Goal: Task Accomplishment & Management: Manage account settings

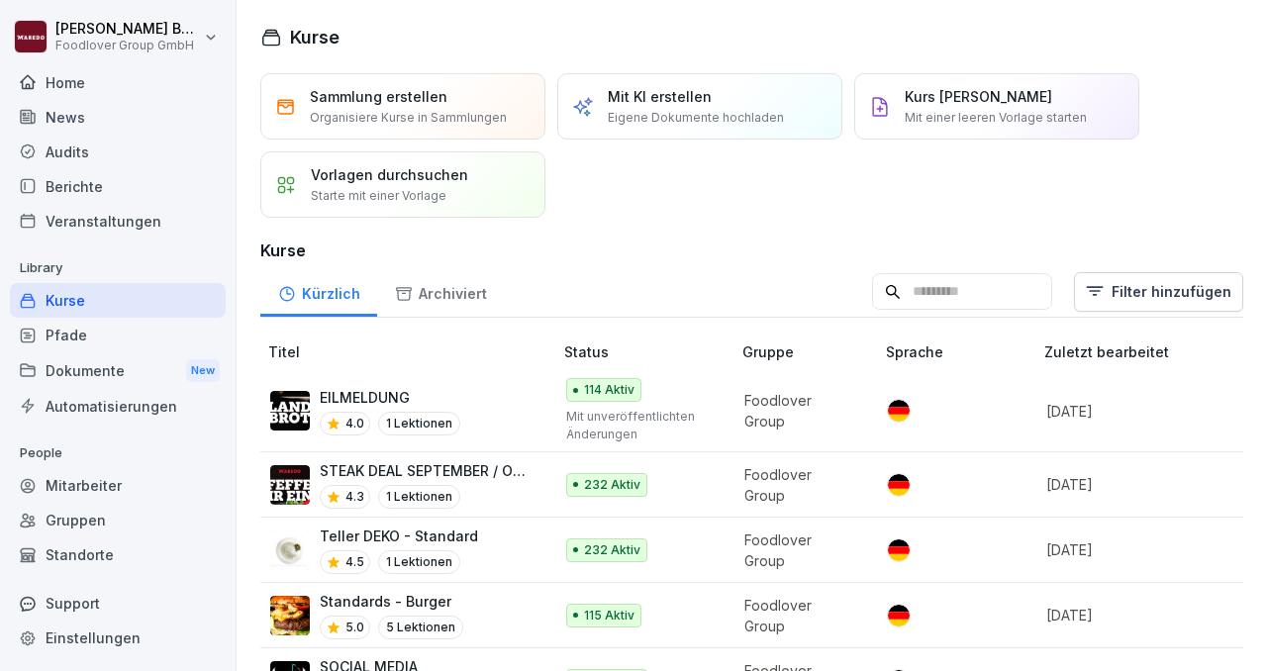
click at [156, 294] on div "Kurse" at bounding box center [118, 300] width 216 height 35
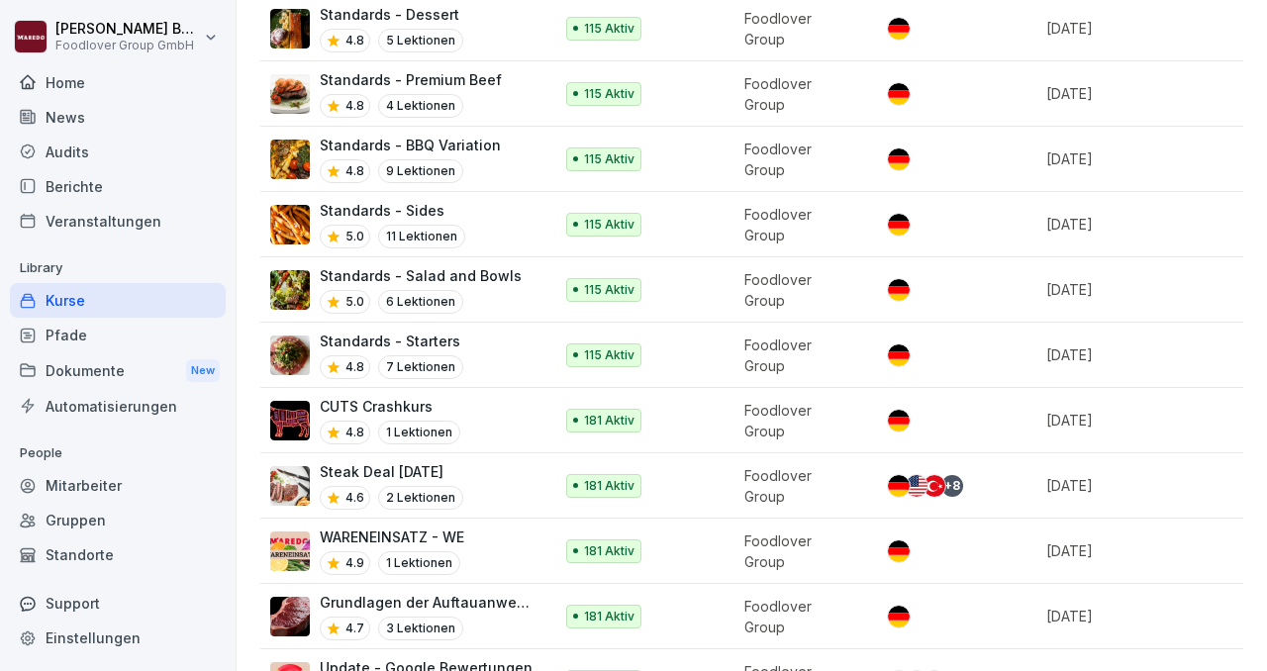
scroll to position [1015, 0]
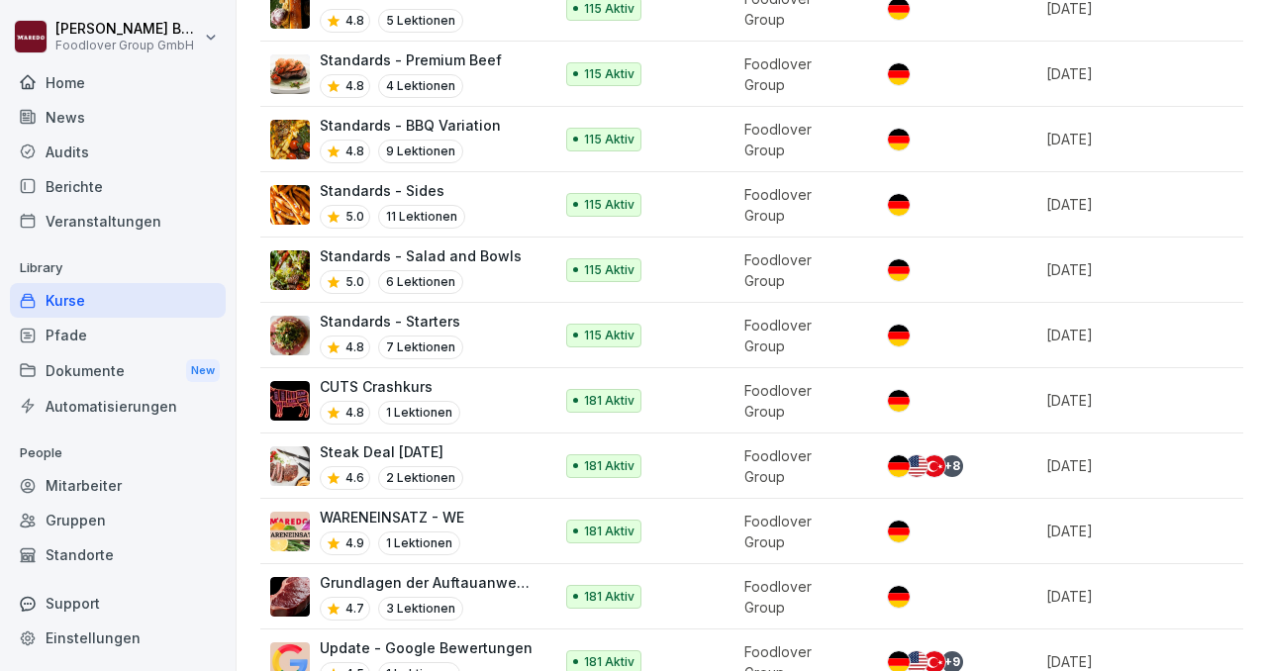
click at [358, 376] on p "CUTS Crashkurs" at bounding box center [390, 386] width 141 height 21
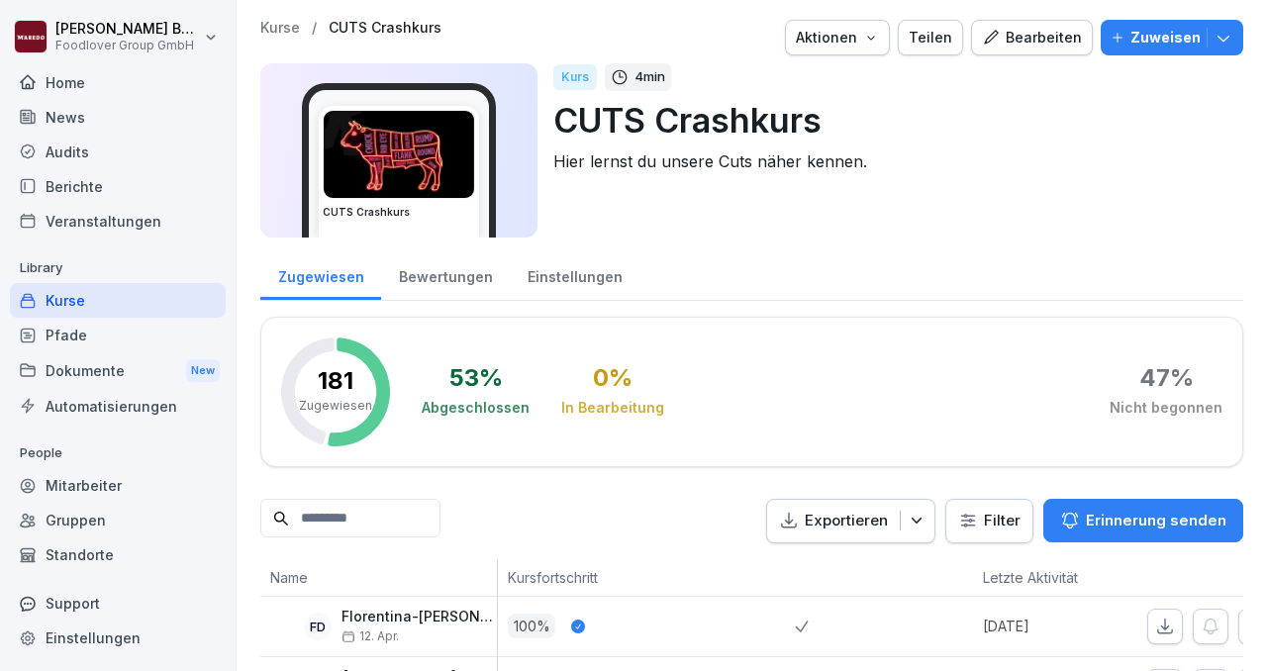
click at [1000, 45] on icon "button" at bounding box center [991, 38] width 18 height 18
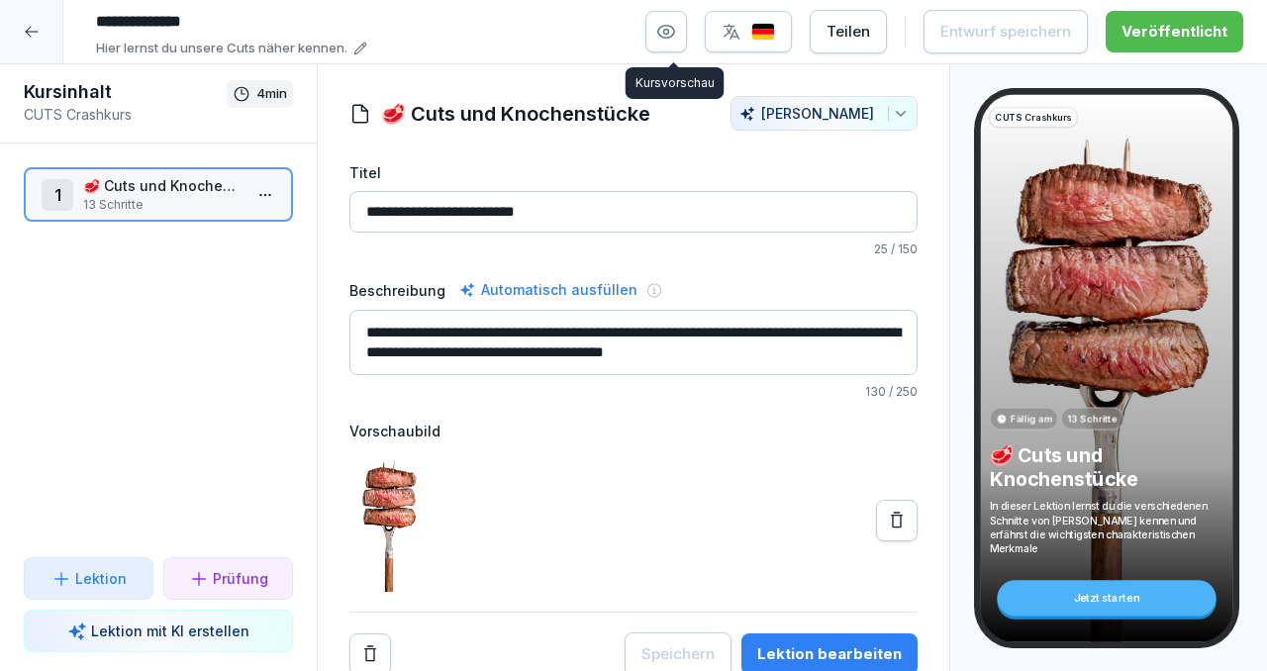
click at [685, 36] on button "button" at bounding box center [666, 32] width 42 height 42
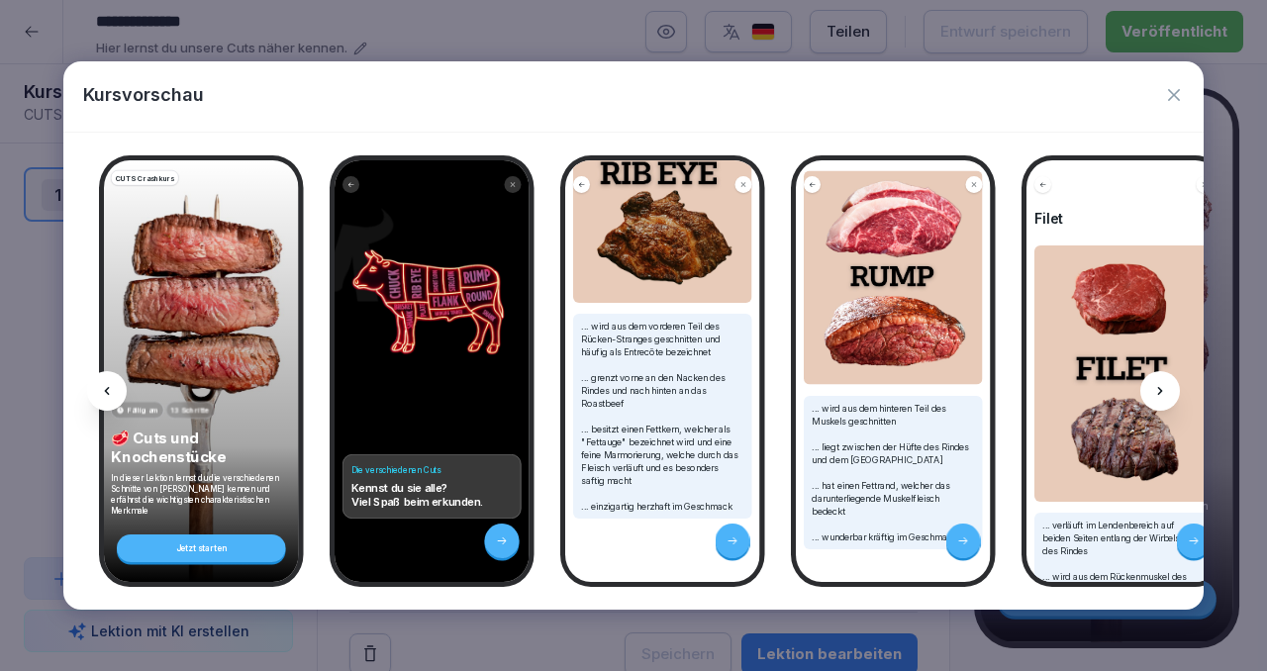
scroll to position [210, 0]
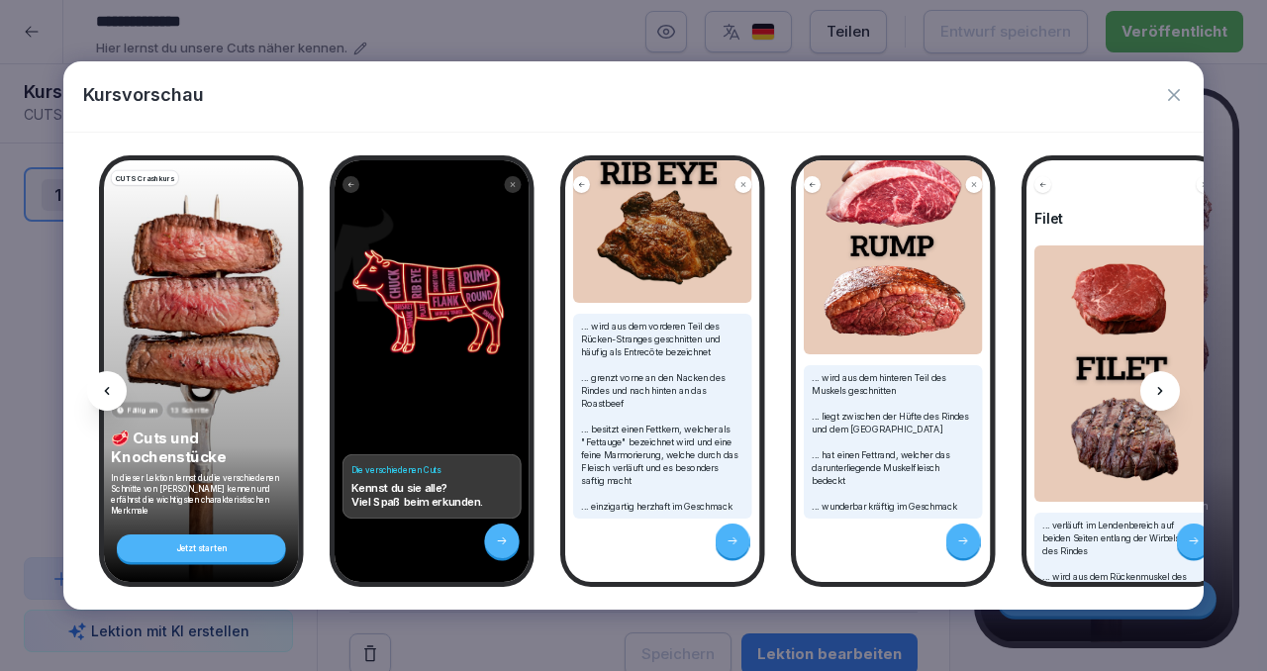
click at [1159, 386] on icon at bounding box center [1160, 391] width 16 height 16
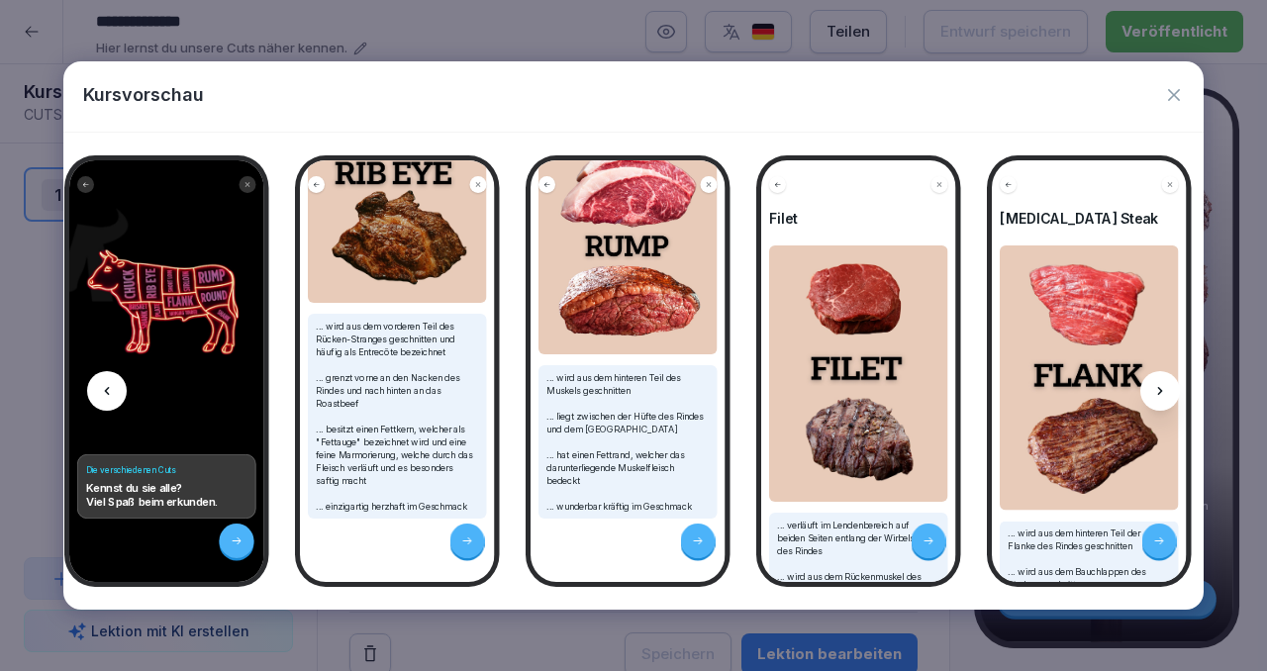
click at [1159, 386] on icon at bounding box center [1160, 391] width 16 height 16
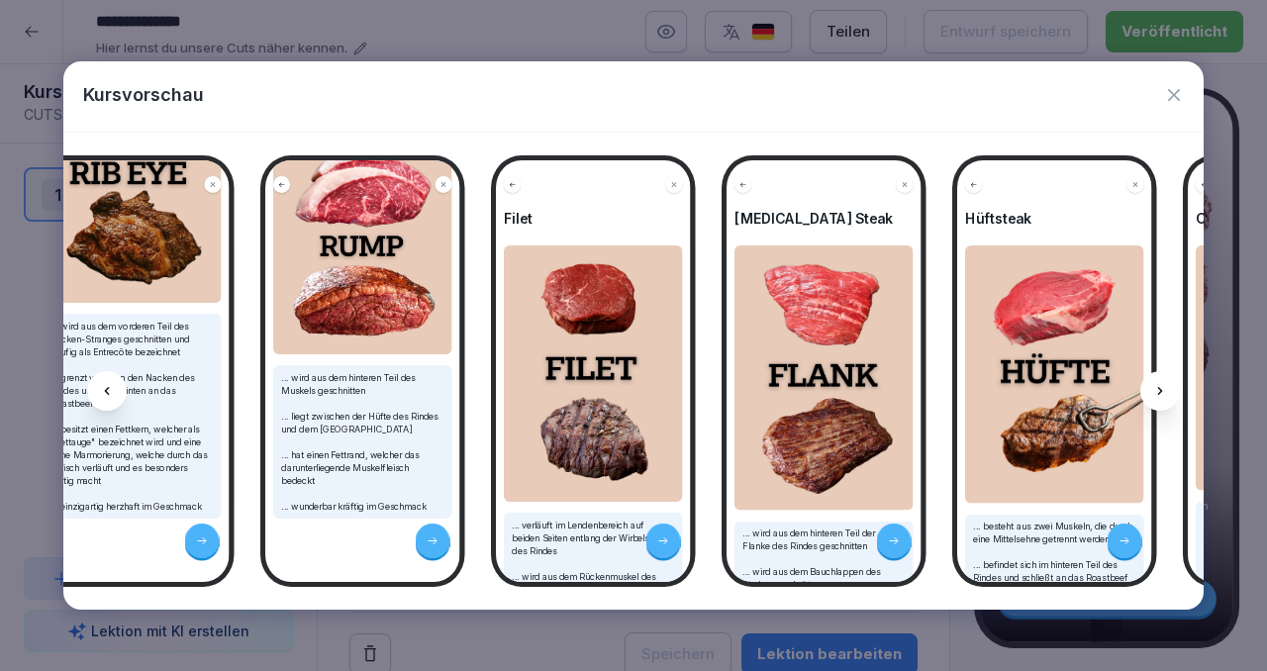
click at [1158, 385] on icon at bounding box center [1160, 391] width 16 height 16
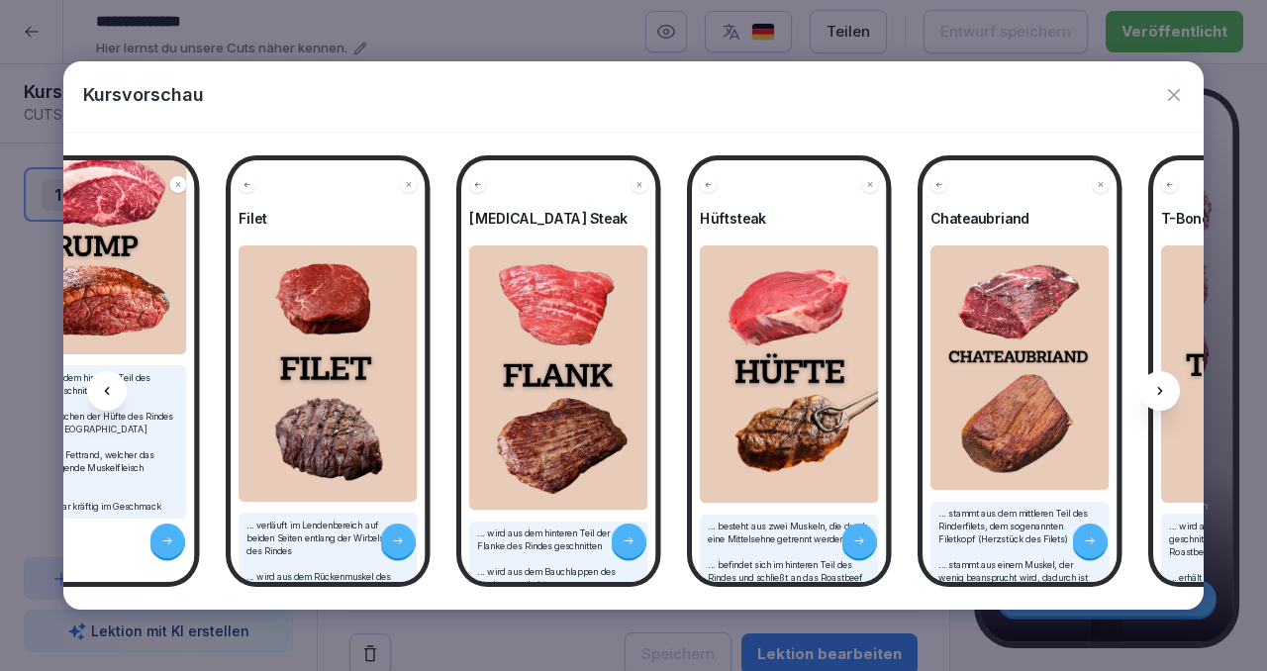
click at [1158, 385] on icon at bounding box center [1160, 391] width 16 height 16
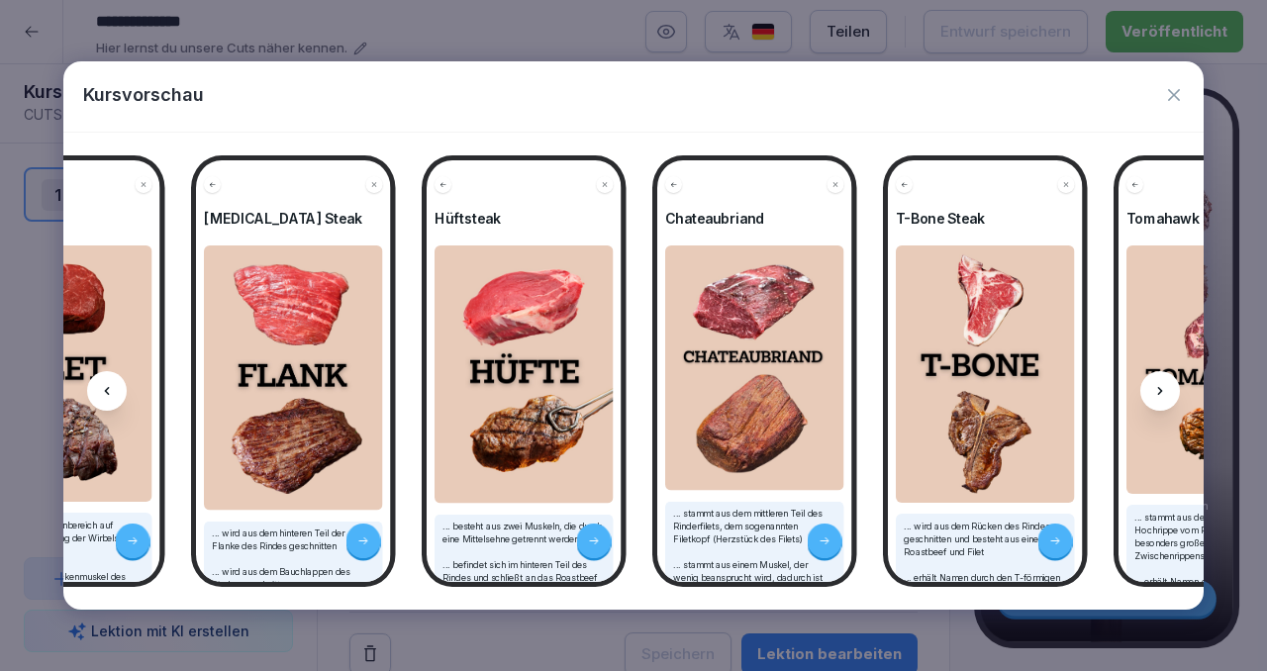
click at [1158, 385] on icon at bounding box center [1160, 391] width 16 height 16
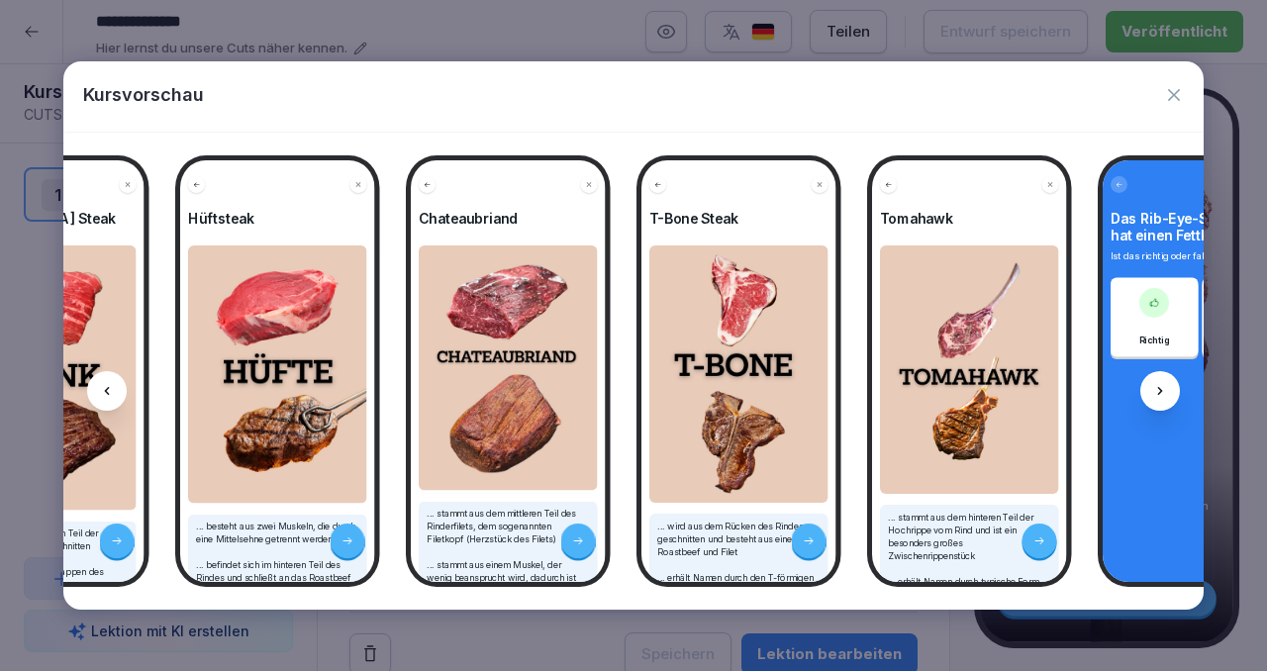
scroll to position [0, 1326]
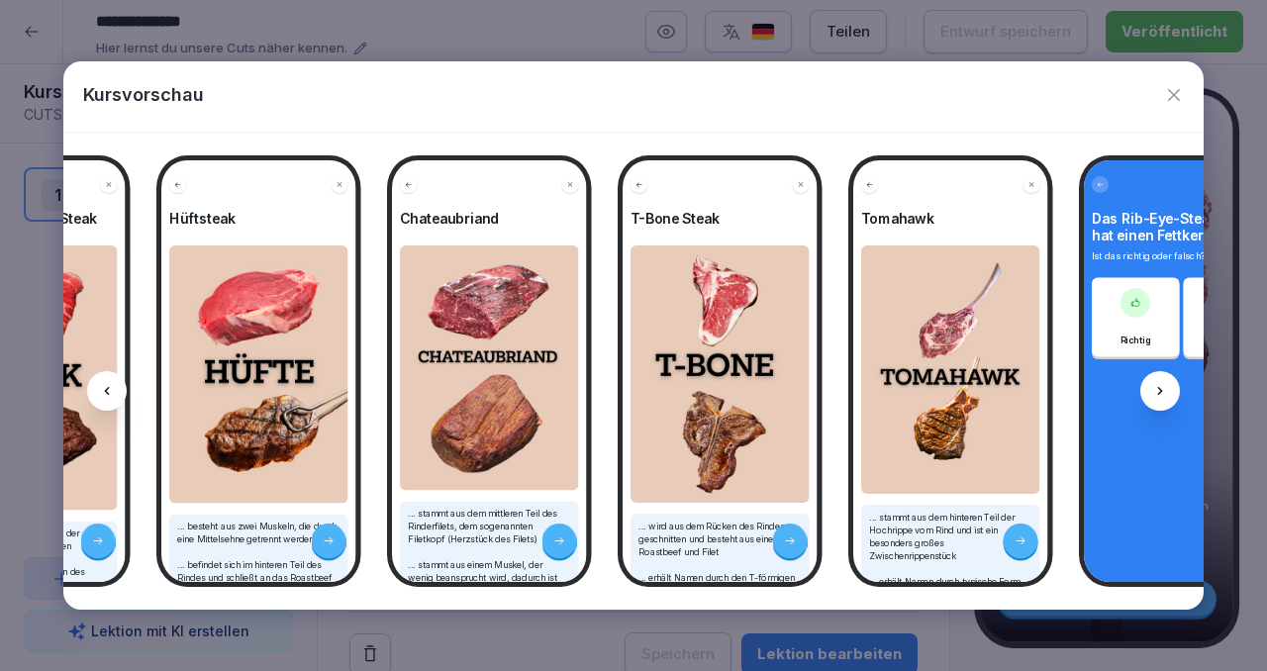
click at [1158, 385] on icon at bounding box center [1160, 391] width 16 height 16
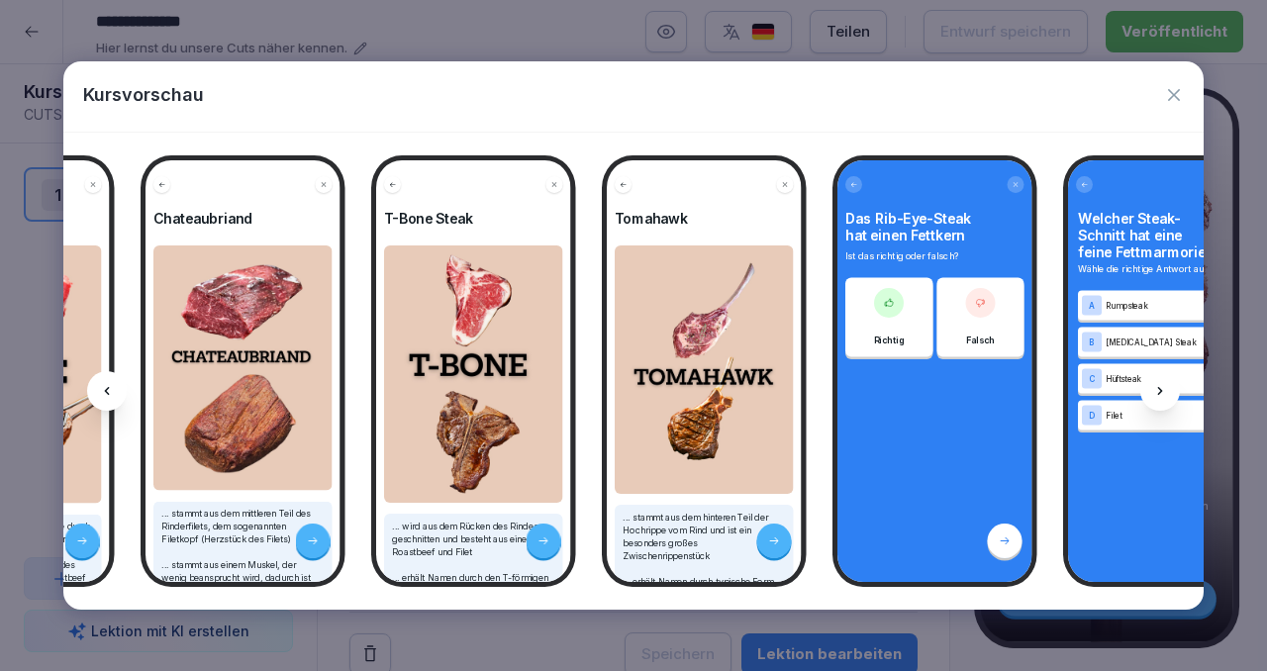
scroll to position [0, 1591]
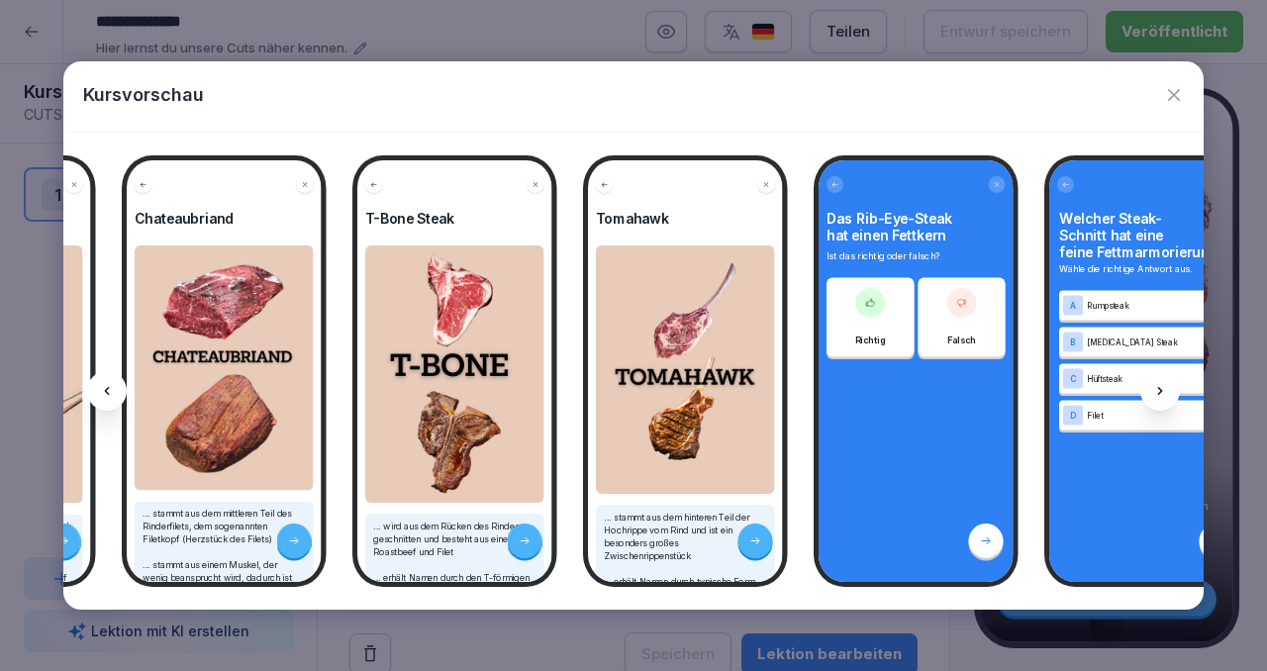
click at [1163, 388] on icon at bounding box center [1160, 391] width 16 height 16
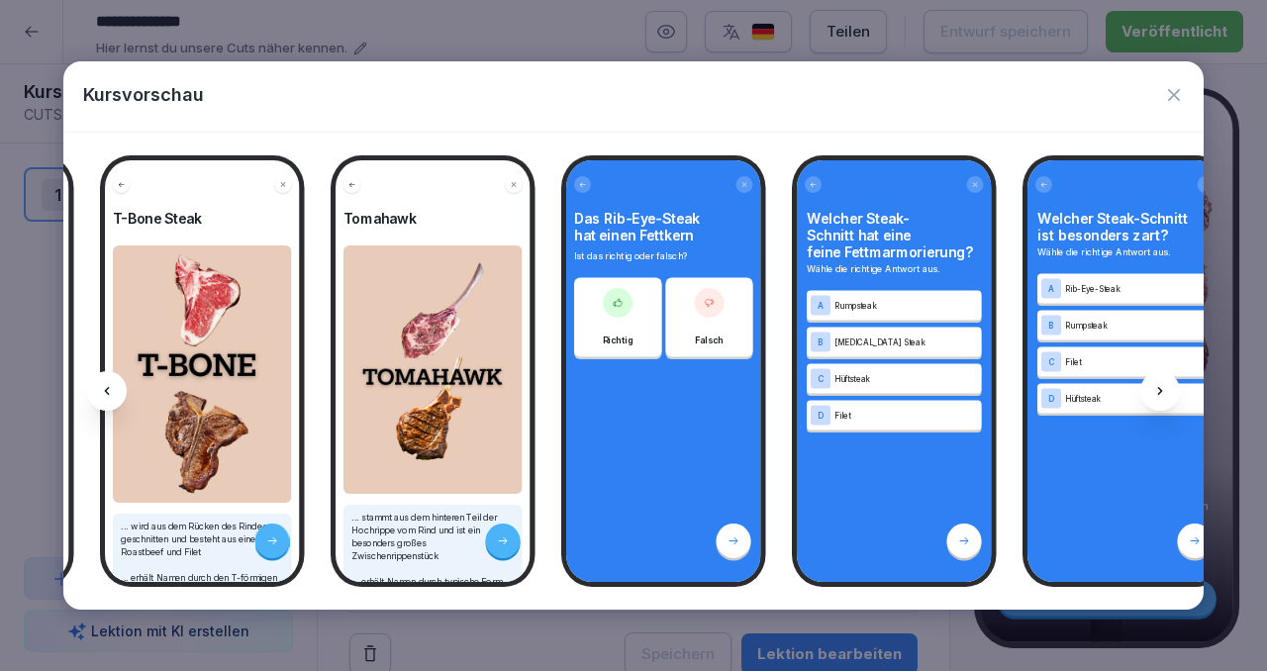
scroll to position [0, 1857]
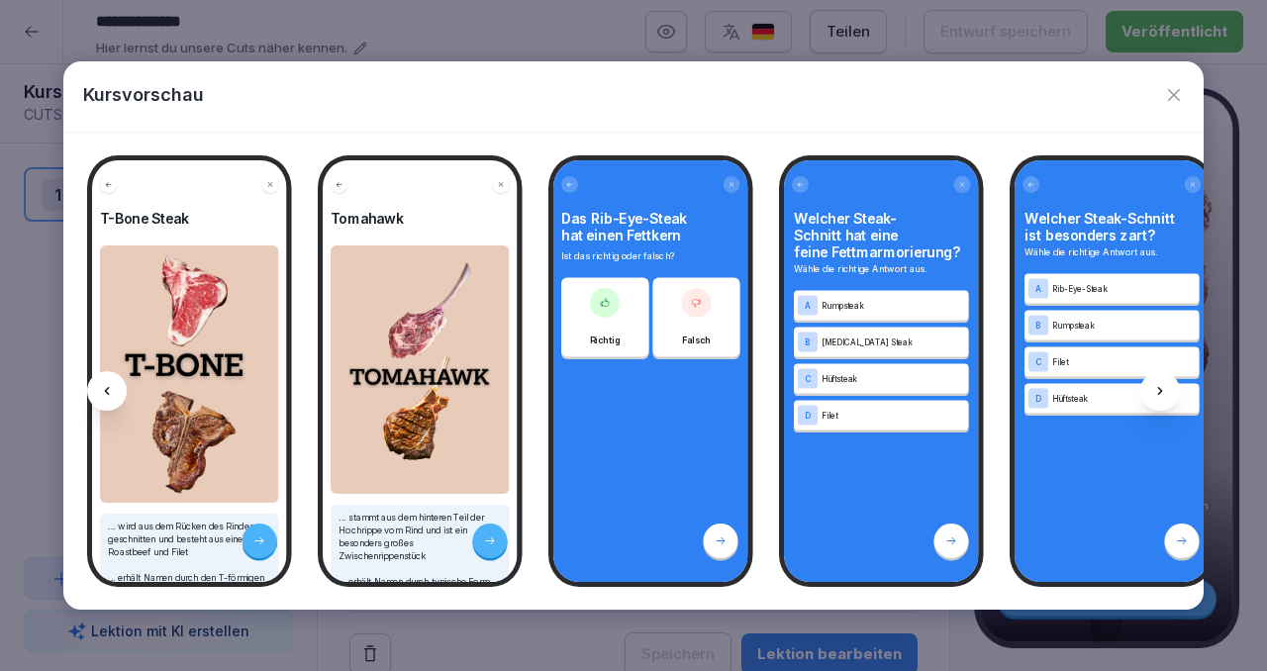
click at [1176, 533] on div at bounding box center [1182, 541] width 35 height 35
click at [1167, 387] on icon at bounding box center [1160, 391] width 16 height 16
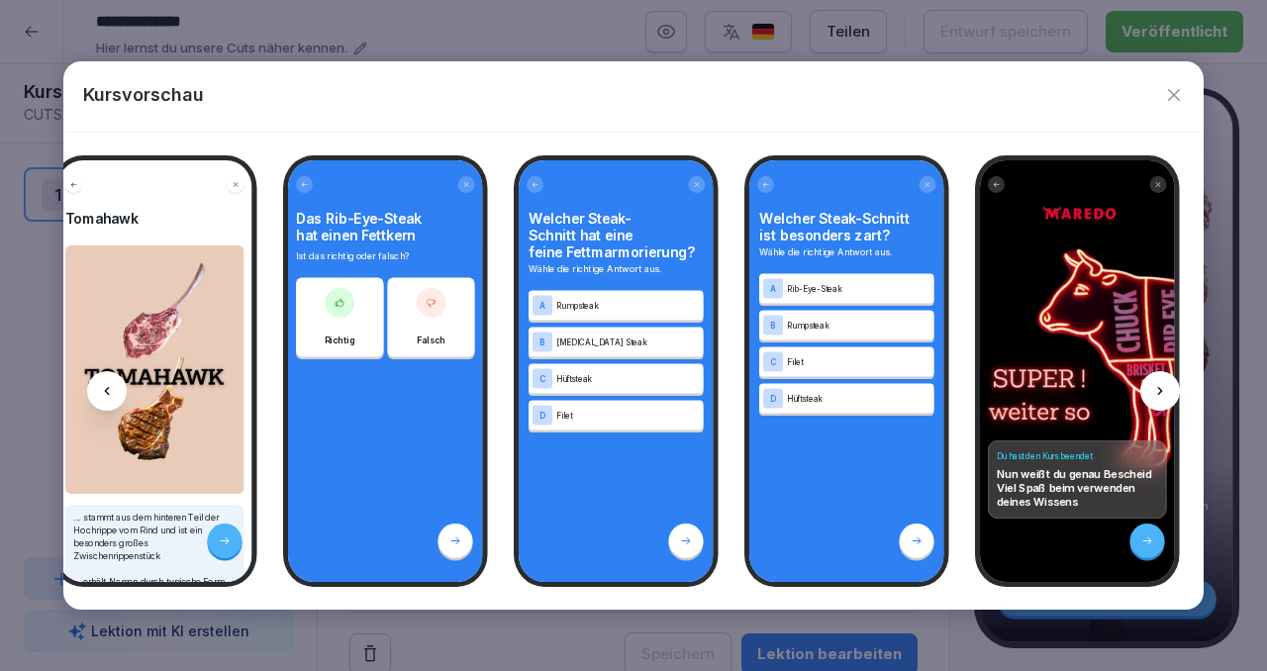
click at [1167, 387] on icon at bounding box center [1160, 391] width 16 height 16
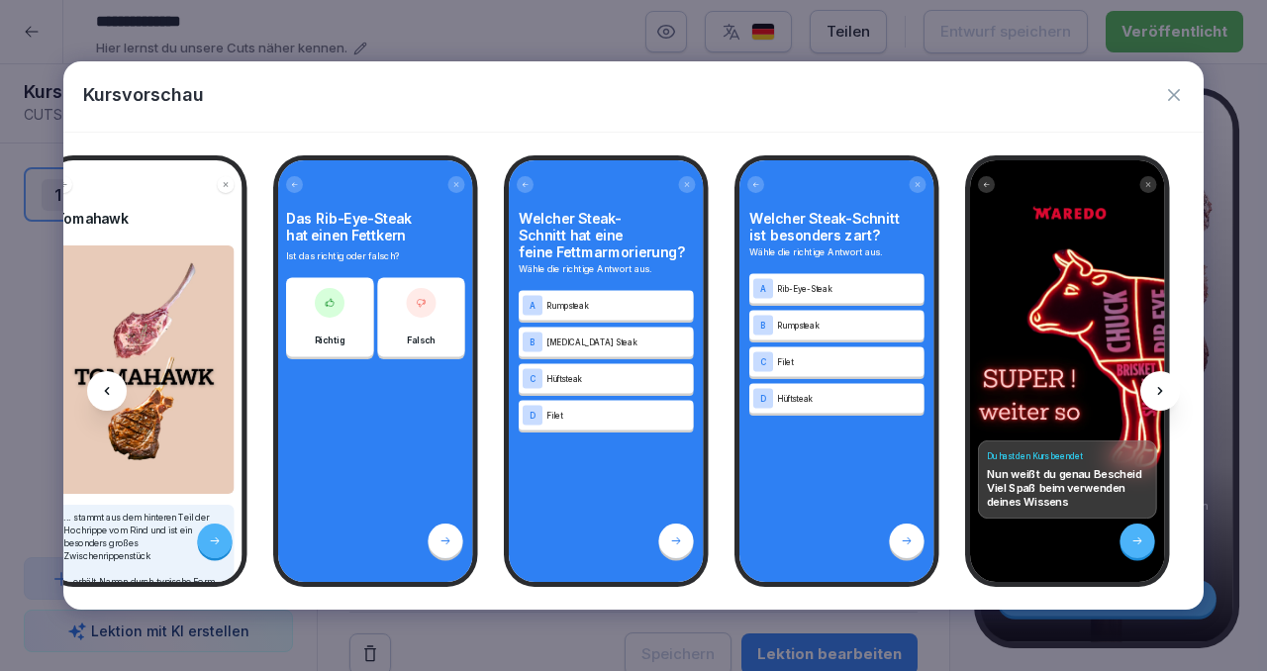
click at [1176, 97] on icon "button" at bounding box center [1174, 95] width 12 height 12
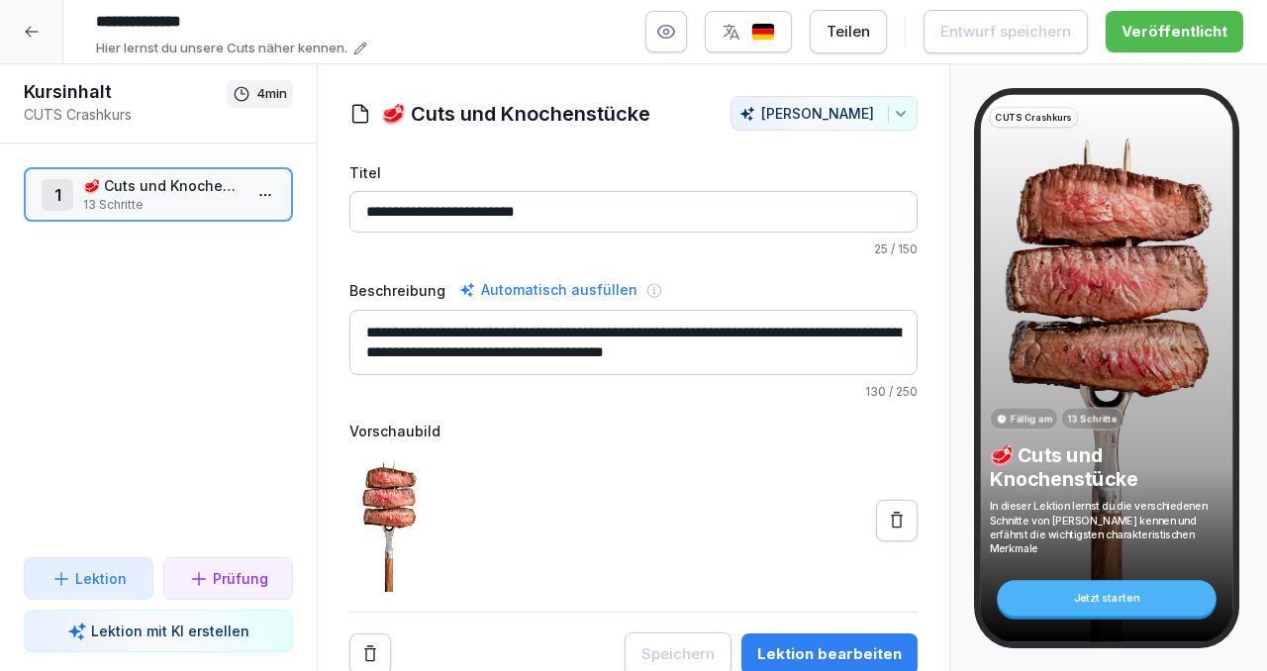
click at [31, 30] on icon at bounding box center [32, 32] width 16 height 16
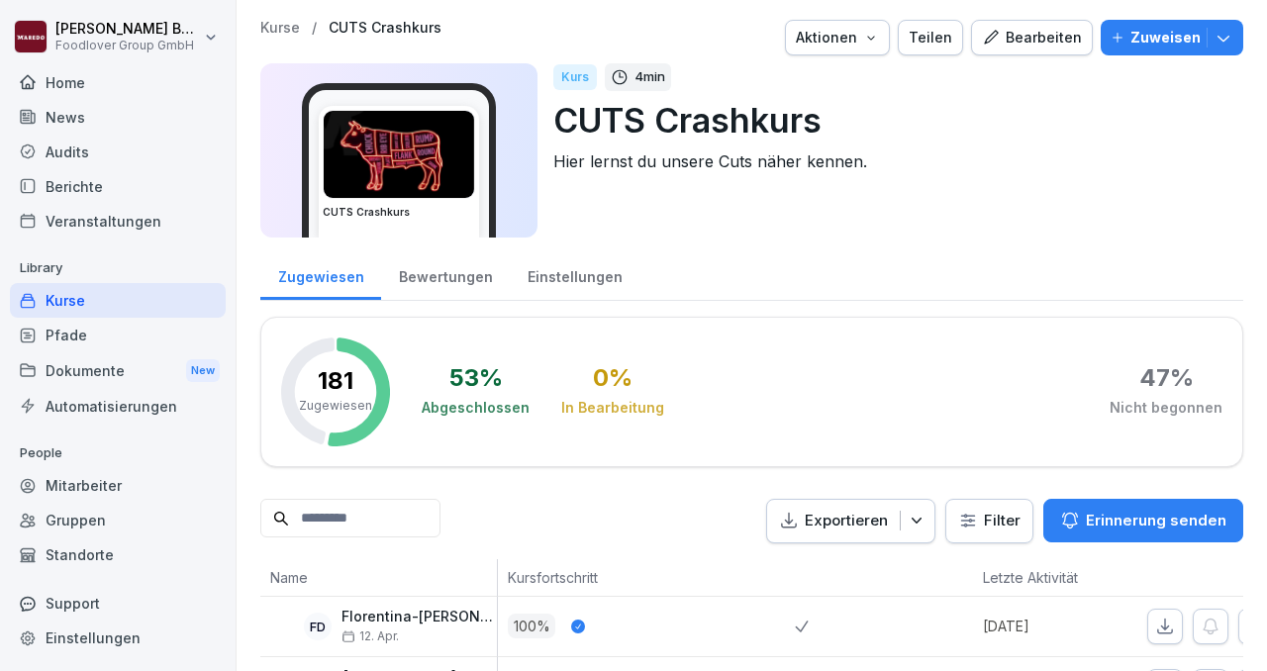
click at [74, 301] on div "Kurse" at bounding box center [118, 300] width 216 height 35
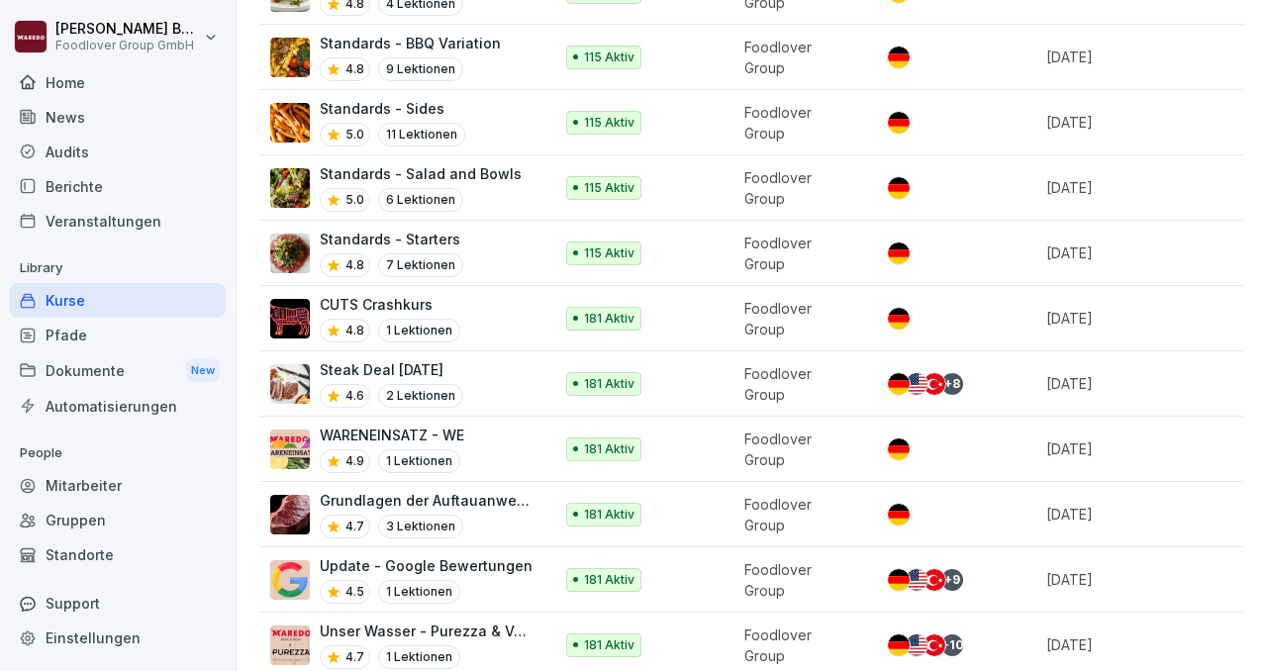
scroll to position [1100, 0]
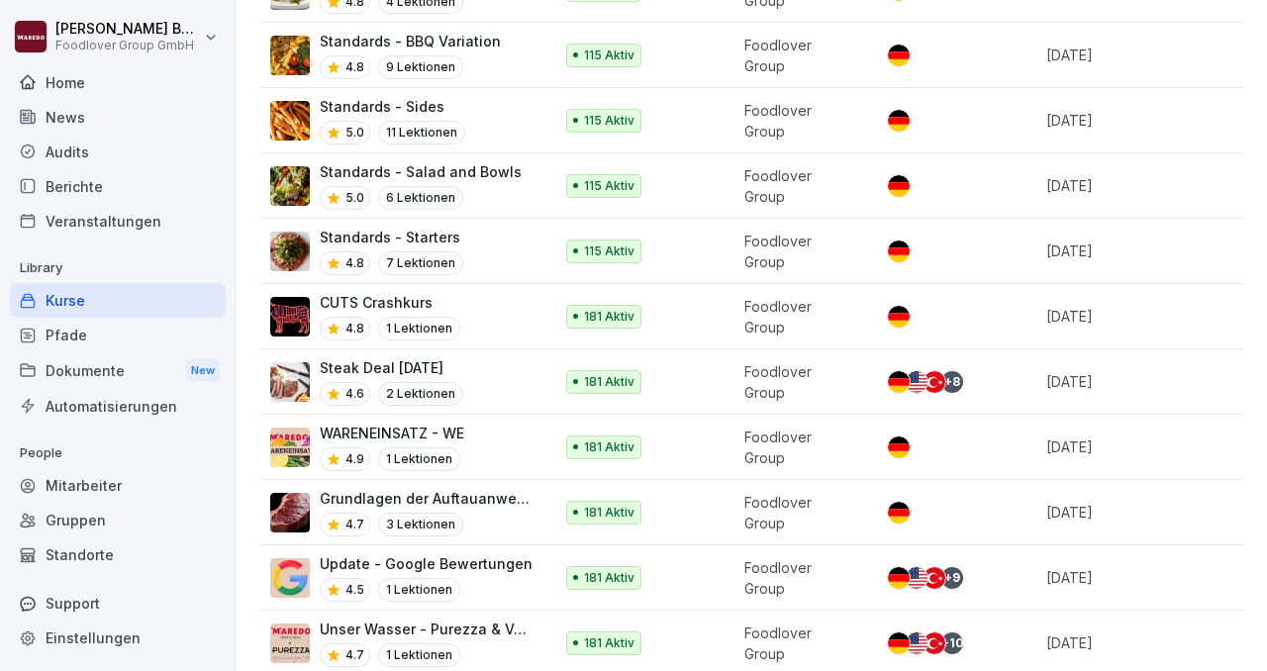
click at [479, 488] on p "Grundlagen der Auftauanweisungen für Lebensmittel" at bounding box center [426, 498] width 213 height 21
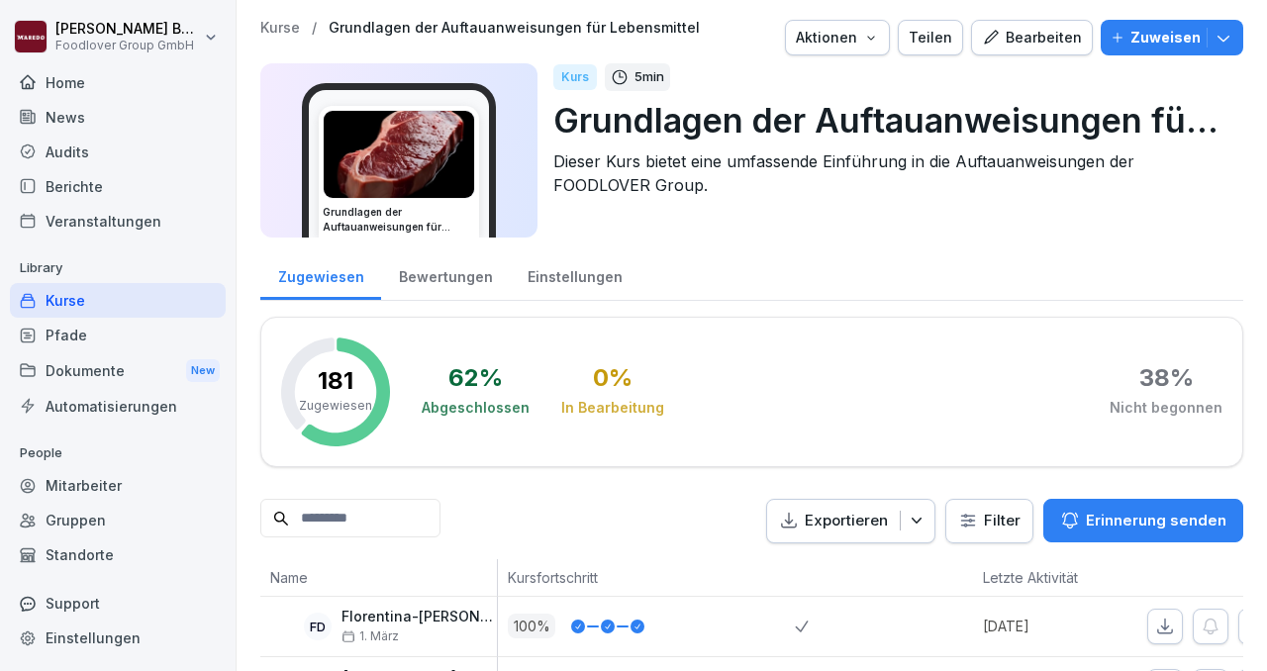
click at [1038, 52] on button "Bearbeiten" at bounding box center [1032, 38] width 122 height 36
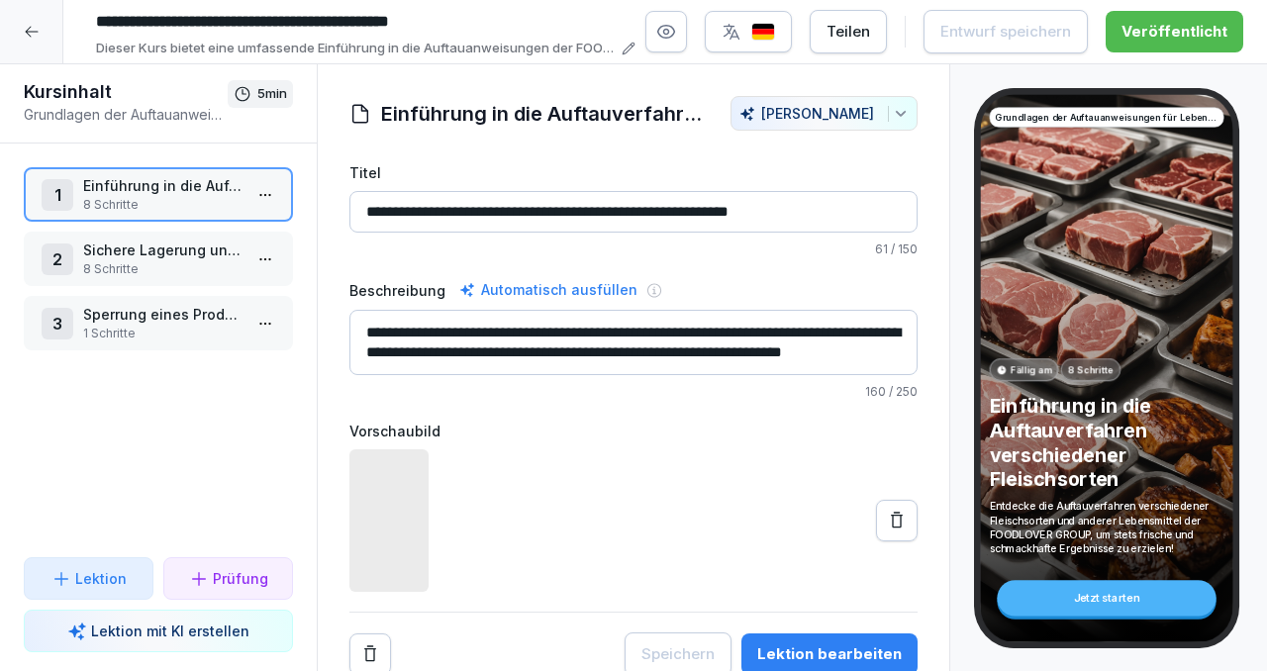
click at [676, 39] on icon "button" at bounding box center [666, 32] width 20 height 20
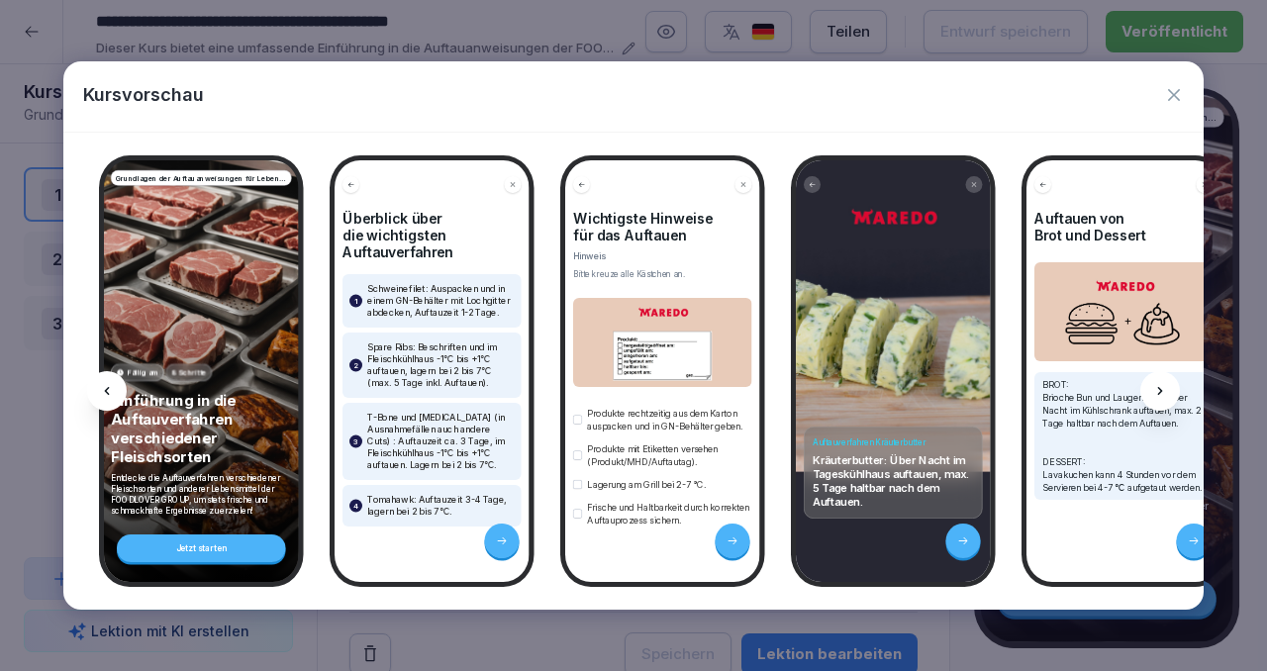
click at [1160, 392] on icon at bounding box center [1160, 391] width 5 height 8
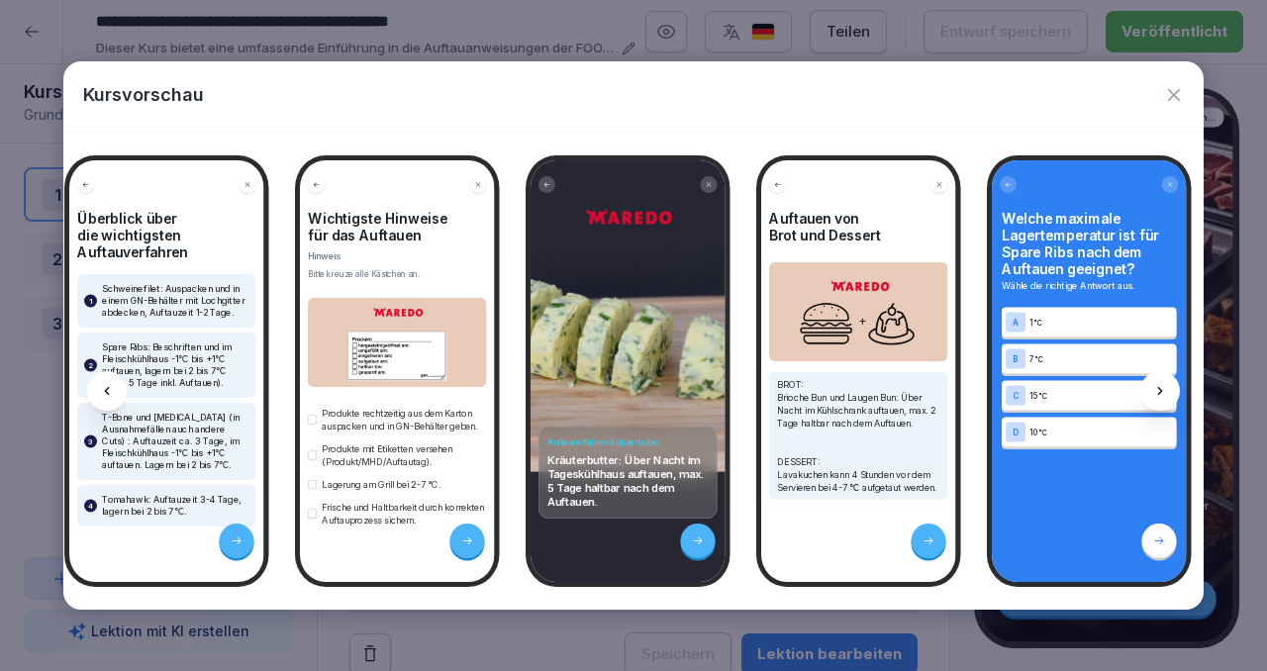
click at [1160, 392] on icon at bounding box center [1160, 391] width 5 height 8
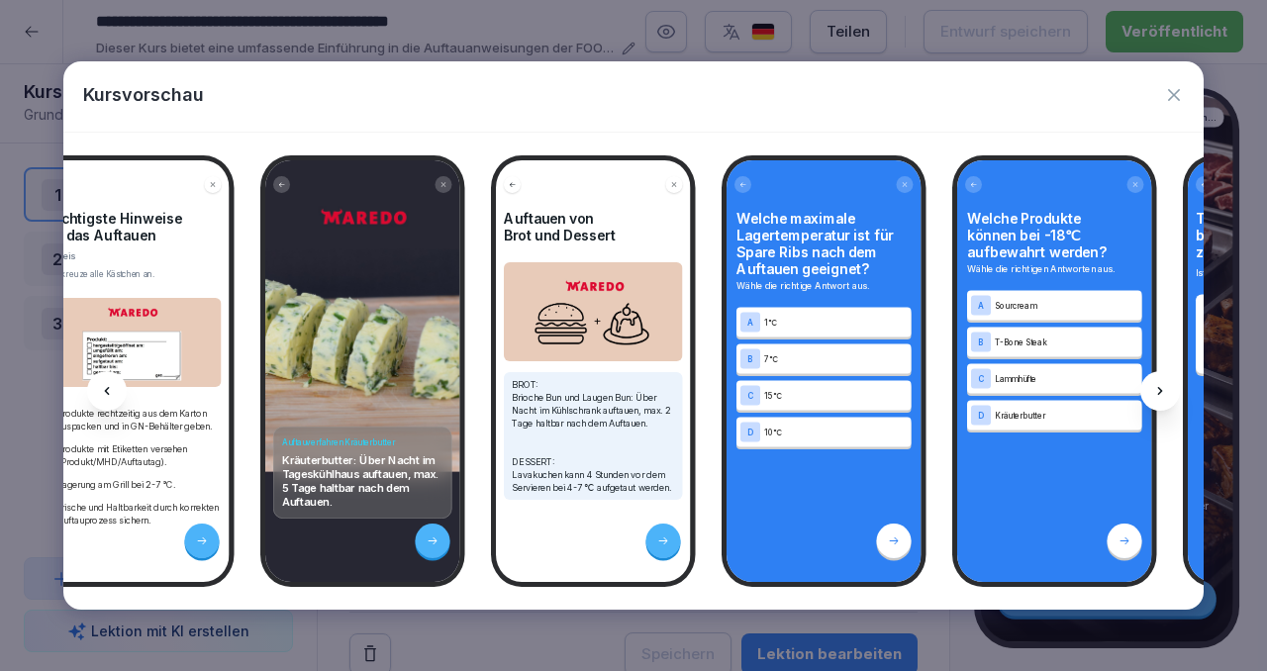
click at [1160, 392] on icon at bounding box center [1160, 391] width 5 height 8
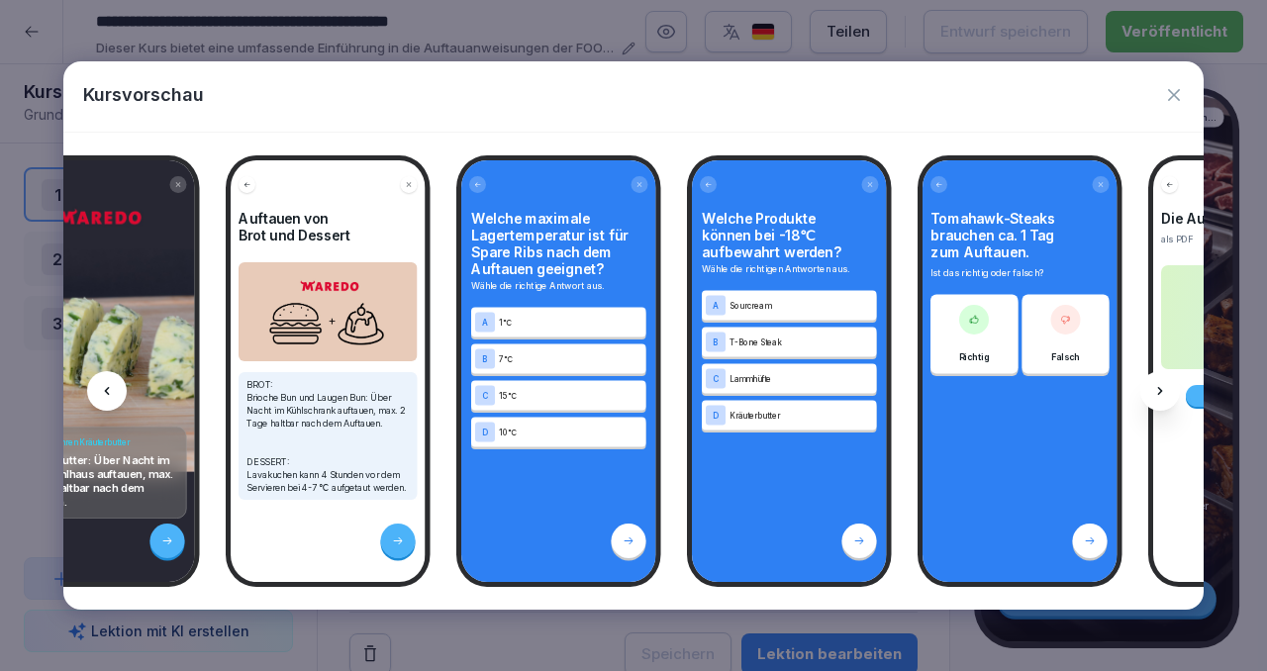
click at [1160, 392] on icon at bounding box center [1160, 391] width 5 height 8
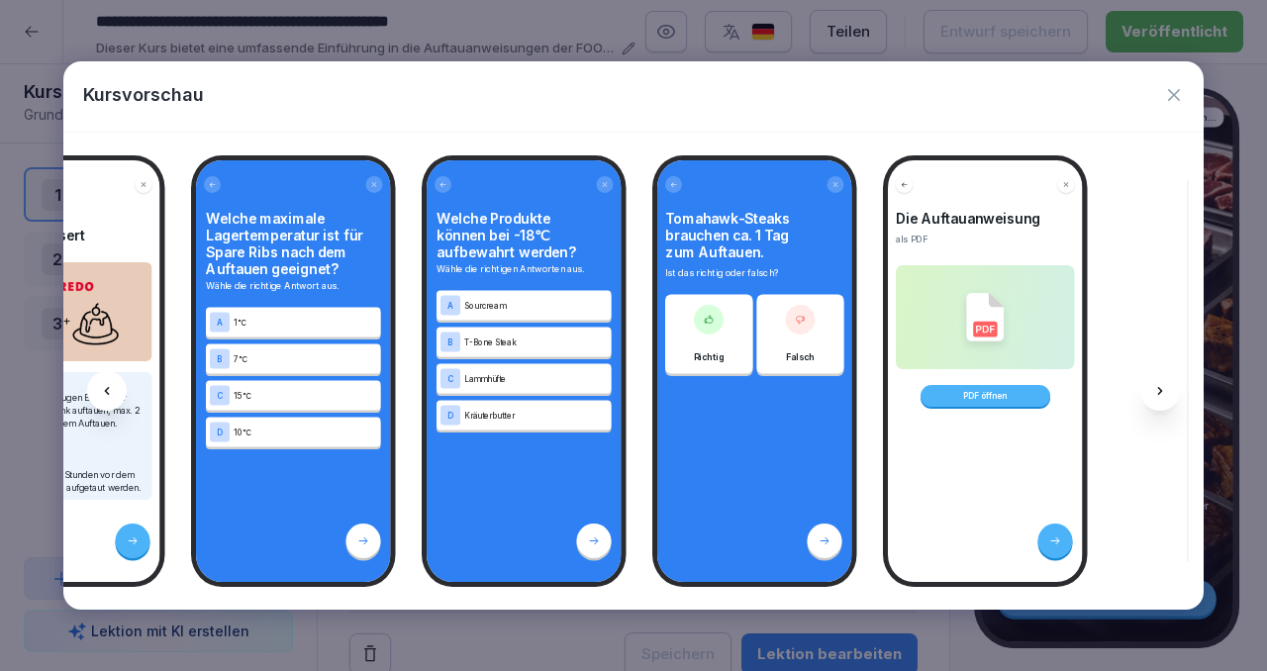
click at [1160, 392] on icon at bounding box center [1160, 391] width 5 height 8
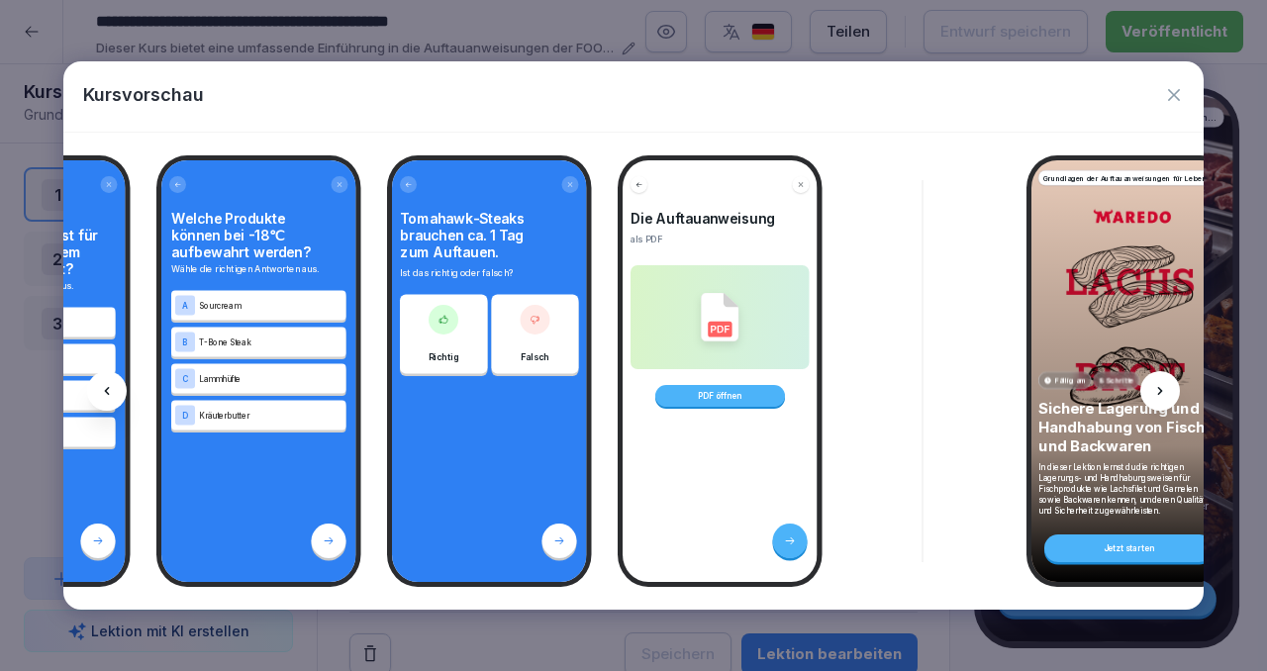
click at [1160, 392] on icon at bounding box center [1160, 391] width 5 height 8
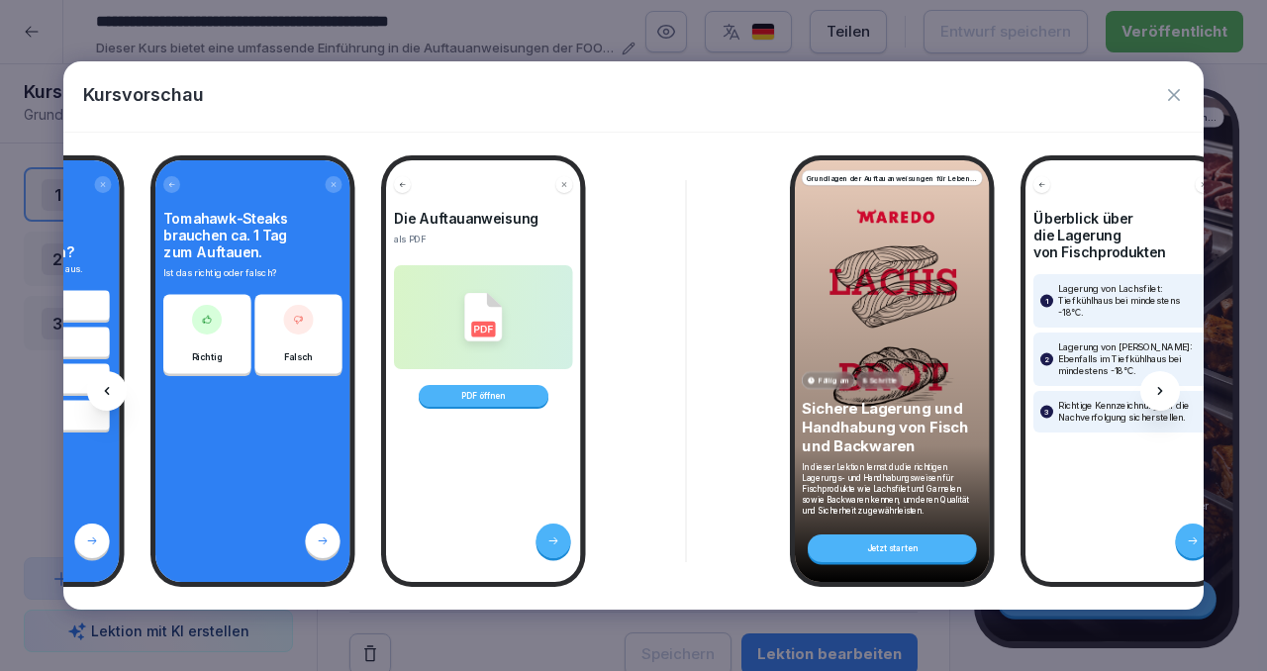
scroll to position [0, 1591]
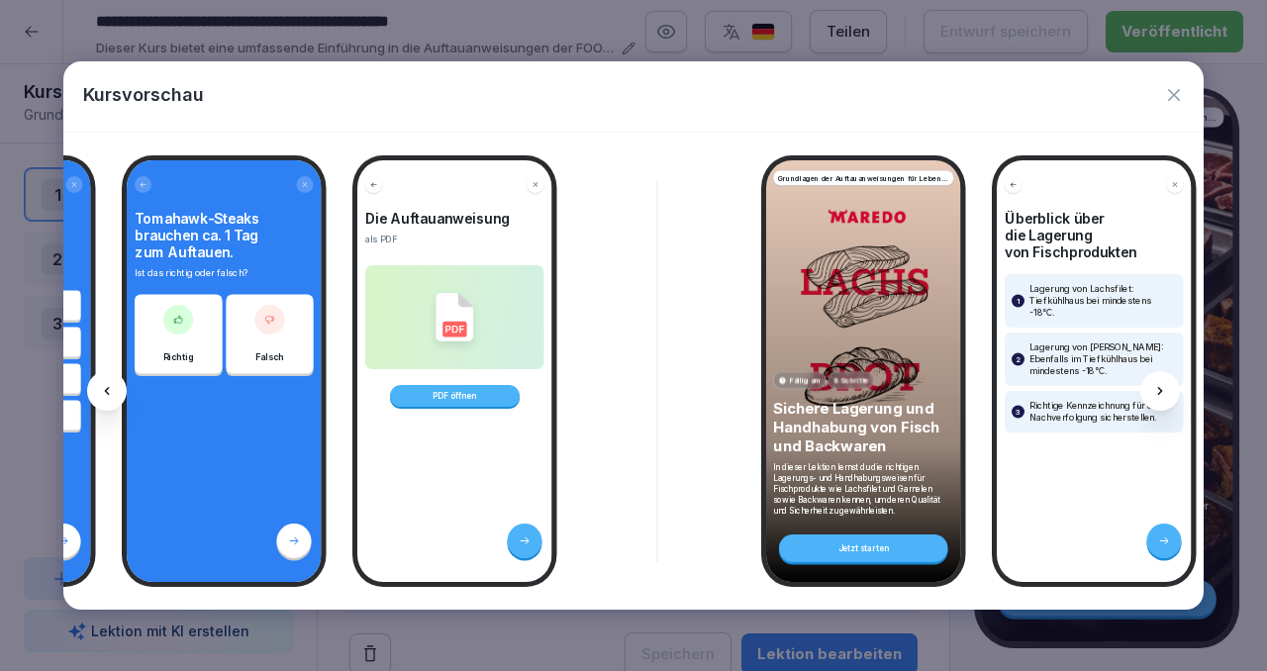
click at [1167, 391] on icon at bounding box center [1160, 391] width 16 height 16
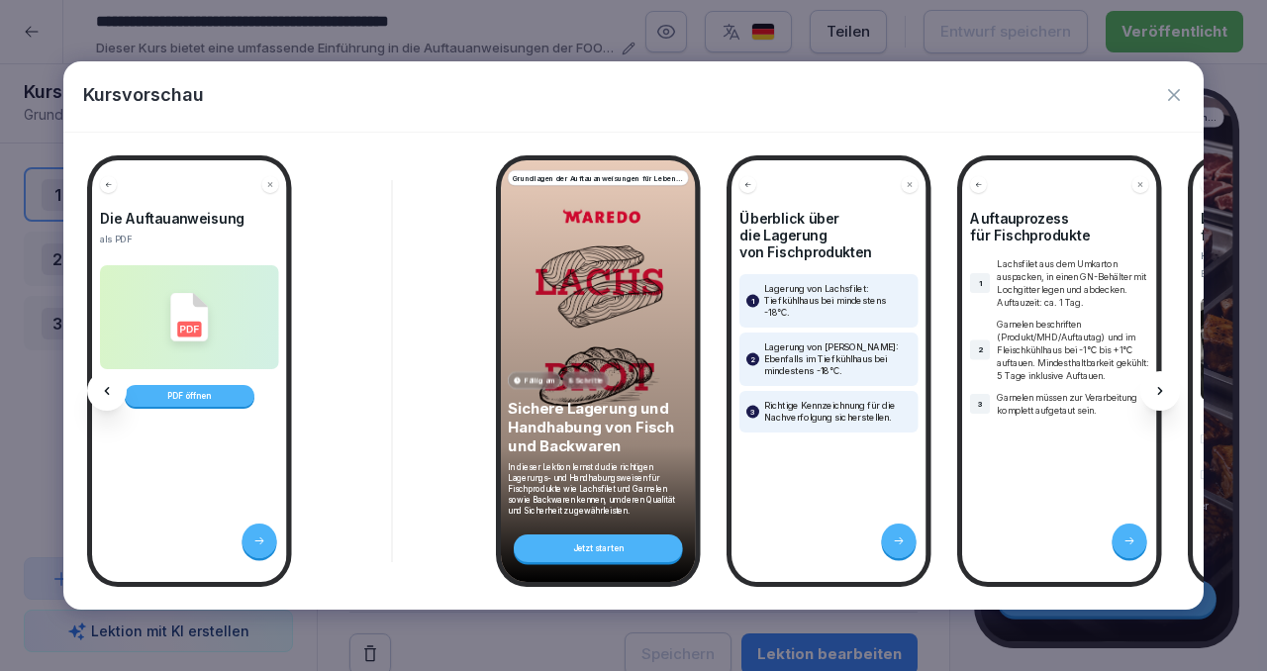
click at [1167, 391] on icon at bounding box center [1160, 391] width 16 height 16
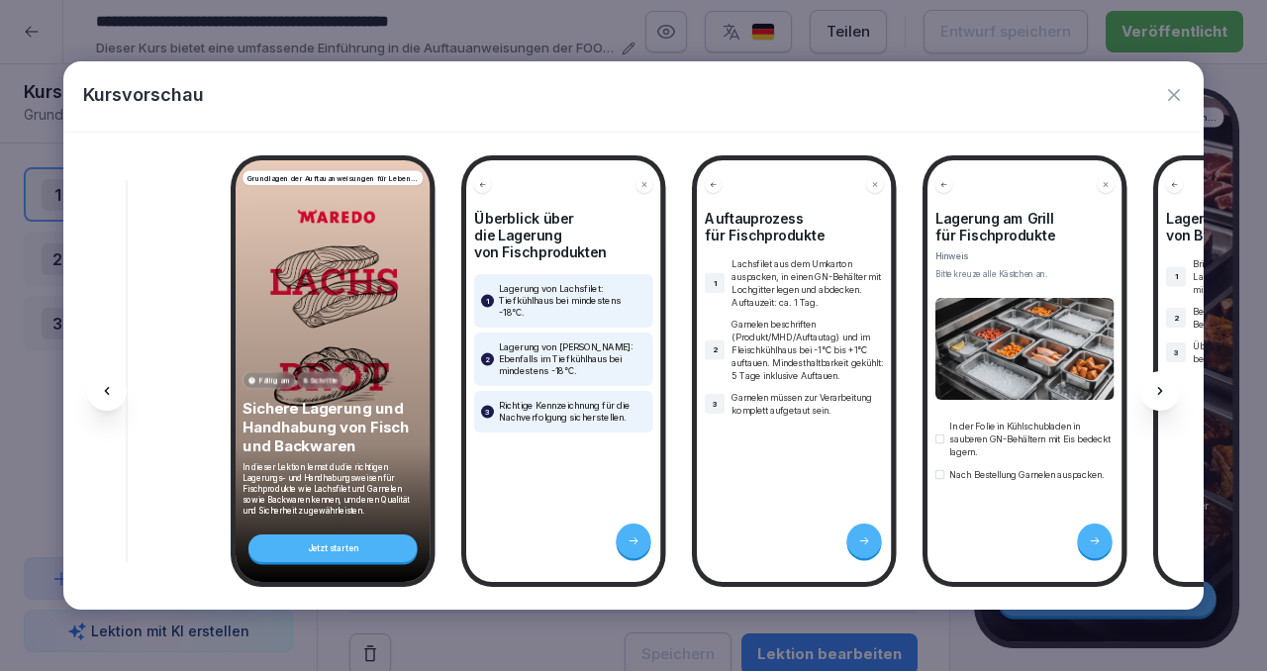
click at [1167, 391] on icon at bounding box center [1160, 391] width 16 height 16
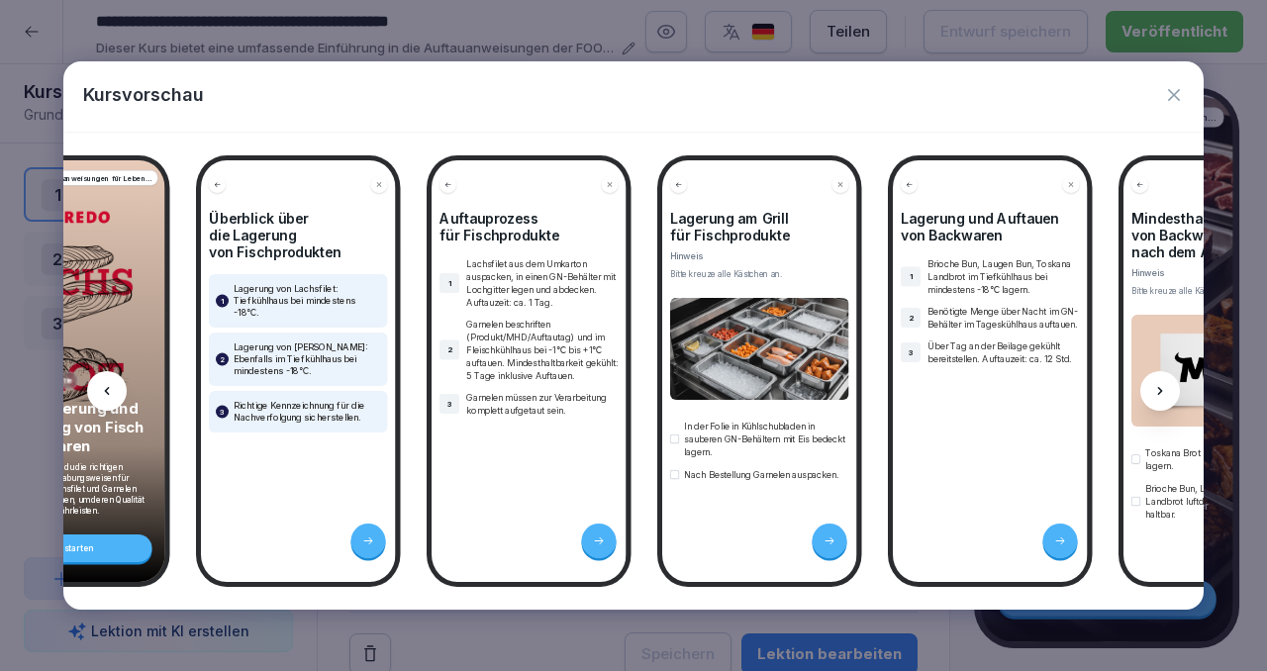
click at [1167, 391] on icon at bounding box center [1160, 391] width 16 height 16
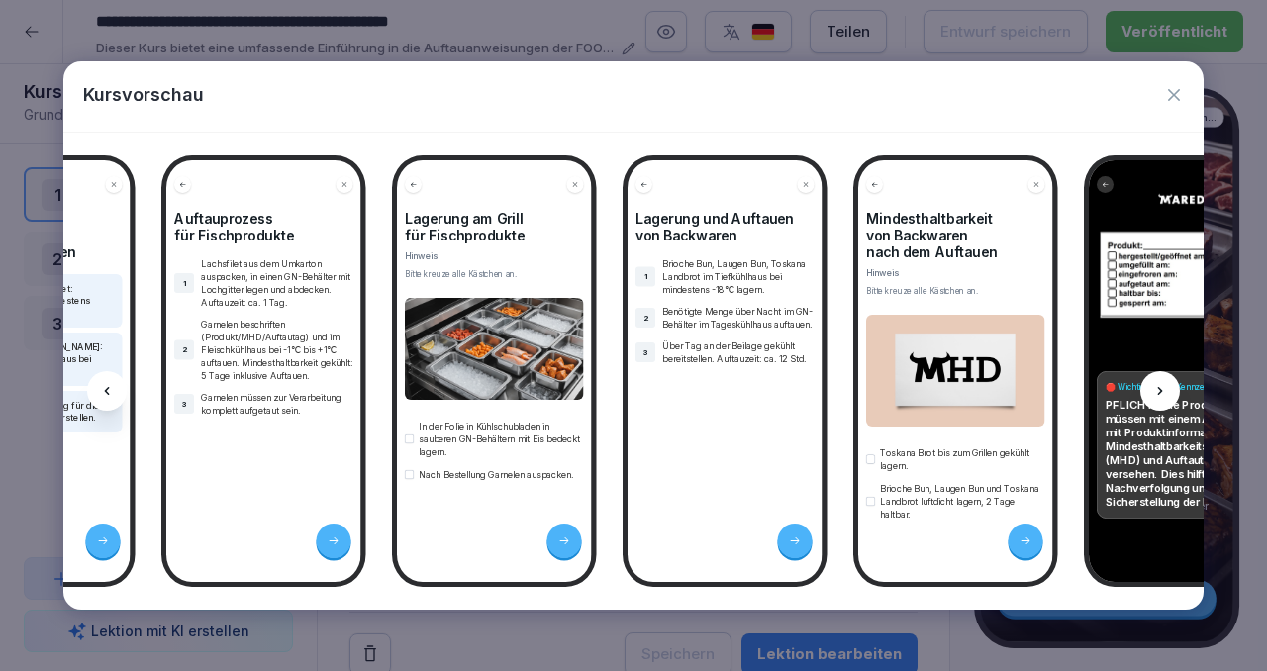
click at [1167, 391] on icon at bounding box center [1160, 391] width 16 height 16
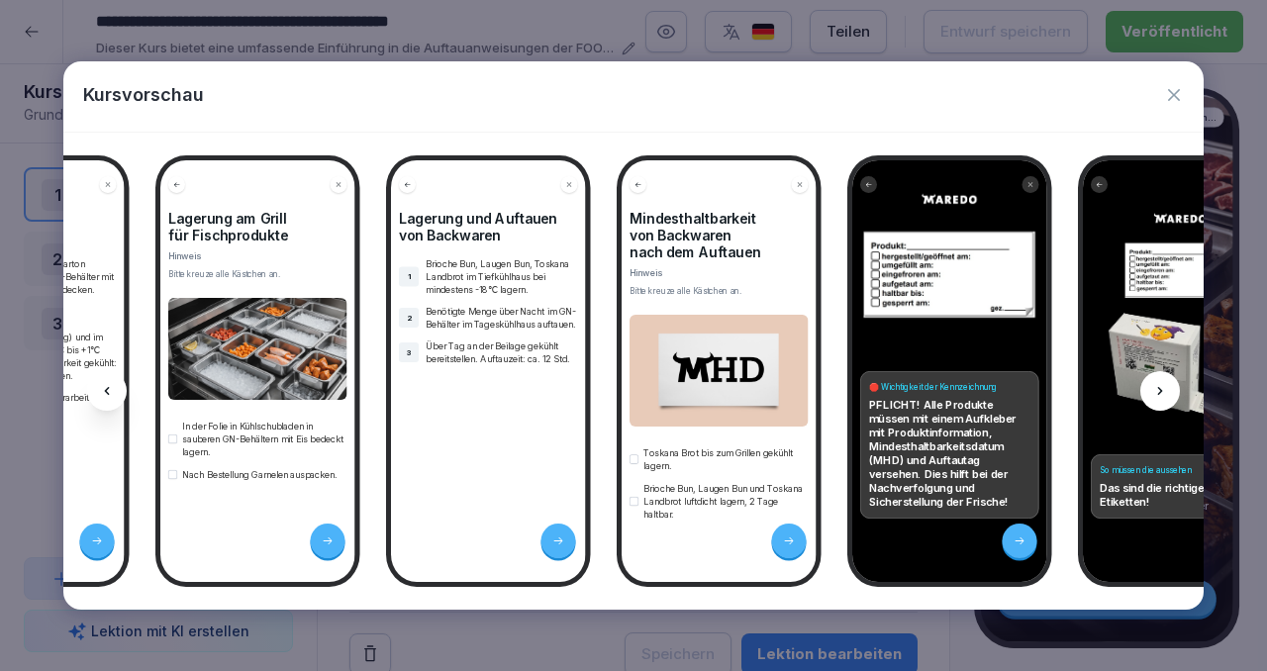
scroll to position [0, 2918]
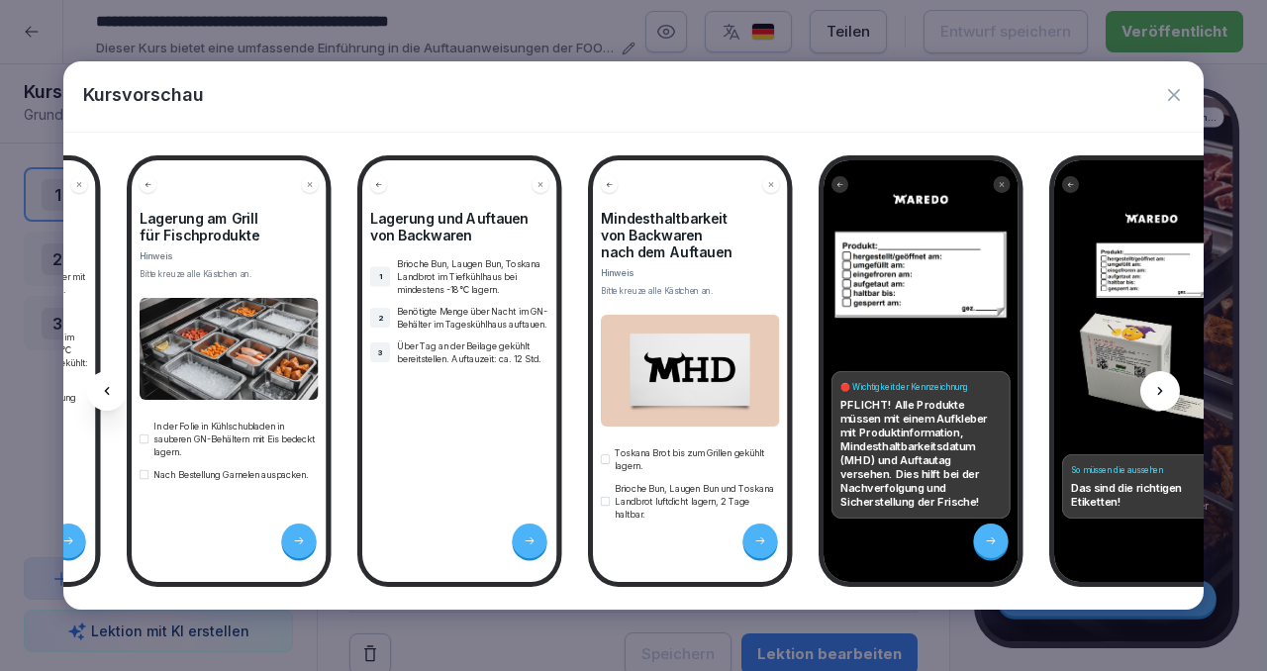
click at [1165, 392] on icon at bounding box center [1160, 391] width 16 height 16
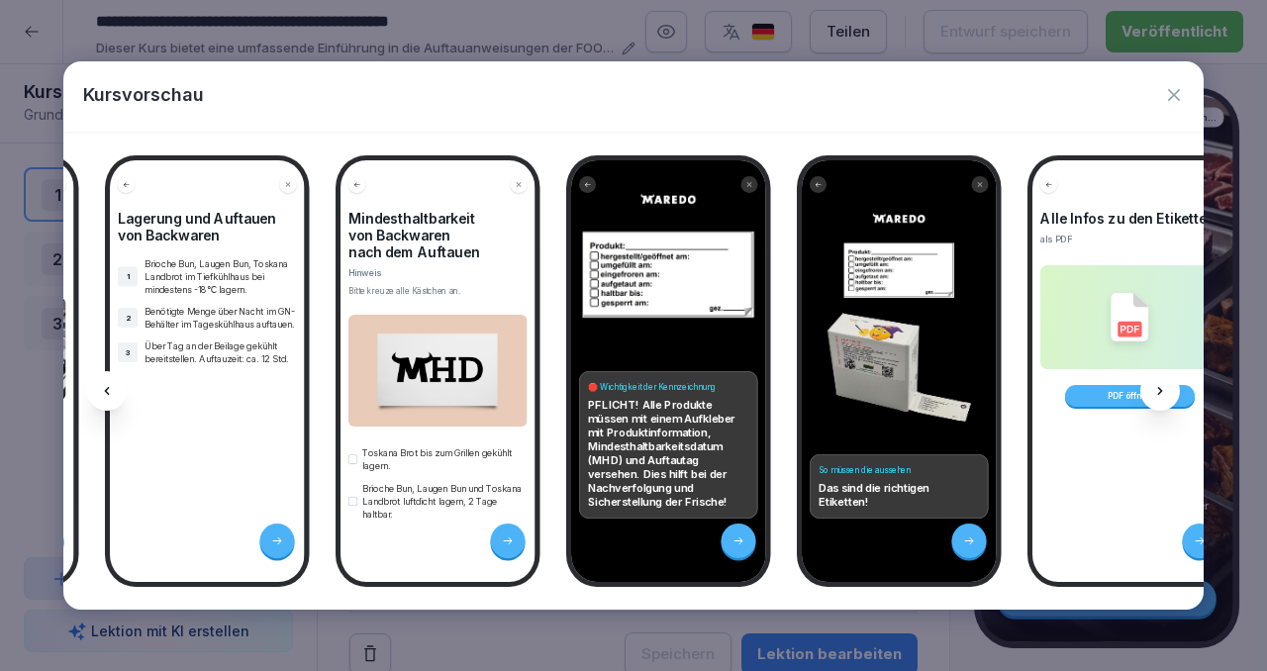
scroll to position [0, 3183]
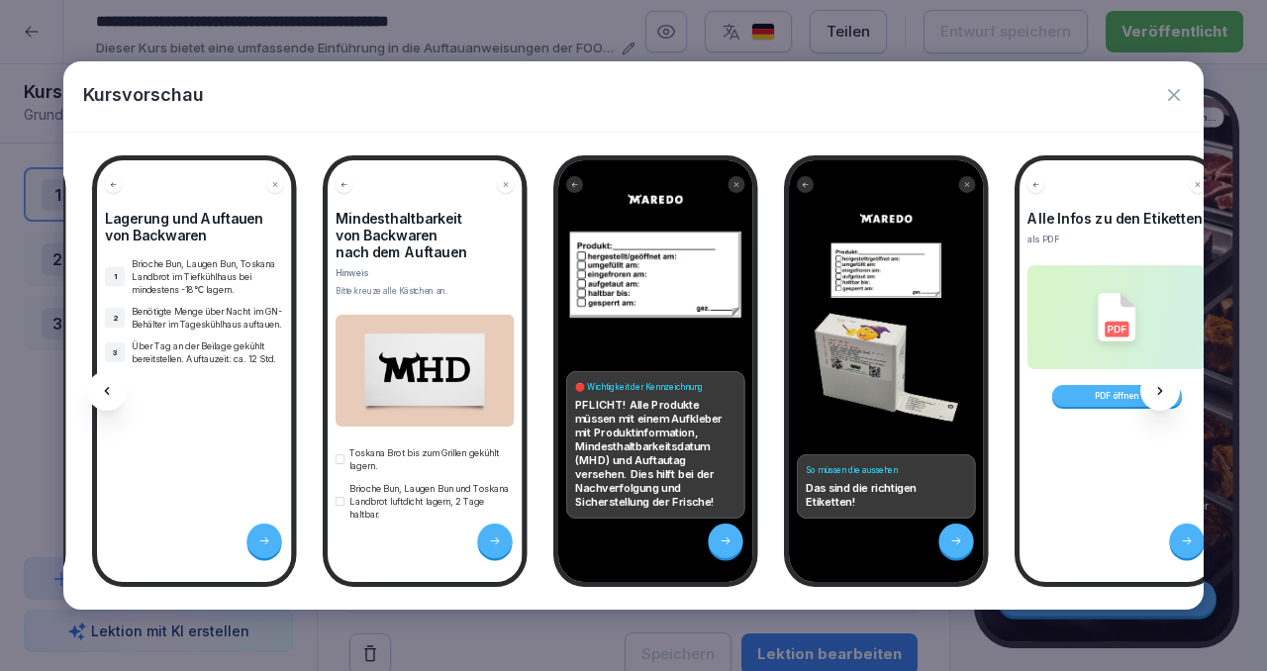
click at [1165, 392] on icon at bounding box center [1160, 391] width 16 height 16
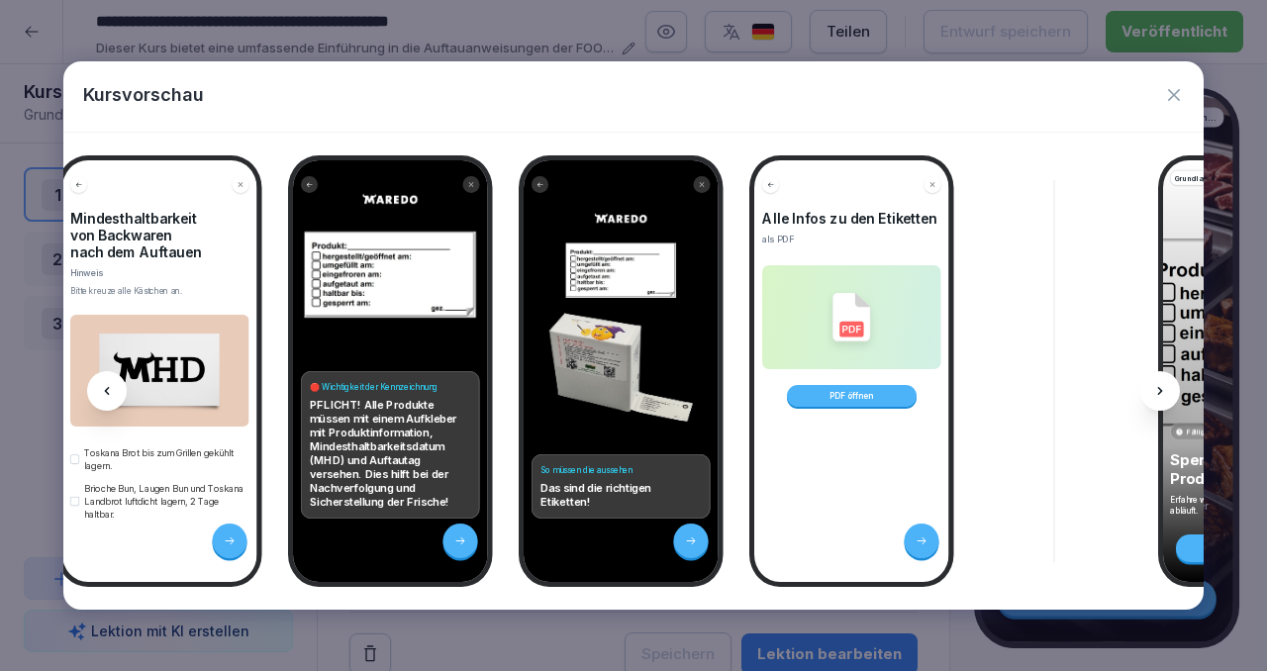
click at [1165, 392] on icon at bounding box center [1160, 391] width 16 height 16
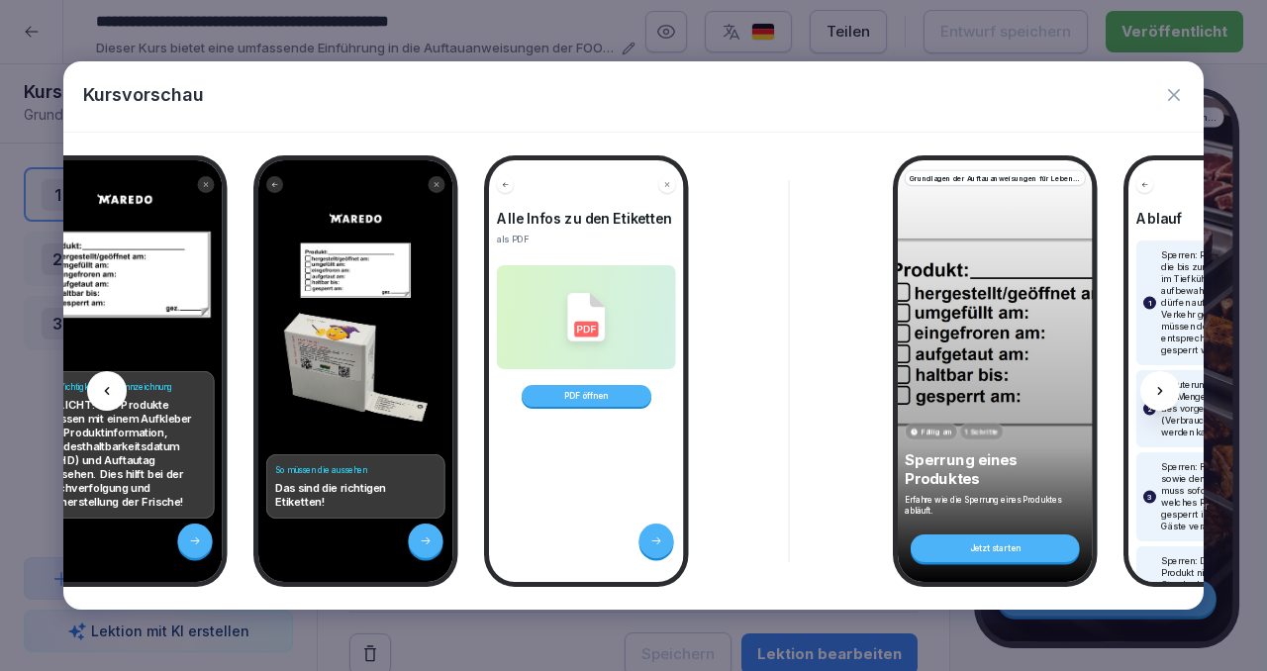
click at [1165, 392] on icon at bounding box center [1160, 391] width 16 height 16
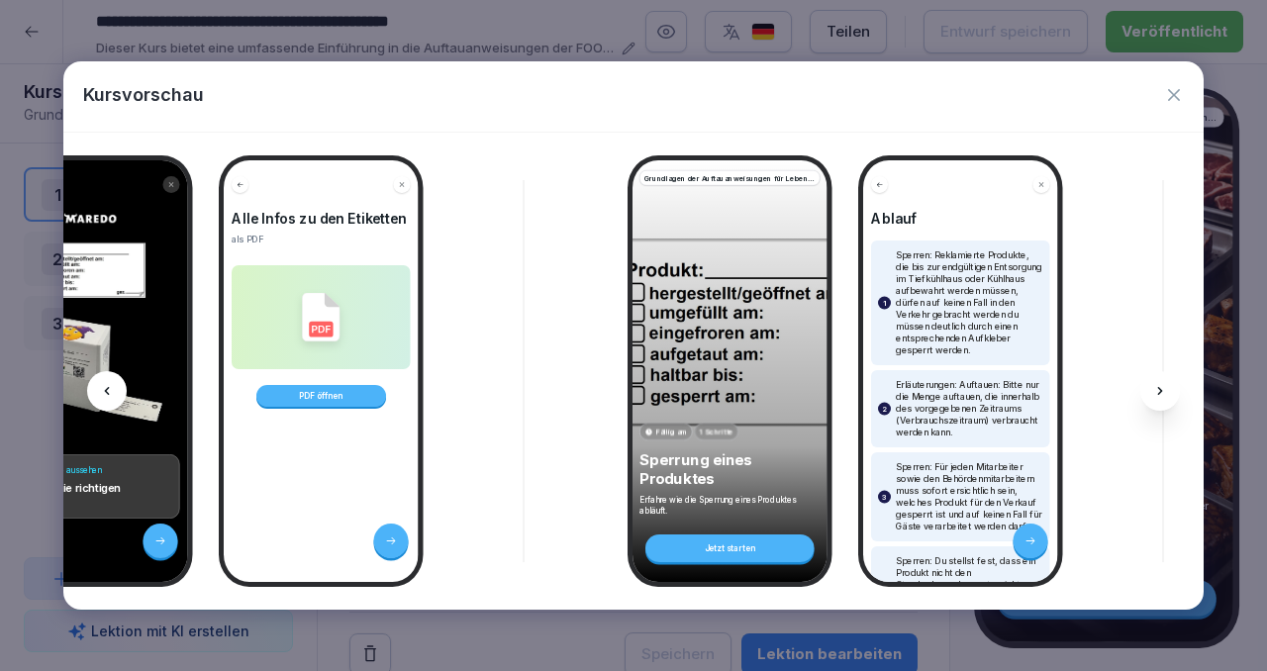
click at [1165, 392] on icon at bounding box center [1160, 391] width 16 height 16
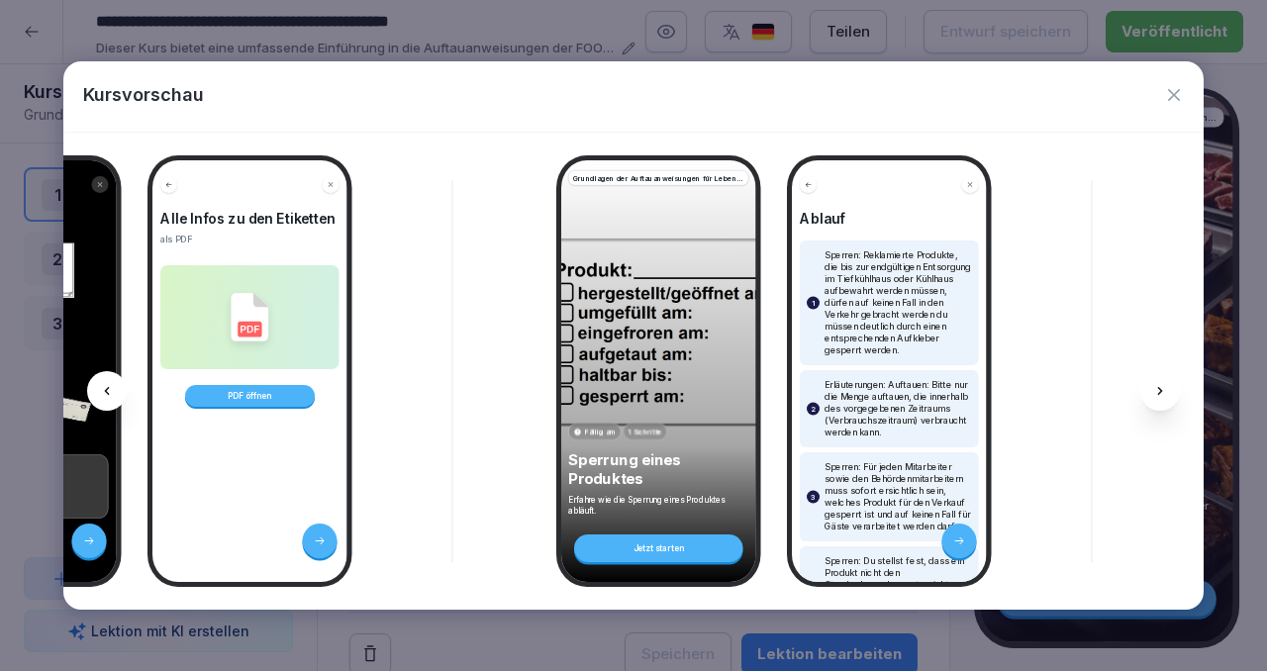
click at [1178, 93] on icon "button" at bounding box center [1174, 95] width 20 height 20
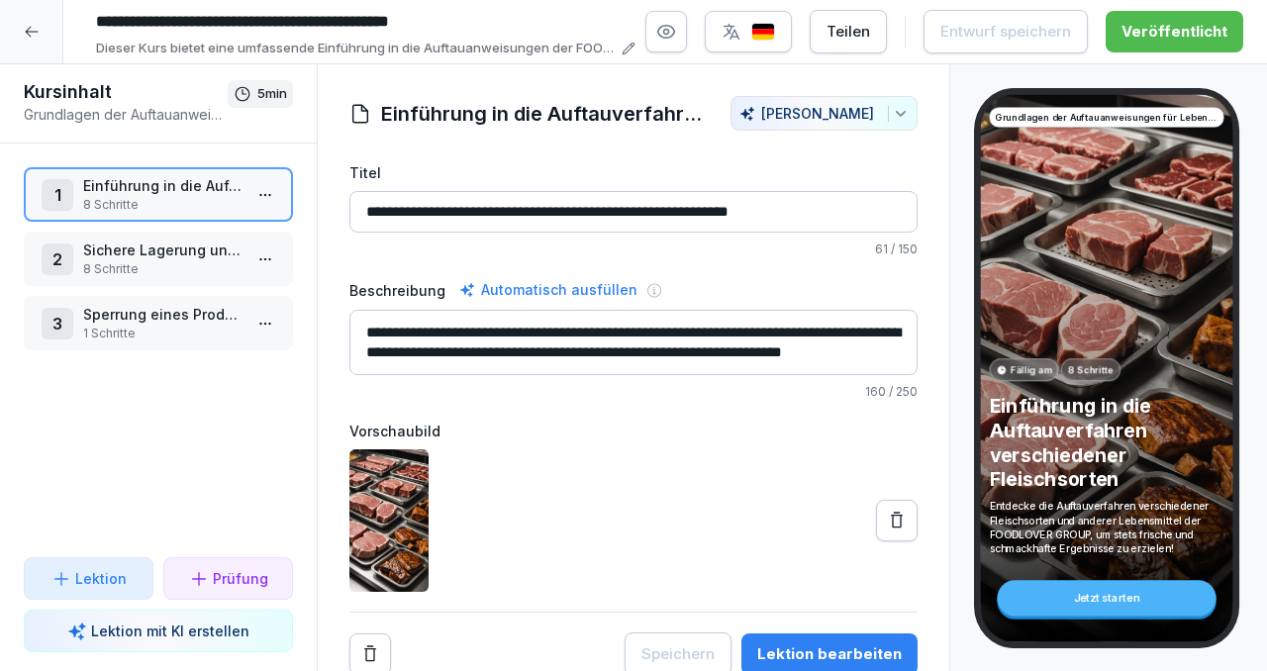
click at [32, 34] on icon at bounding box center [32, 32] width 16 height 16
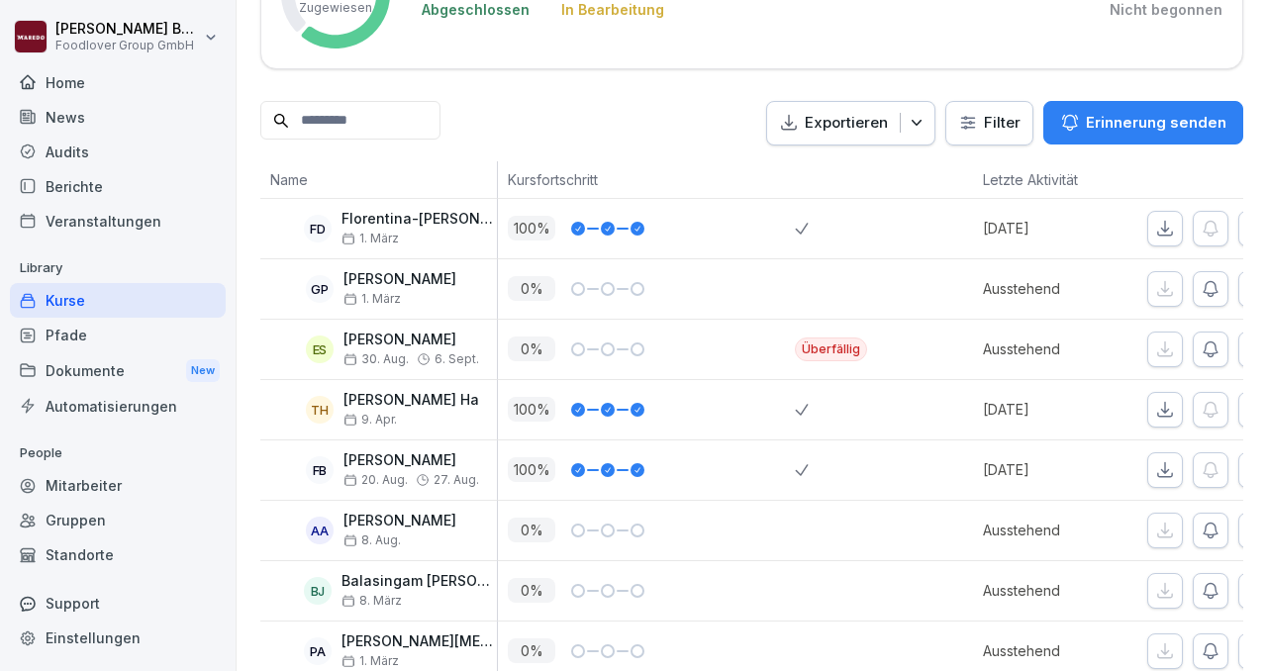
scroll to position [409, 0]
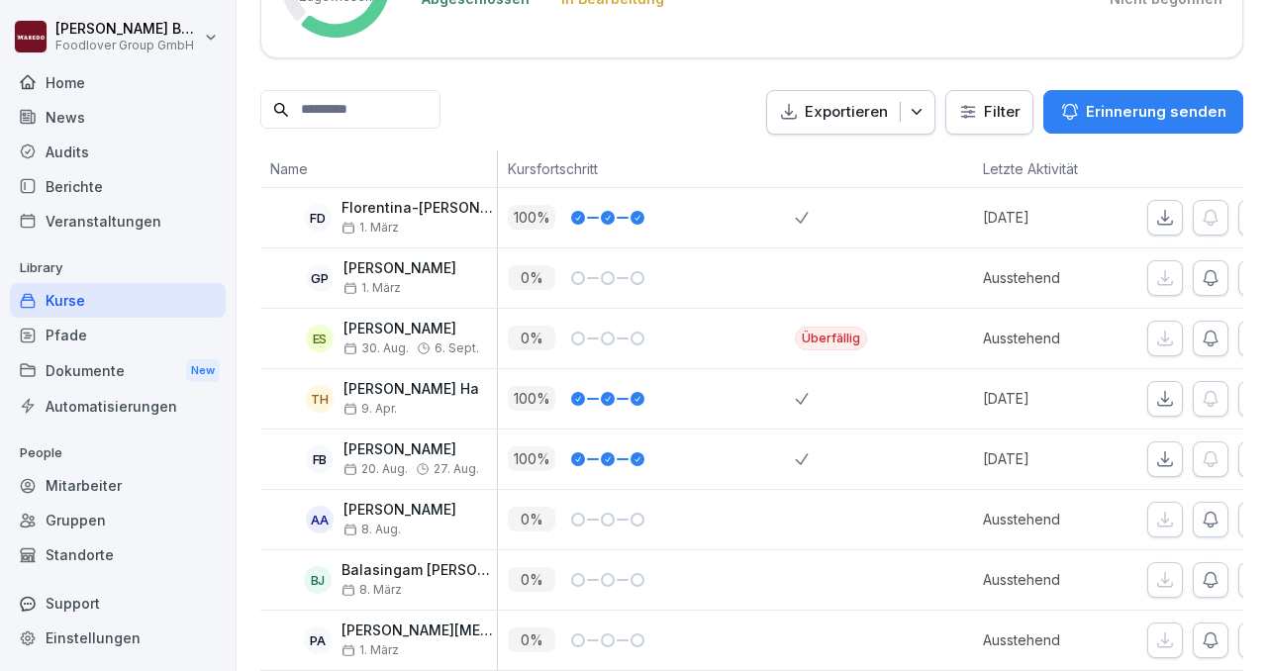
click at [324, 336] on div "ES" at bounding box center [320, 339] width 28 height 28
click at [395, 325] on p "[PERSON_NAME] [PERSON_NAME]" at bounding box center [411, 329] width 136 height 17
click at [397, 329] on p "[PERSON_NAME]" at bounding box center [411, 329] width 136 height 17
click at [449, 329] on p "[PERSON_NAME]" at bounding box center [411, 329] width 136 height 17
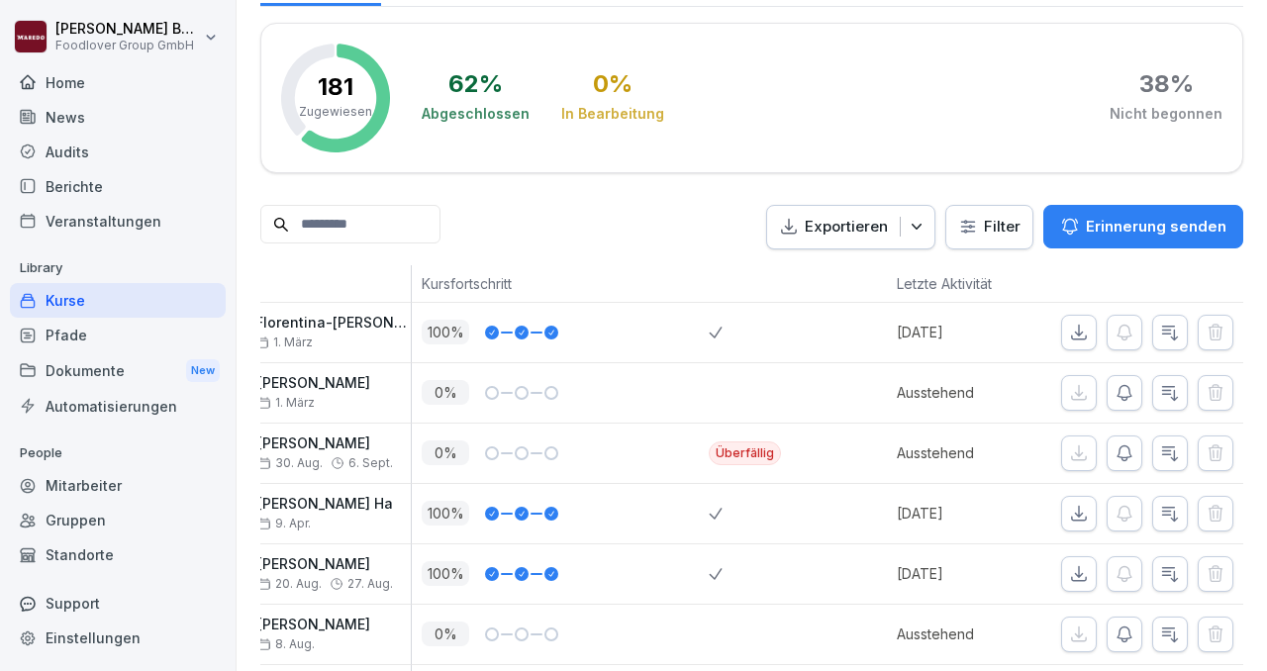
scroll to position [381, 0]
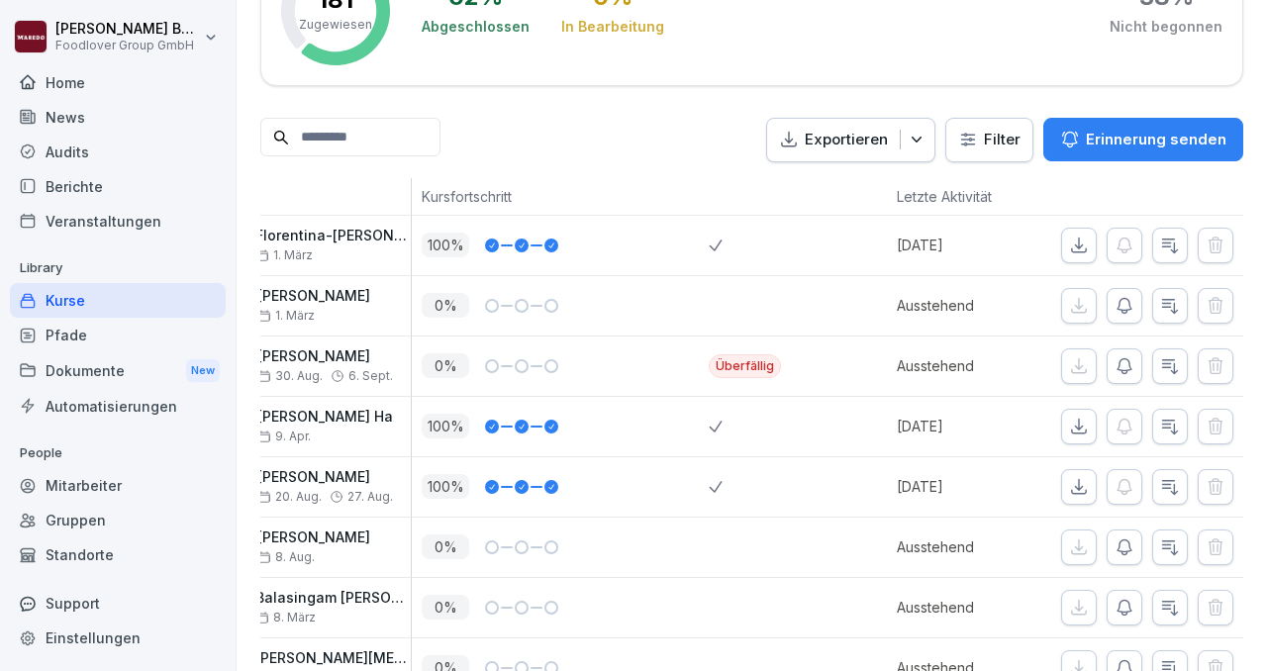
click at [125, 297] on div "Kurse" at bounding box center [118, 300] width 216 height 35
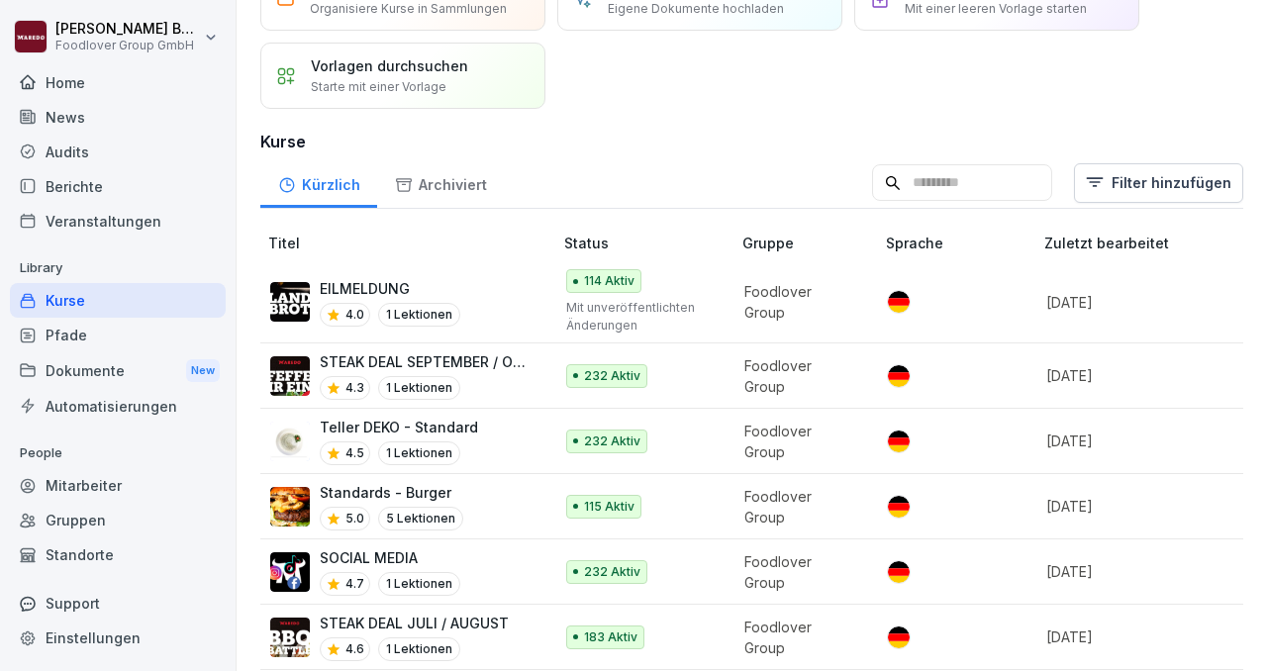
scroll to position [115, 0]
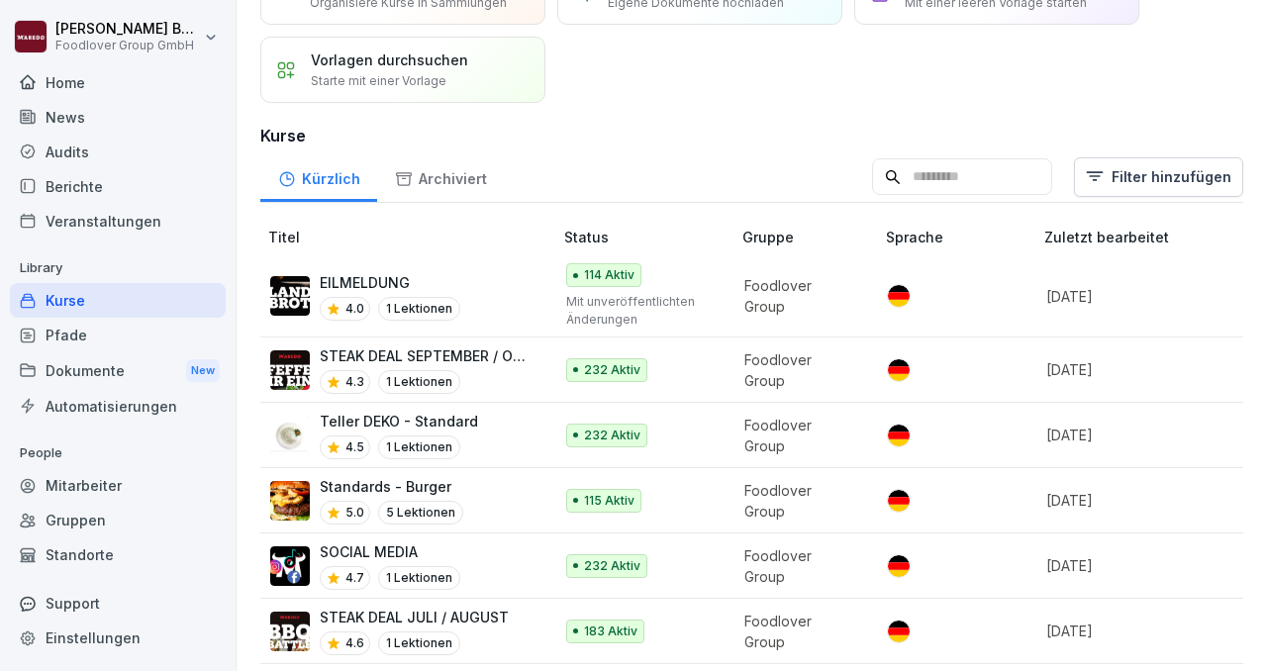
click at [366, 280] on p "EILMELDUNG" at bounding box center [390, 282] width 141 height 21
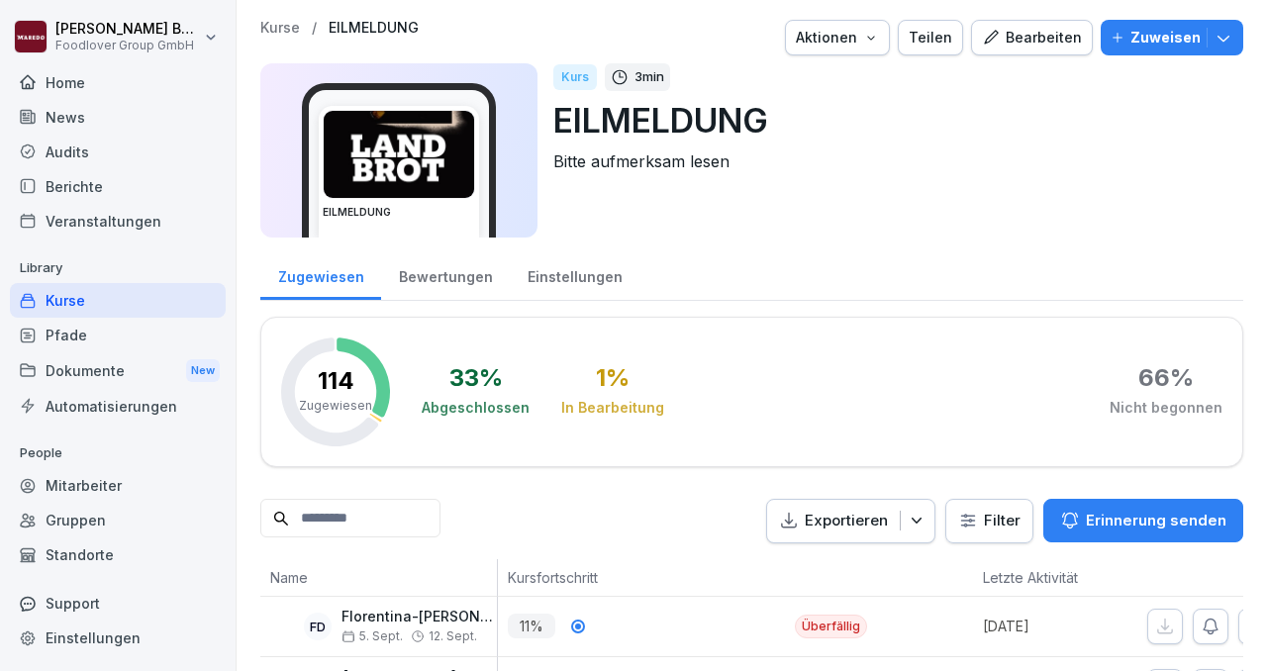
click at [1029, 43] on div "Bearbeiten" at bounding box center [1032, 38] width 100 height 22
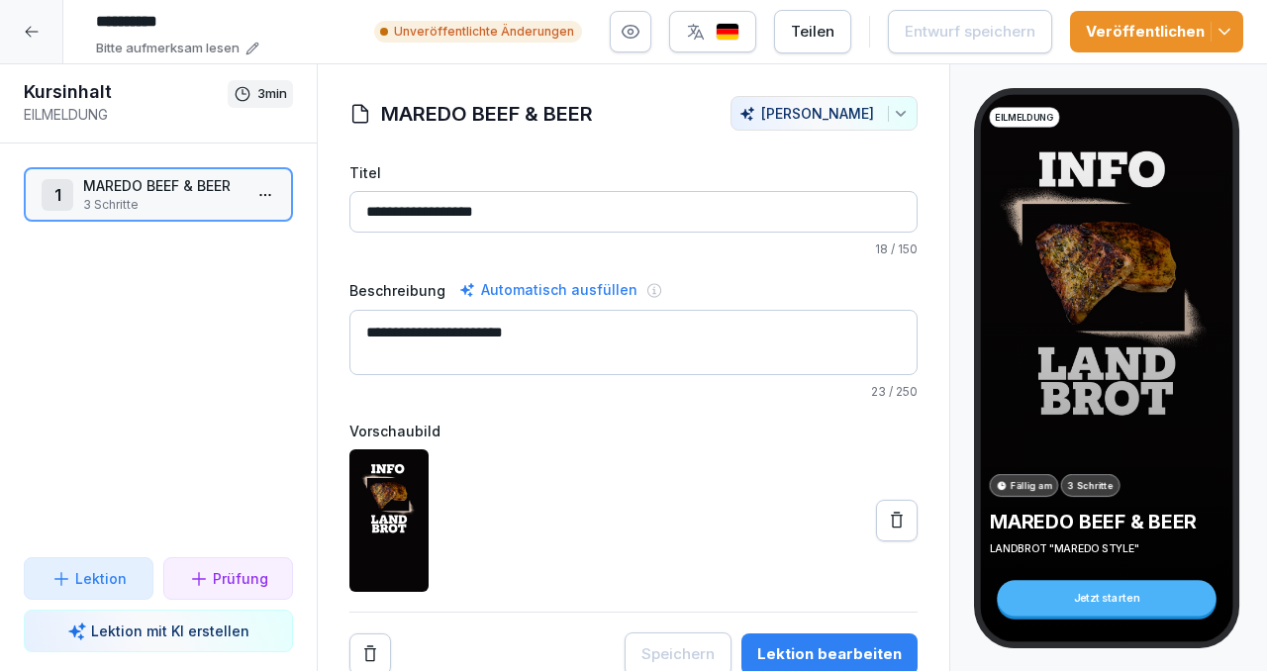
click at [832, 26] on div "Teilen" at bounding box center [813, 32] width 44 height 22
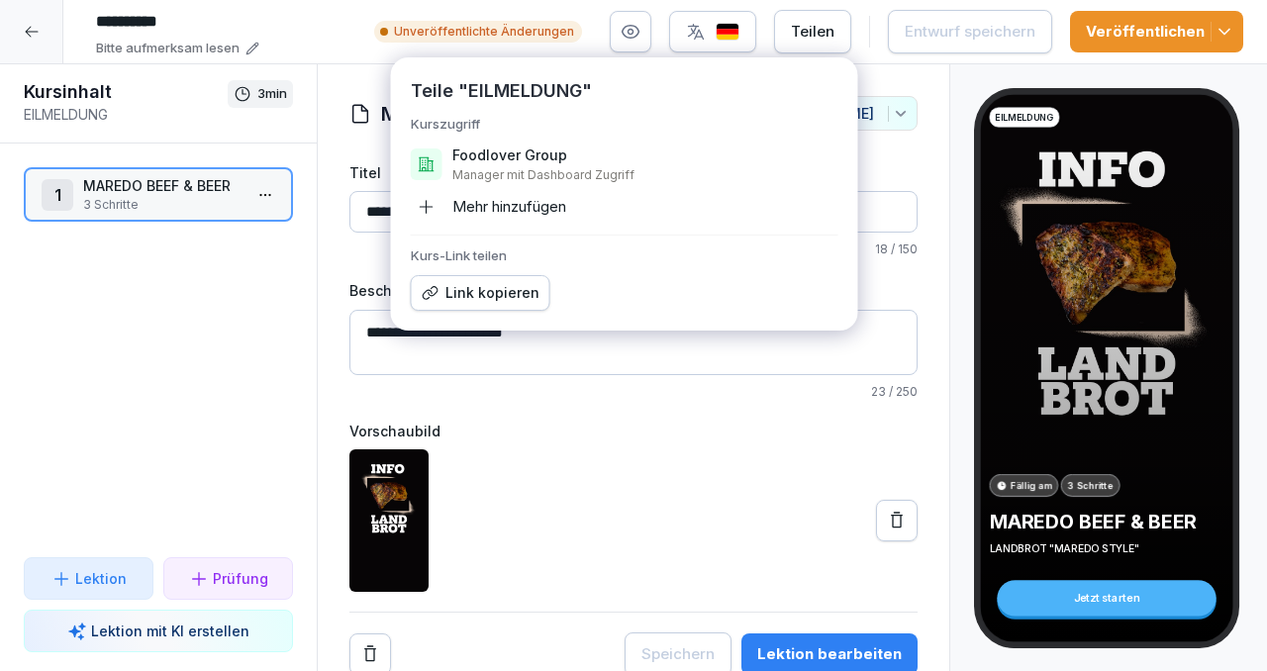
click at [921, 105] on div "**********" at bounding box center [633, 386] width 631 height 580
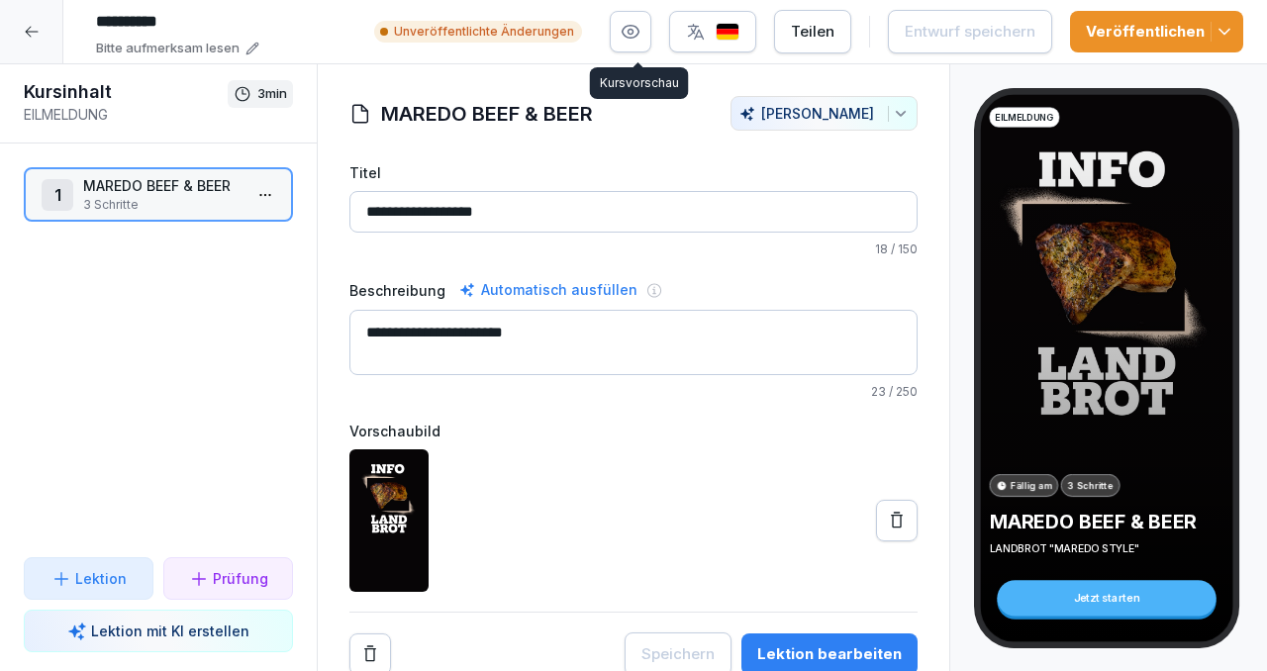
click at [640, 47] on button "button" at bounding box center [631, 32] width 42 height 42
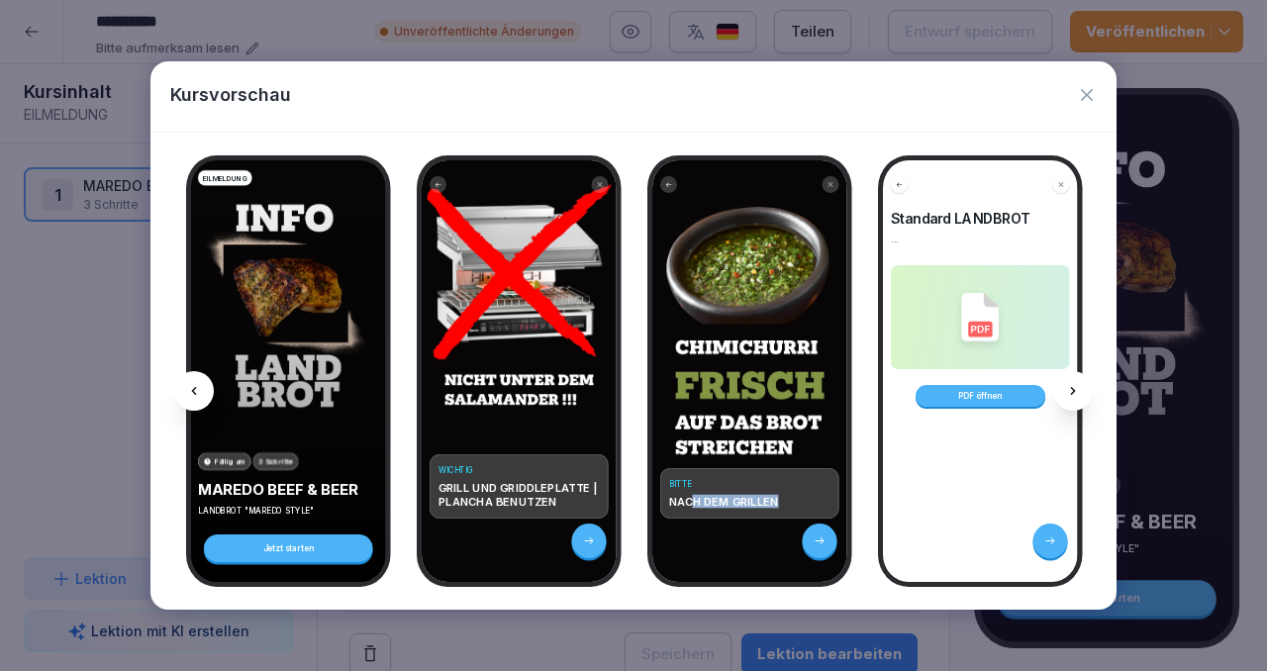
drag, startPoint x: 711, startPoint y: 504, endPoint x: 775, endPoint y: 503, distance: 64.3
click at [775, 503] on p "NACH DEM GRILLEN" at bounding box center [750, 502] width 162 height 14
click at [955, 394] on div "PDF öffnen" at bounding box center [980, 396] width 130 height 22
click at [1089, 95] on icon "button" at bounding box center [1087, 95] width 20 height 20
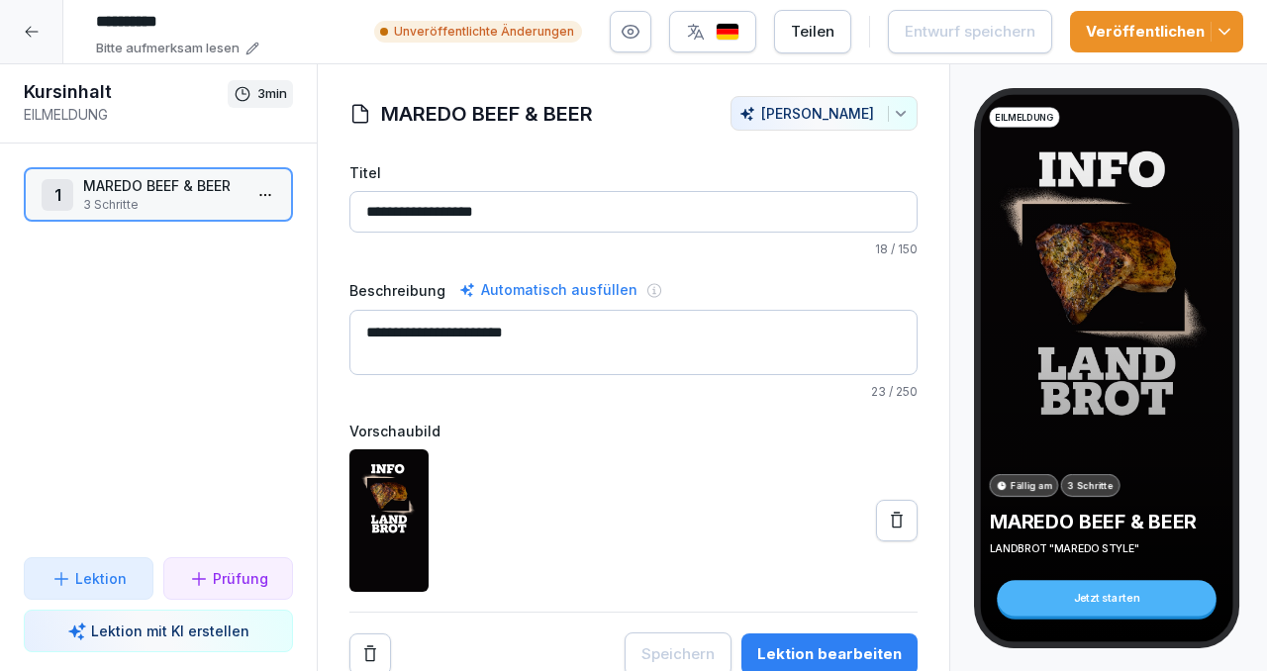
click at [29, 43] on div at bounding box center [31, 31] width 63 height 63
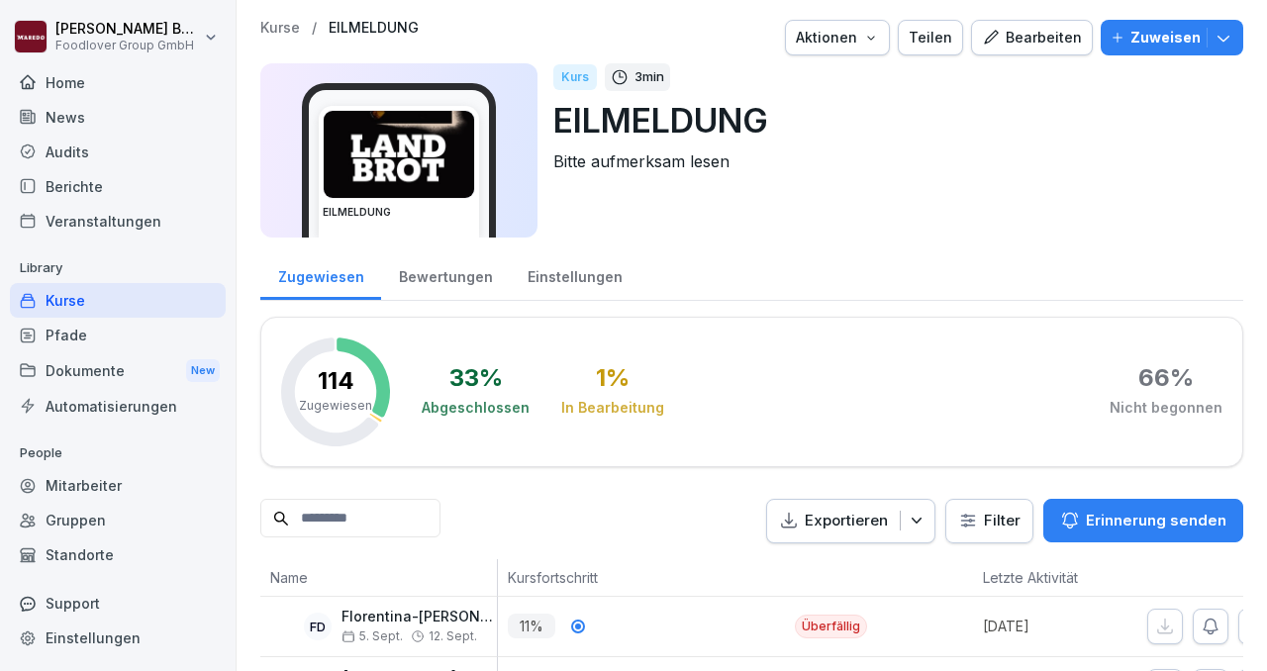
click at [134, 307] on div "Kurse" at bounding box center [118, 300] width 216 height 35
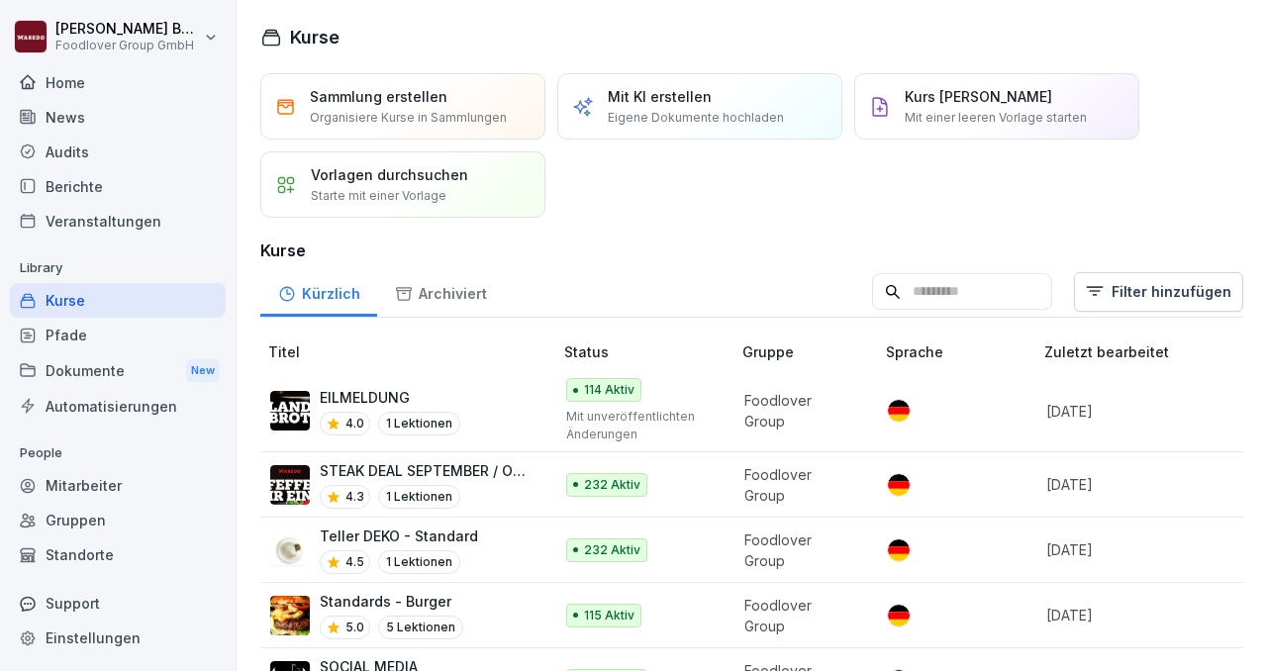
click at [487, 470] on p "STEAK DEAL SEPTEMBER / OKTOBER" at bounding box center [426, 470] width 213 height 21
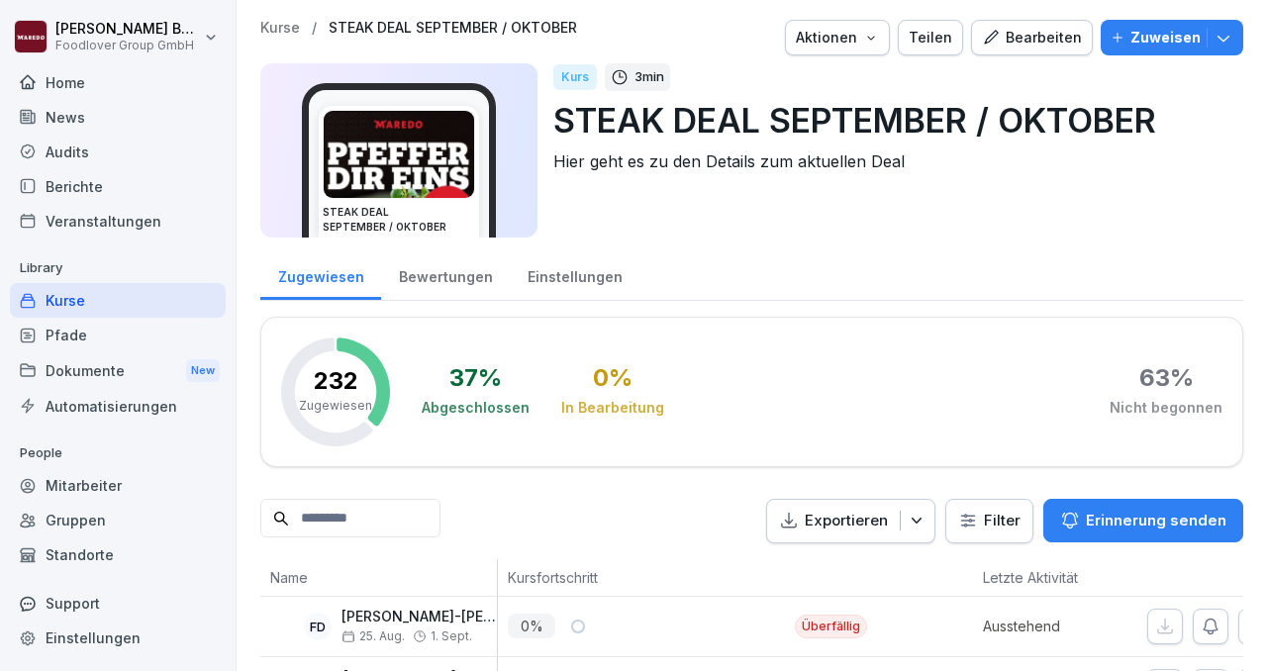
click at [1026, 44] on div "Bearbeiten" at bounding box center [1032, 38] width 100 height 22
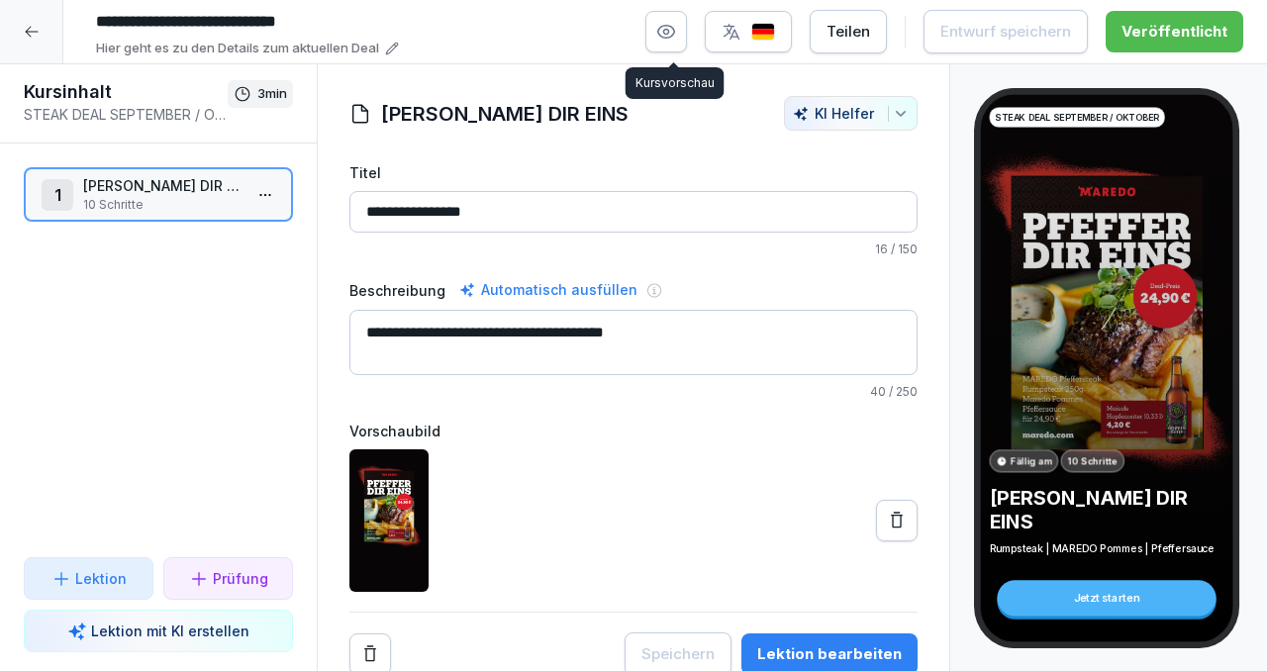
click at [684, 37] on button "button" at bounding box center [666, 32] width 42 height 42
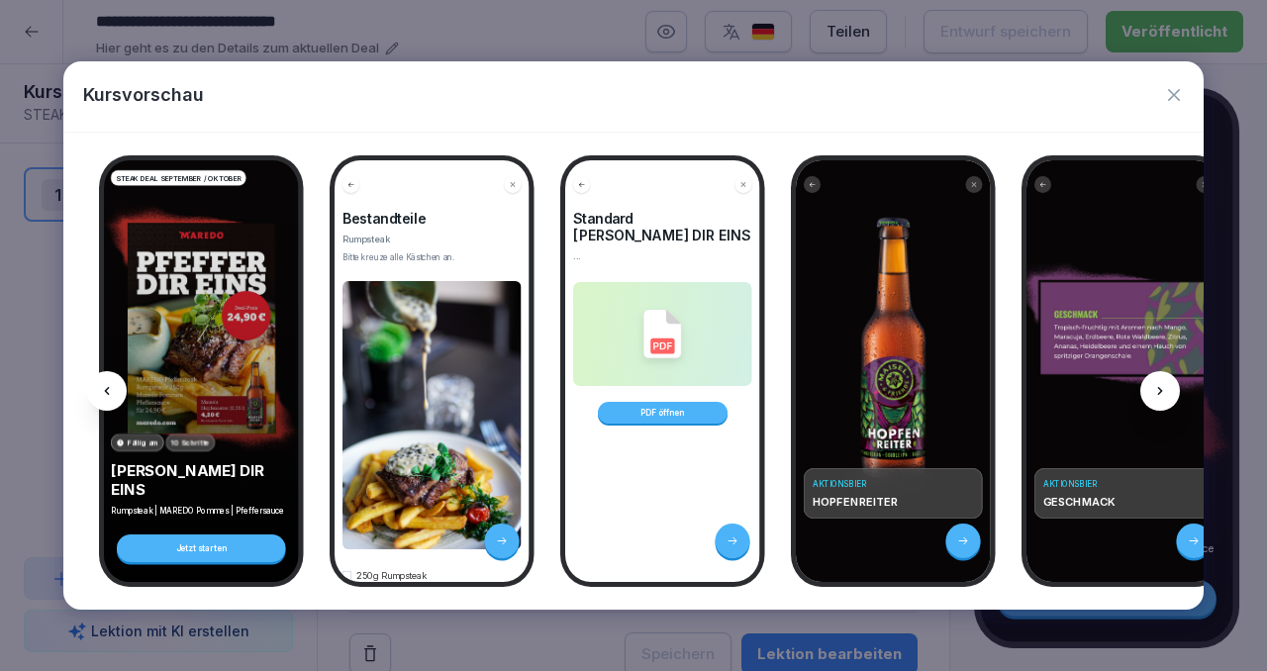
click at [1169, 389] on div at bounding box center [1160, 391] width 40 height 40
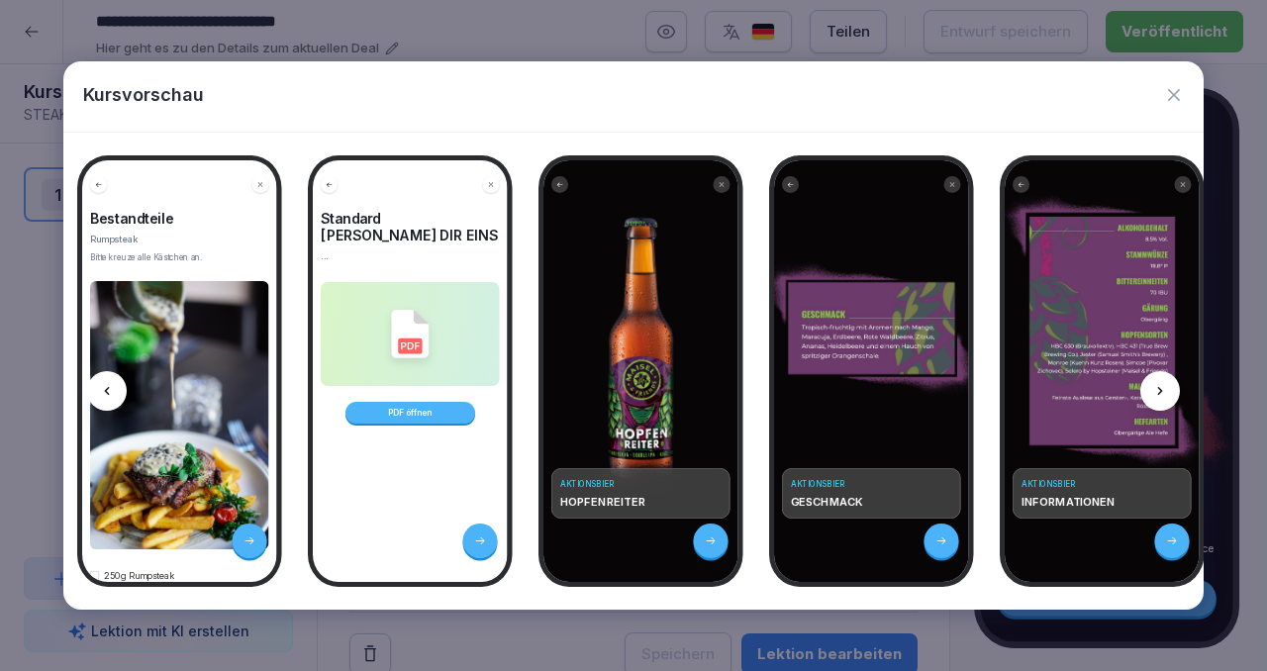
scroll to position [0, 265]
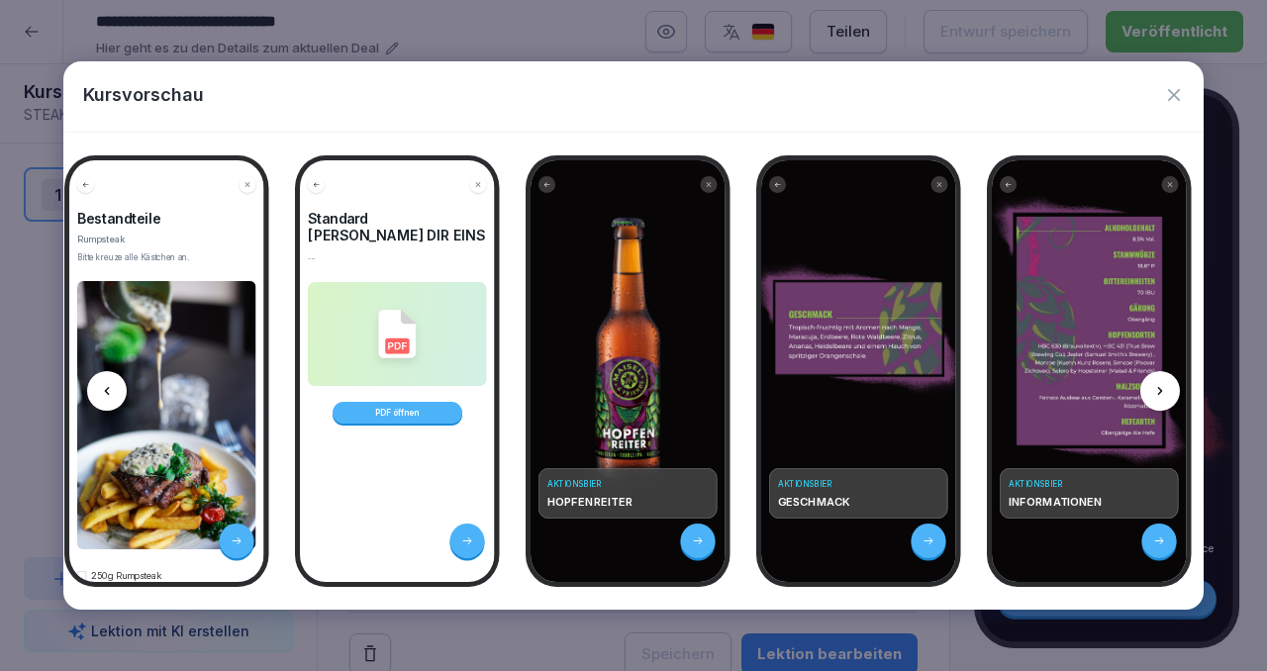
click at [1169, 386] on div at bounding box center [1160, 391] width 40 height 40
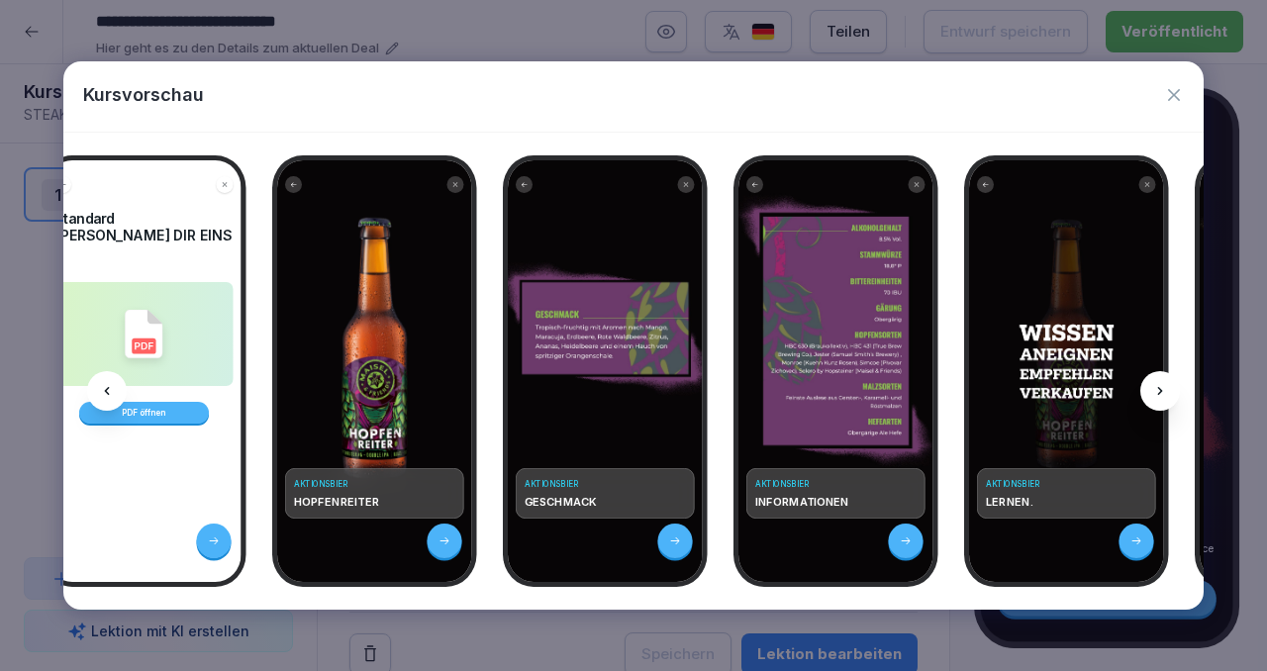
scroll to position [0, 530]
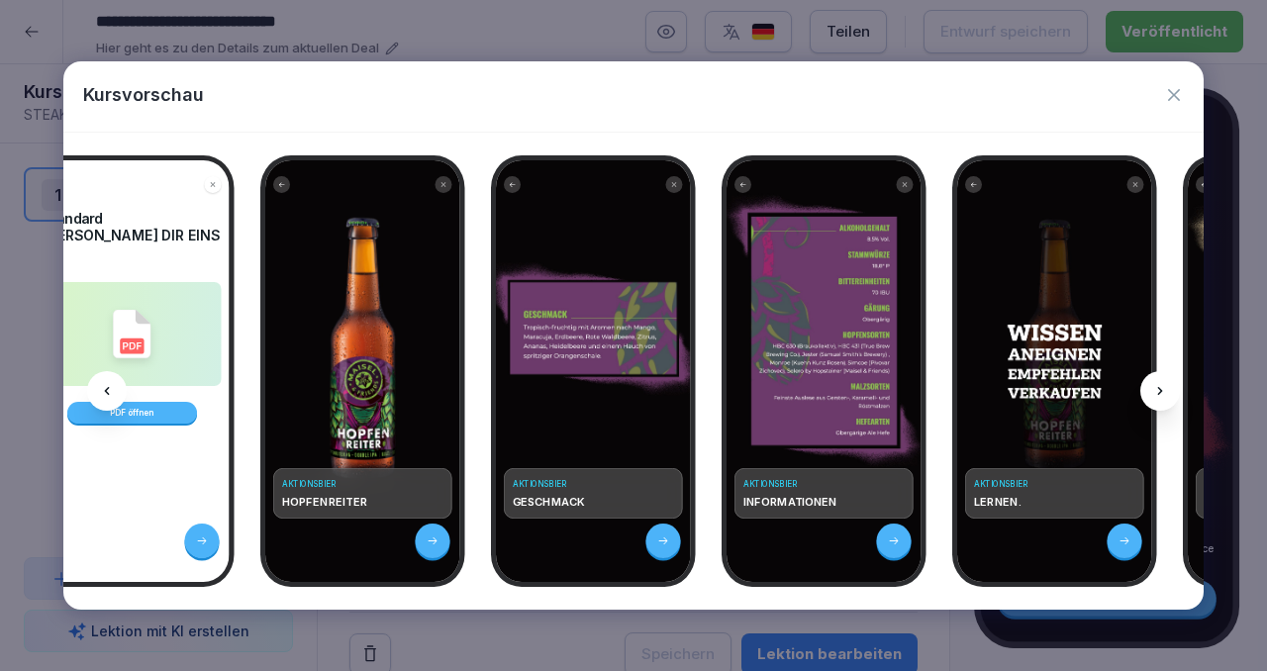
click at [1164, 388] on icon at bounding box center [1160, 391] width 16 height 16
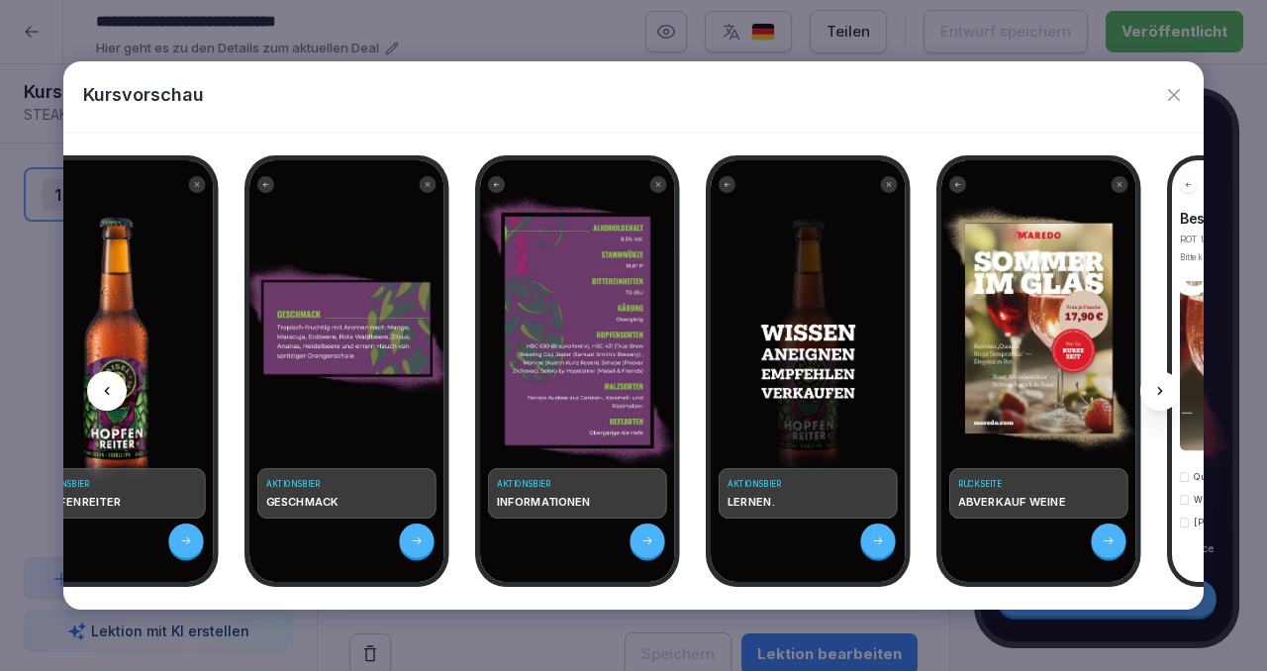
scroll to position [0, 796]
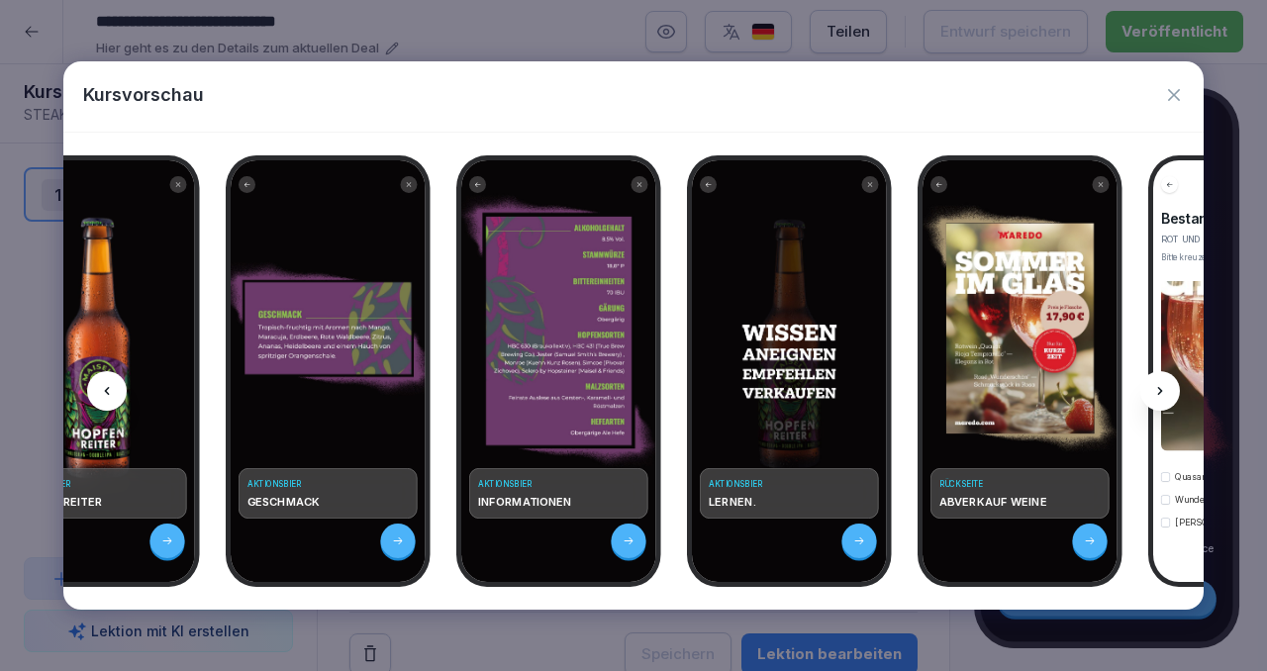
click at [1156, 392] on icon at bounding box center [1160, 391] width 16 height 16
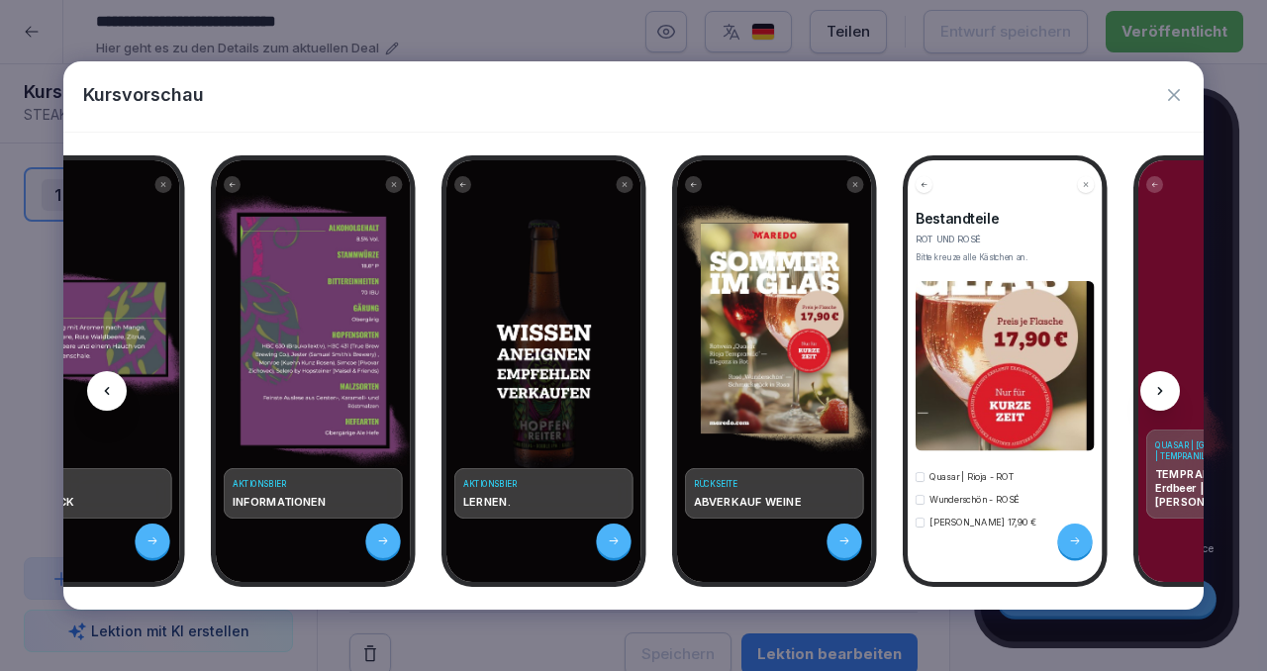
scroll to position [0, 1061]
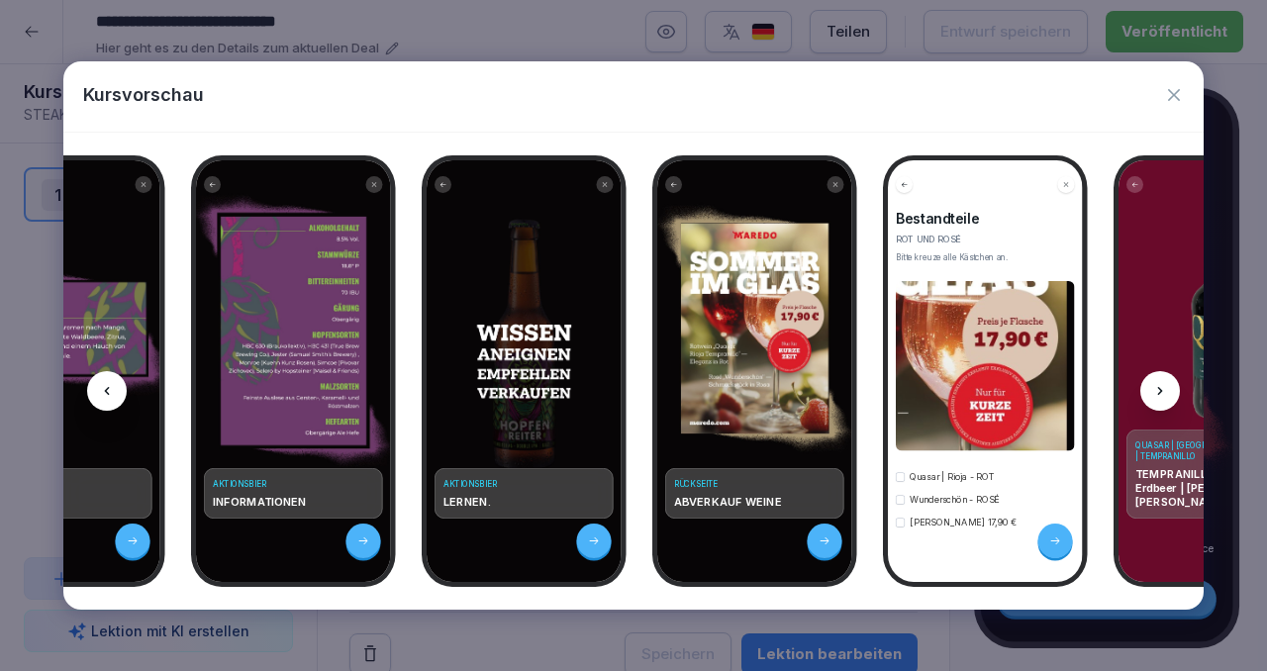
click at [1156, 392] on icon at bounding box center [1160, 391] width 16 height 16
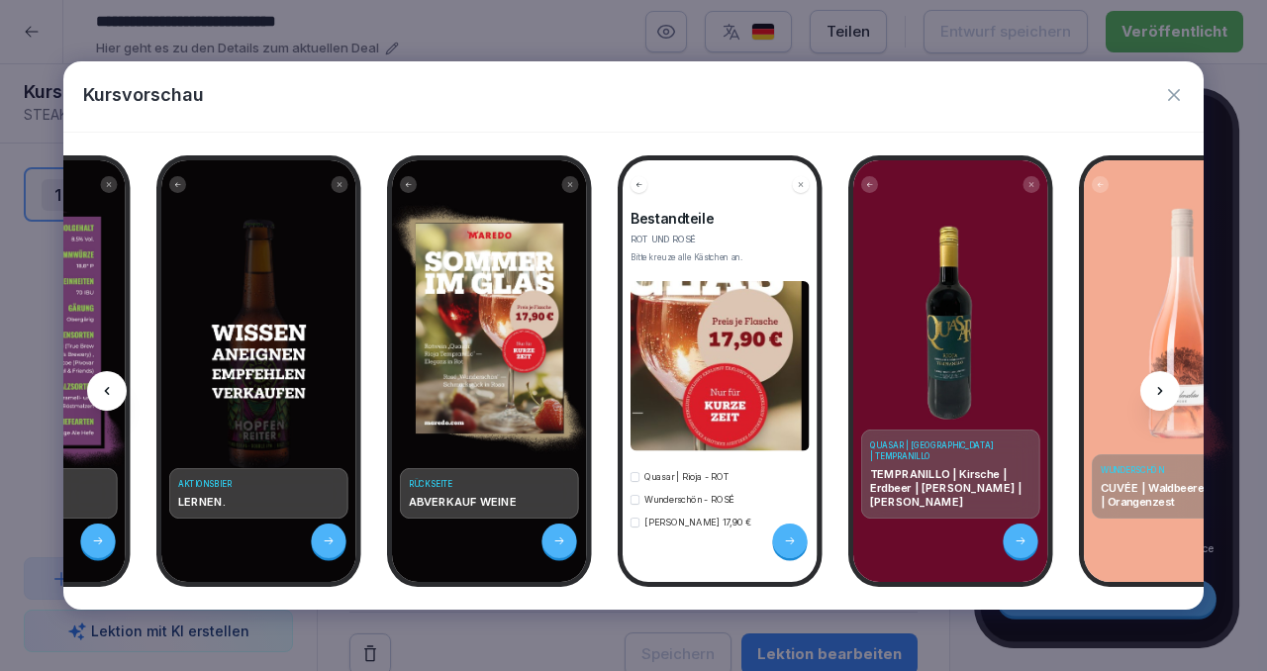
click at [1156, 392] on icon at bounding box center [1160, 391] width 16 height 16
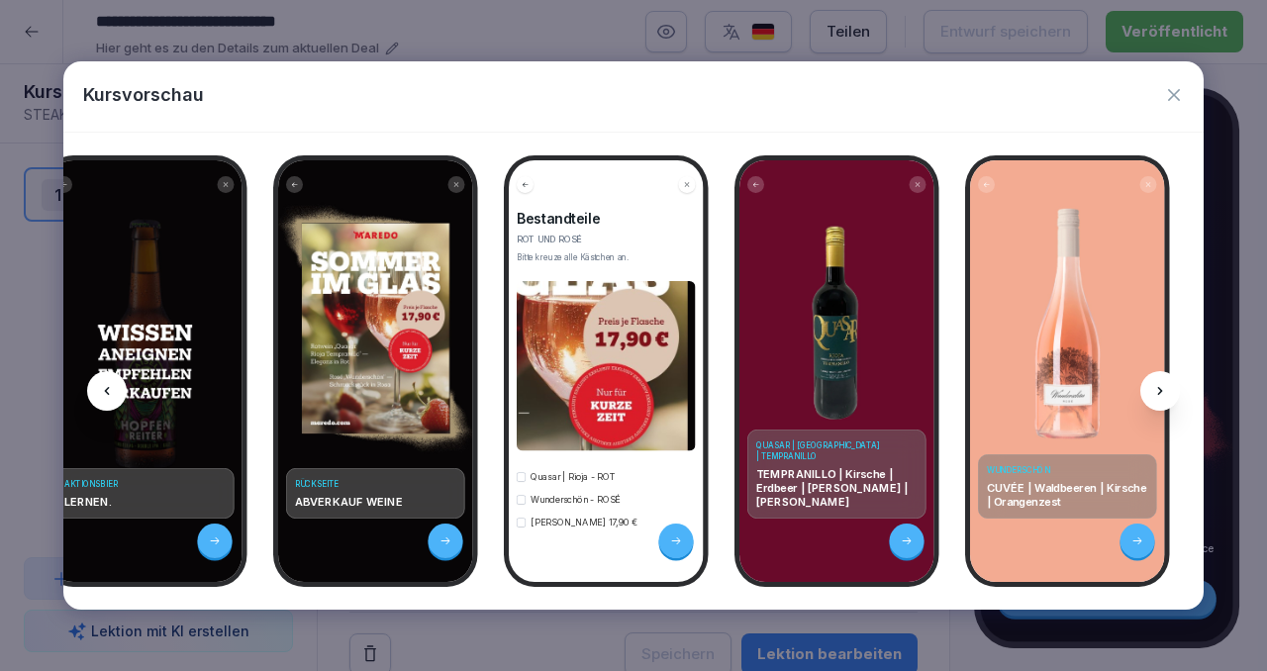
click at [1161, 390] on icon at bounding box center [1160, 391] width 5 height 8
click at [116, 400] on div at bounding box center [107, 391] width 40 height 40
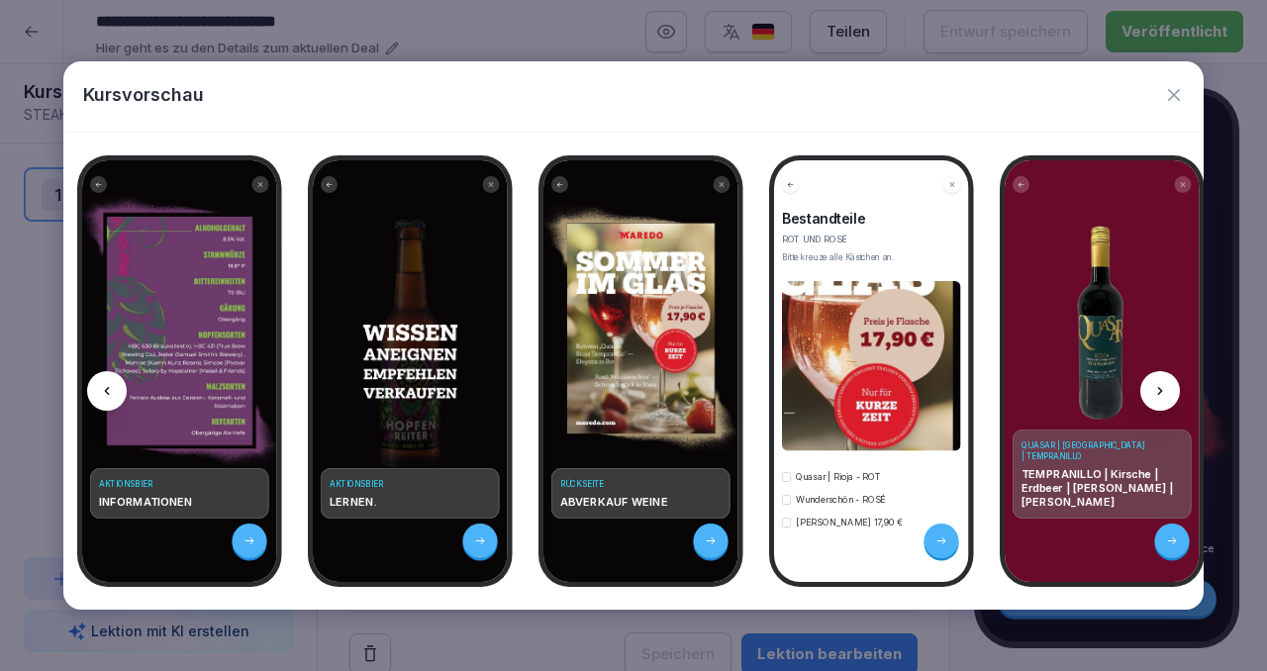
click at [116, 400] on div at bounding box center [107, 391] width 40 height 40
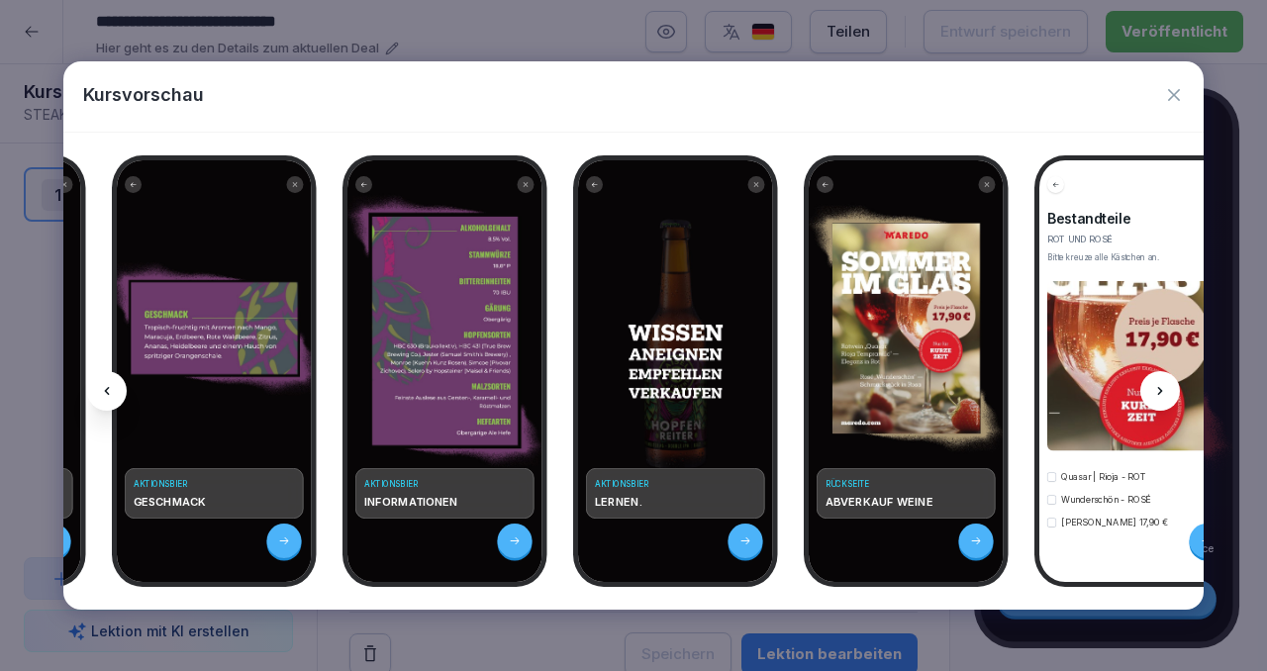
click at [116, 400] on div at bounding box center [107, 391] width 40 height 40
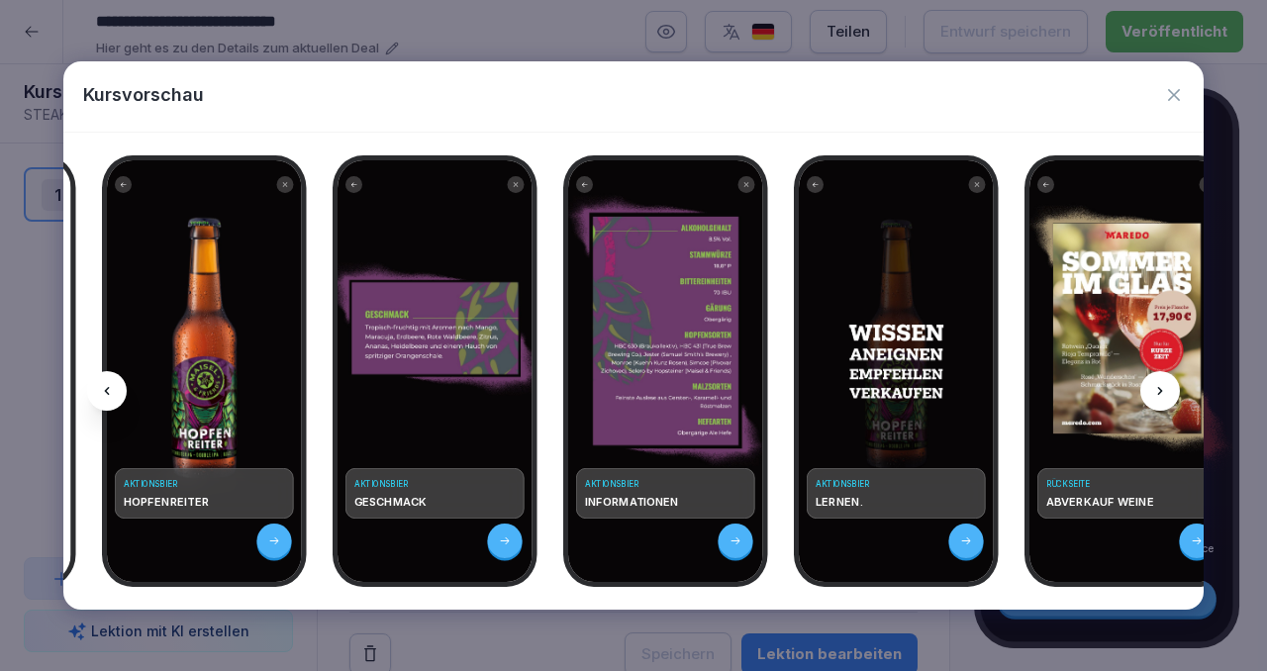
click at [116, 400] on div at bounding box center [107, 391] width 40 height 40
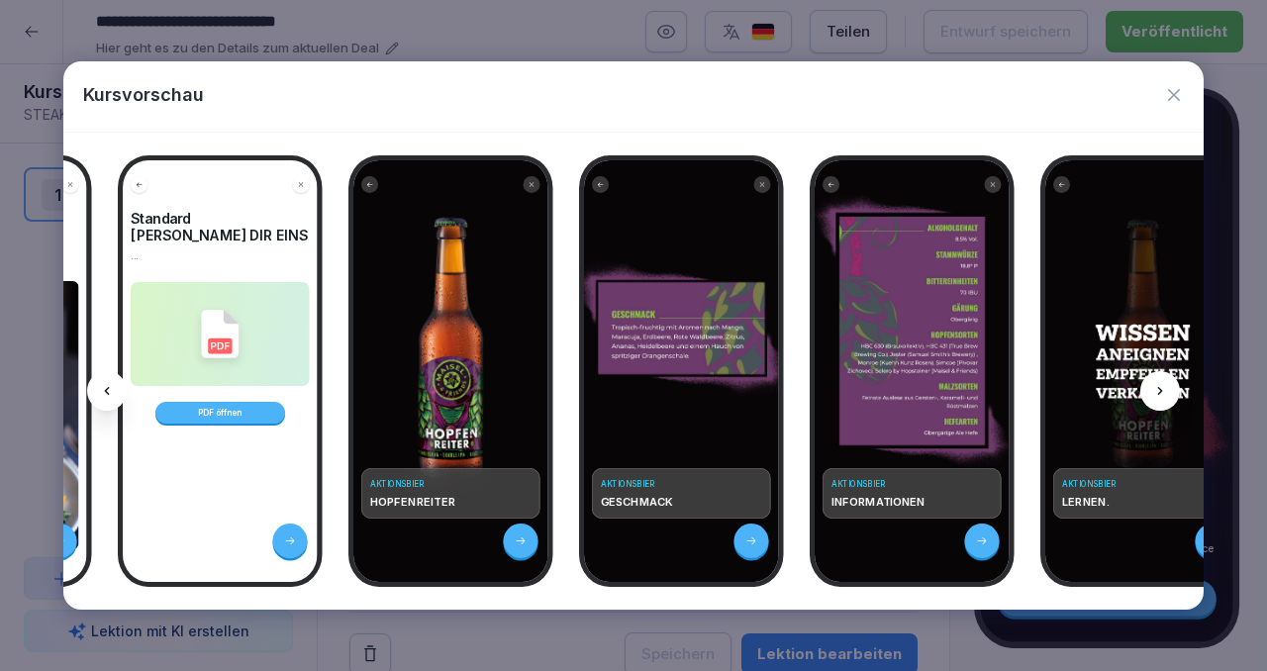
click at [116, 400] on div at bounding box center [107, 391] width 40 height 40
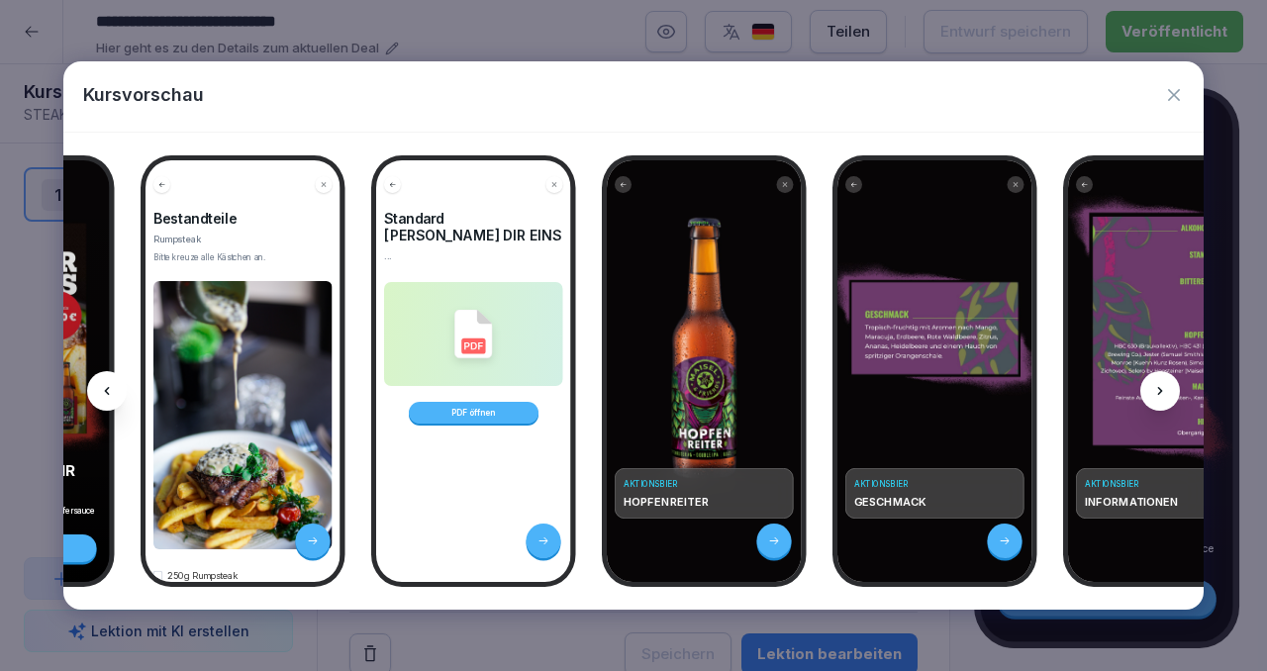
scroll to position [0, 177]
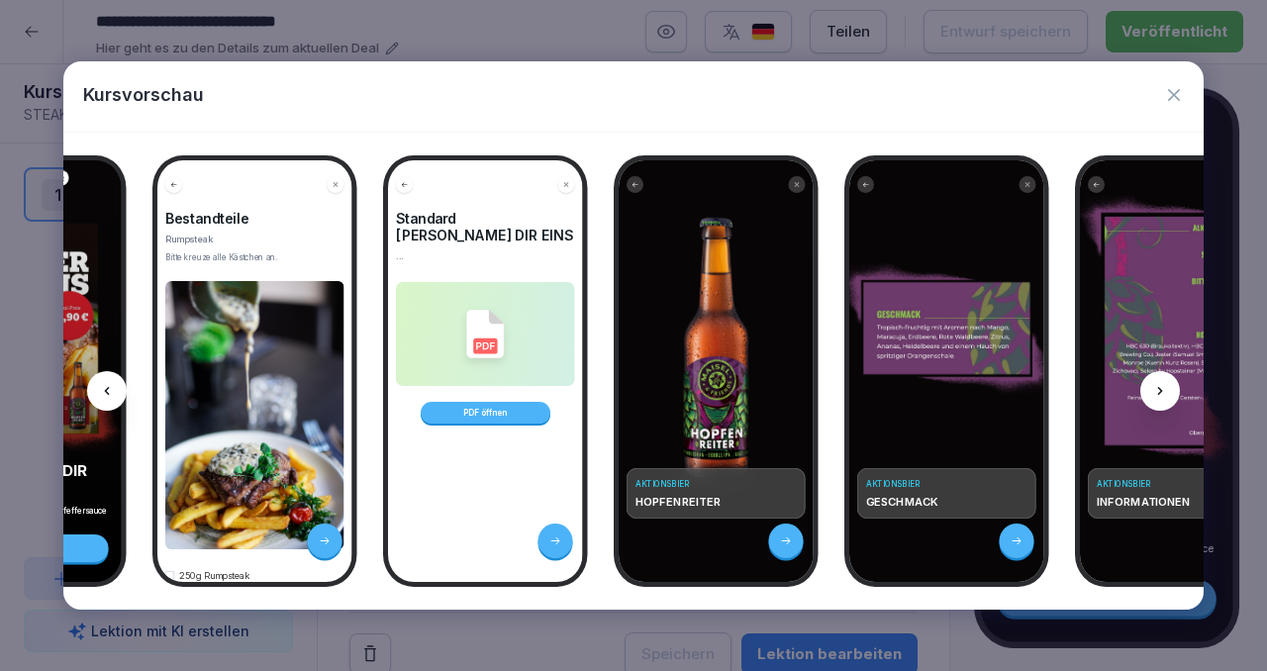
click at [116, 400] on div at bounding box center [107, 391] width 40 height 40
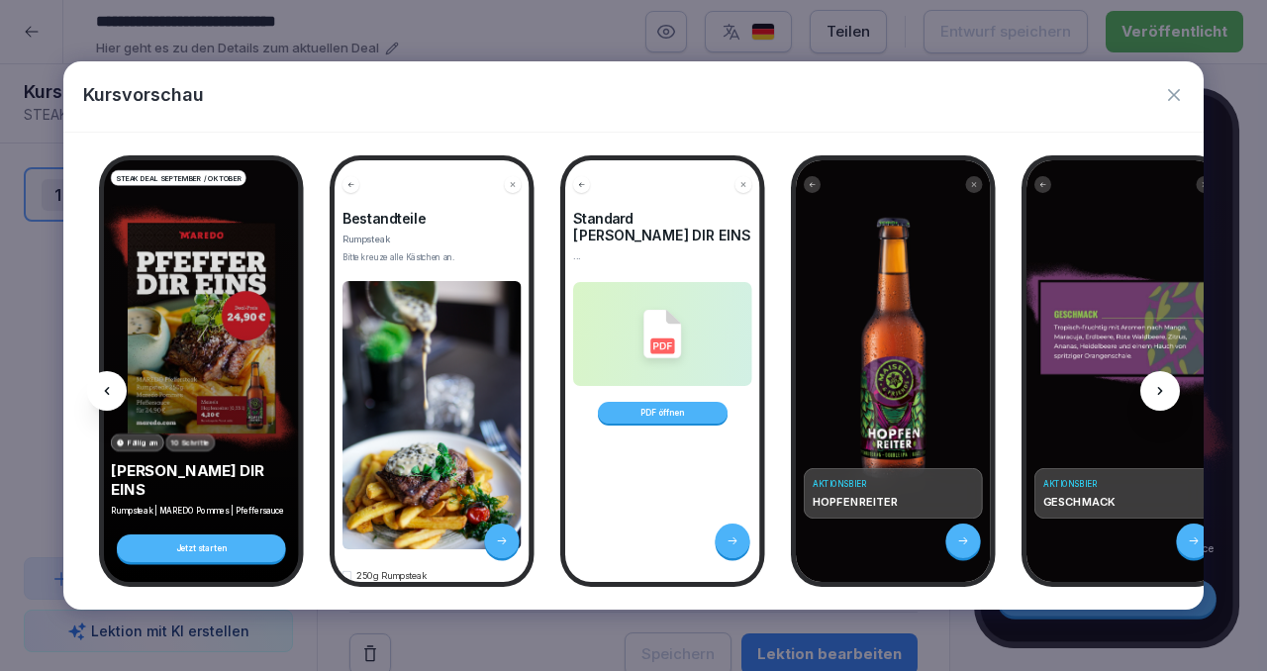
click at [1173, 88] on icon "button" at bounding box center [1174, 95] width 20 height 20
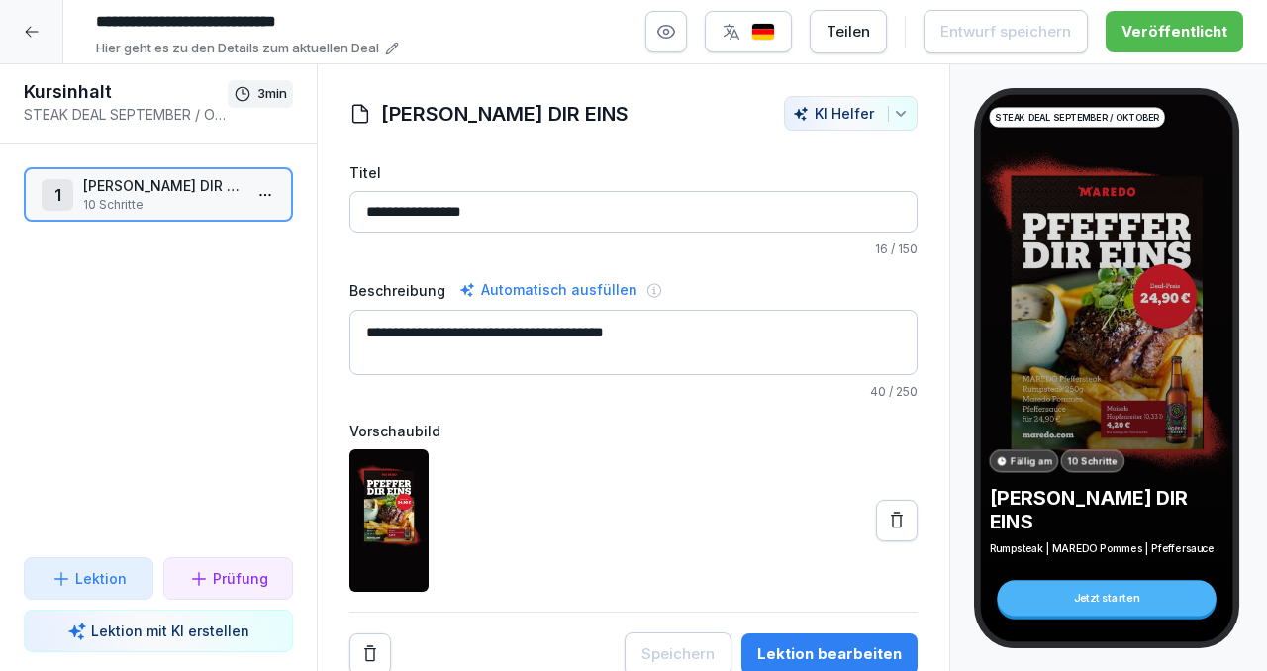
click at [33, 33] on icon at bounding box center [32, 32] width 16 height 16
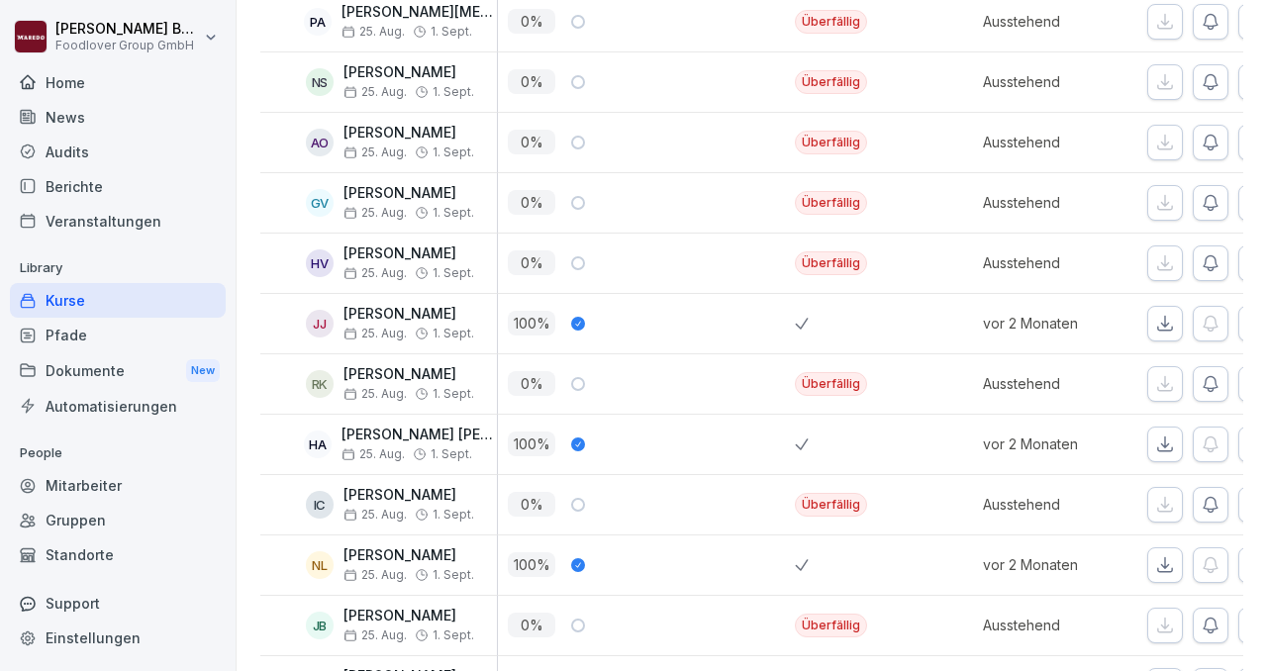
scroll to position [1212, 0]
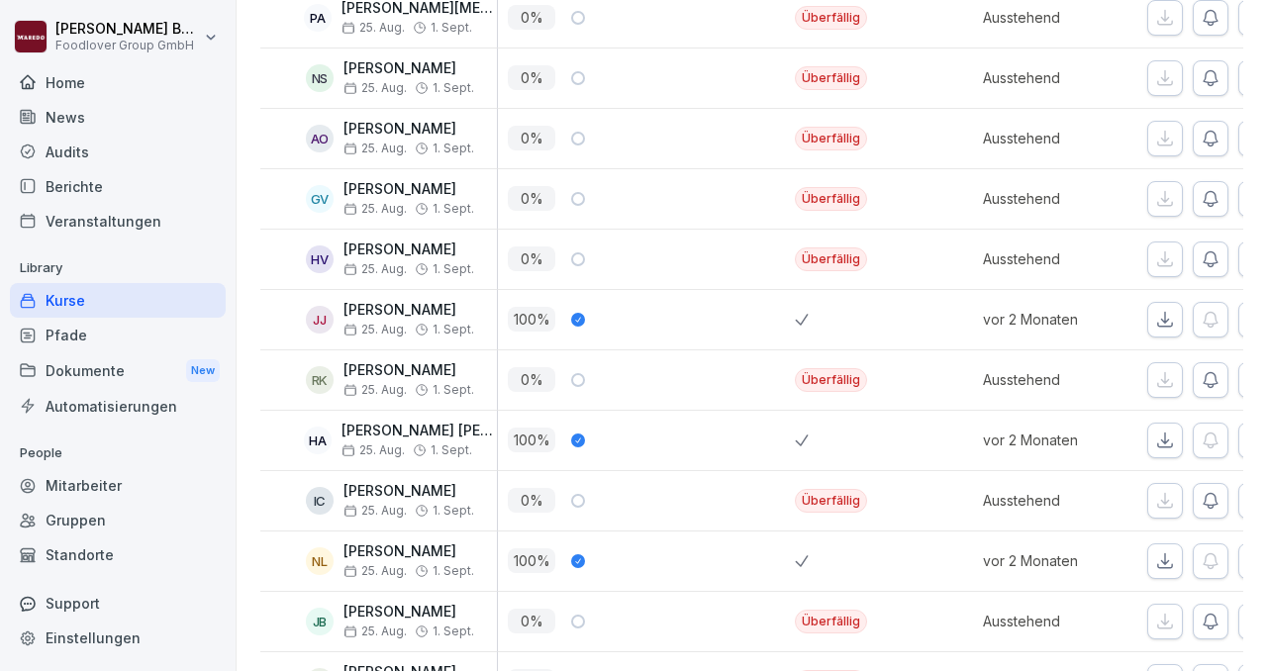
click at [132, 307] on div "Kurse" at bounding box center [118, 300] width 216 height 35
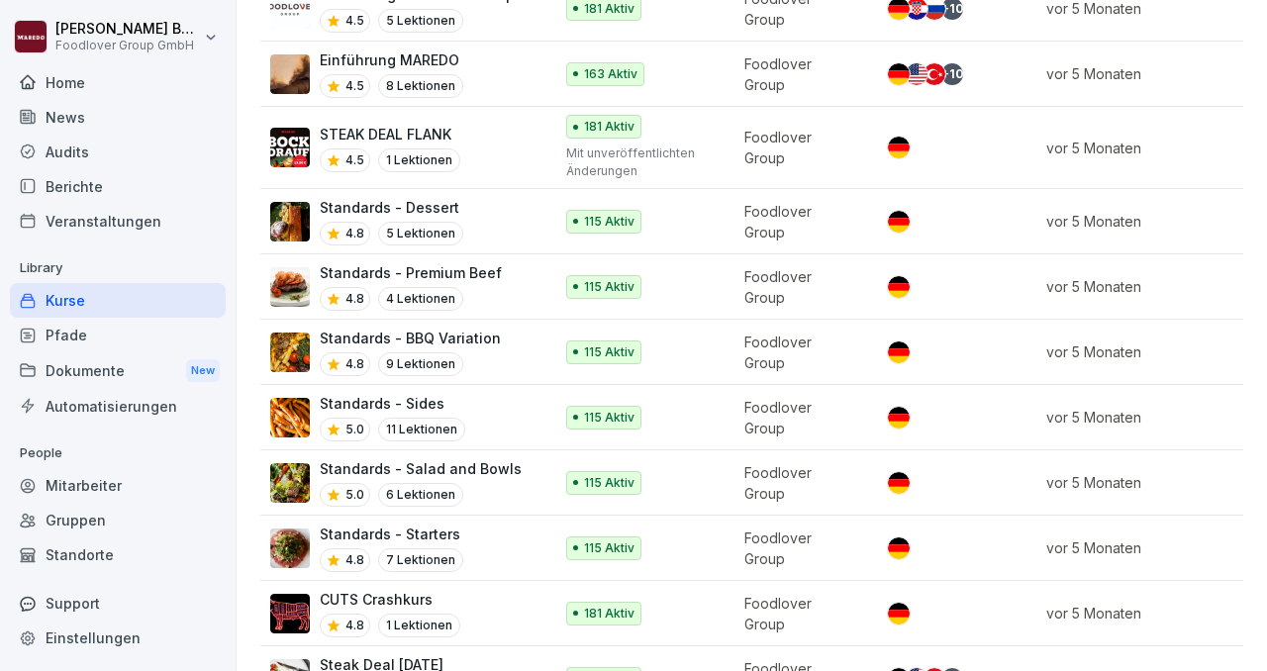
scroll to position [808, 0]
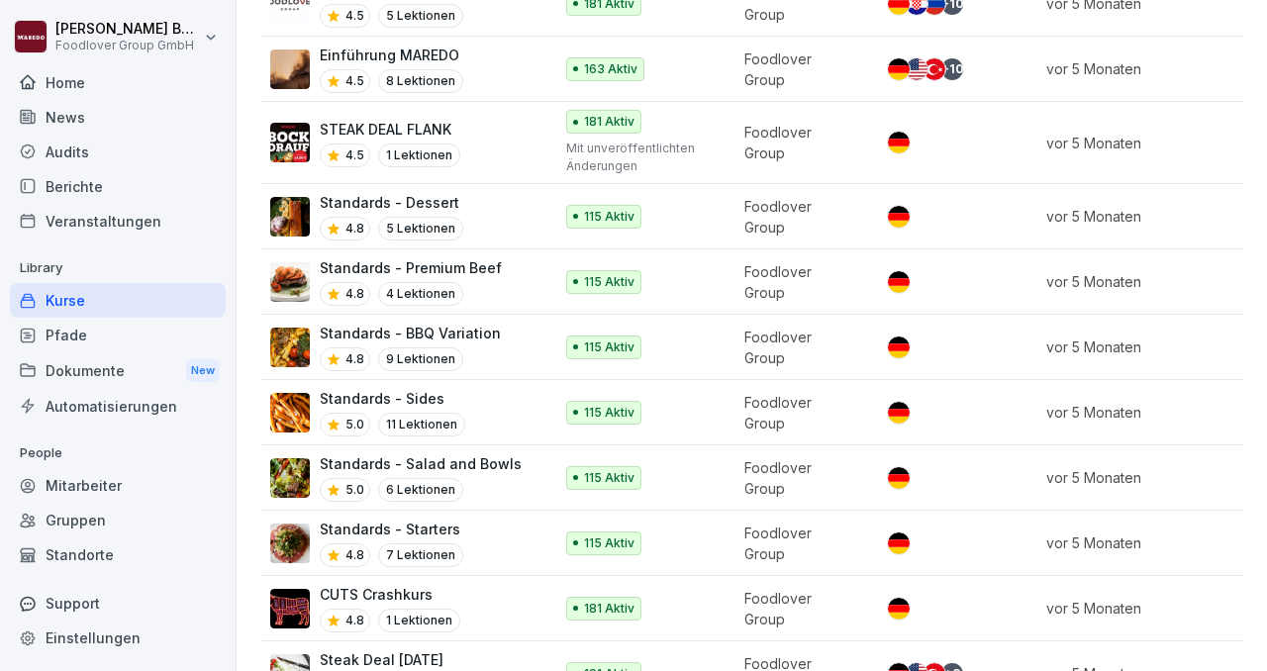
click at [391, 519] on p "Standards - Starters" at bounding box center [392, 529] width 144 height 21
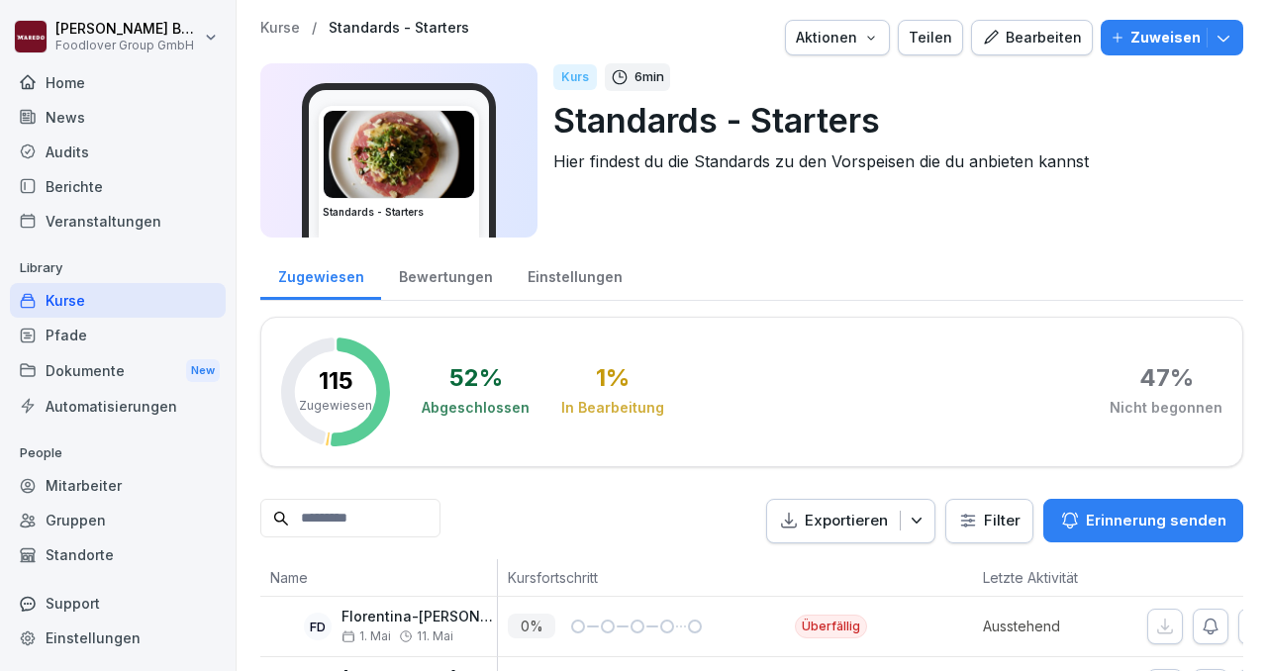
click at [1014, 31] on div "Bearbeiten" at bounding box center [1032, 38] width 100 height 22
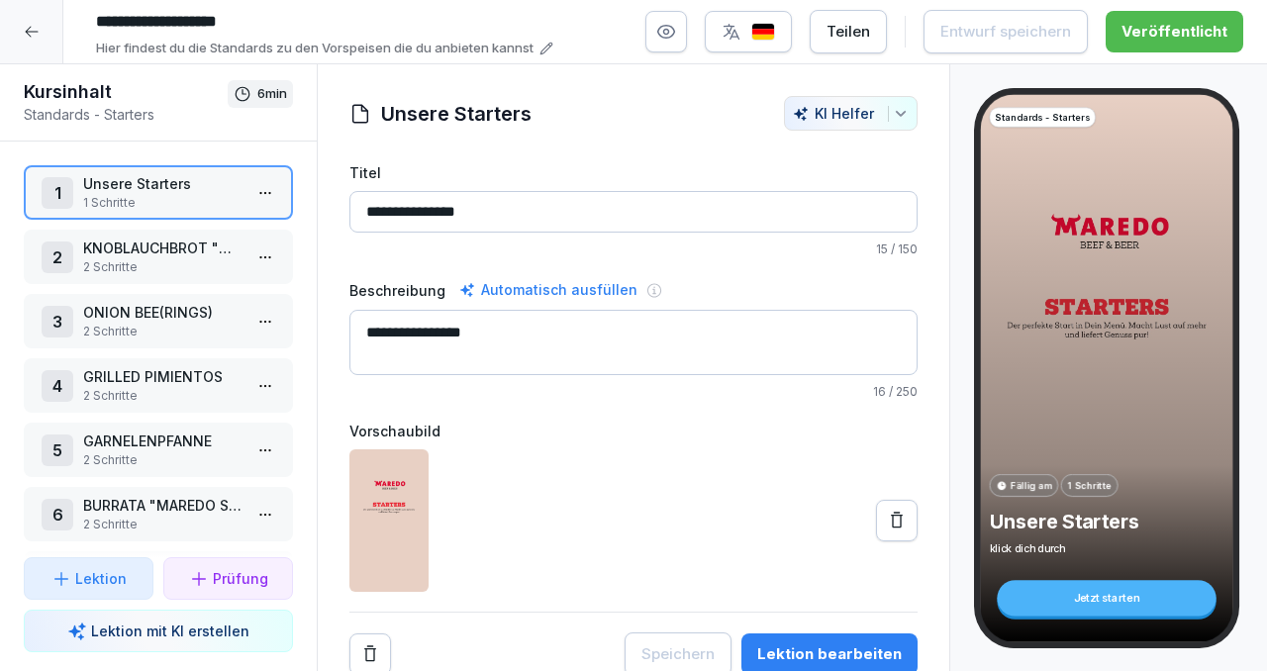
click at [677, 46] on button "button" at bounding box center [666, 32] width 42 height 42
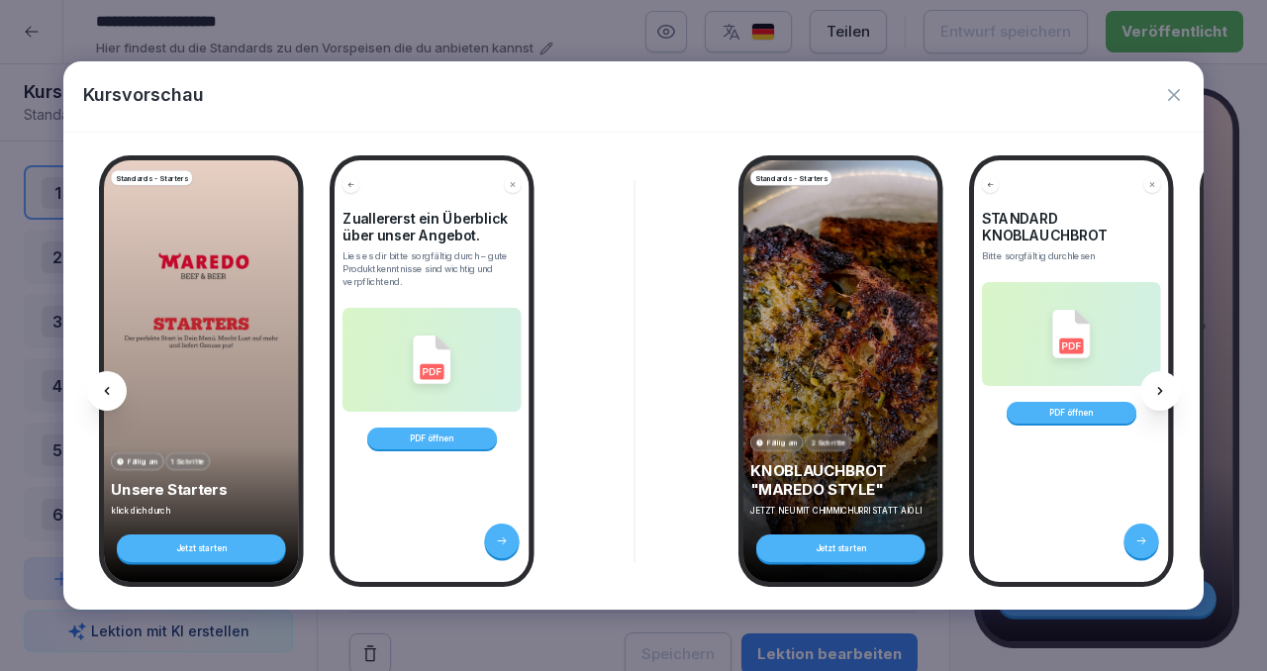
click at [1162, 387] on icon at bounding box center [1160, 391] width 16 height 16
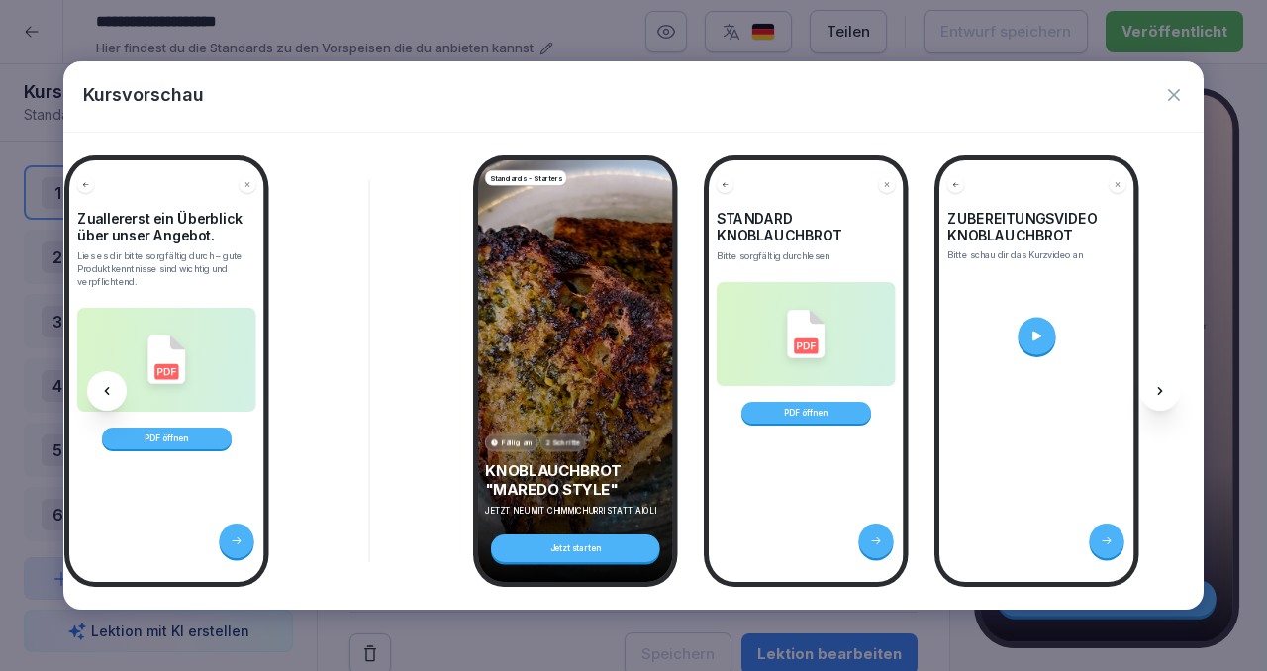
click at [1162, 387] on icon at bounding box center [1160, 391] width 16 height 16
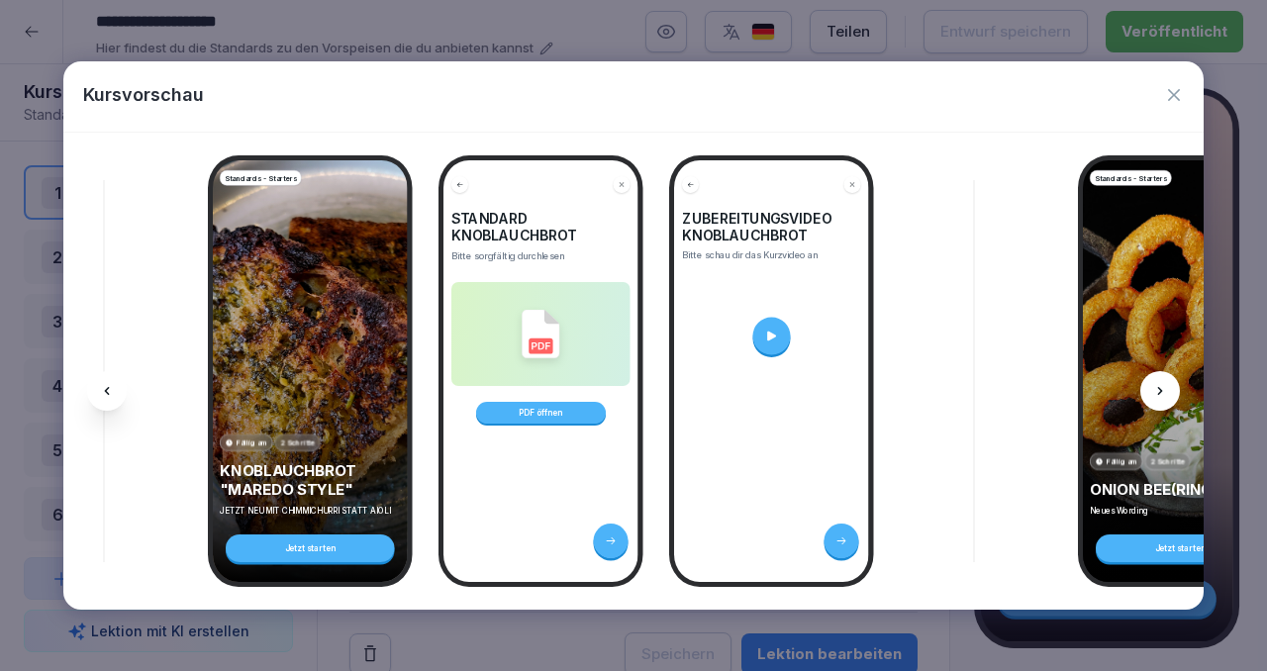
click at [1162, 387] on icon at bounding box center [1160, 391] width 16 height 16
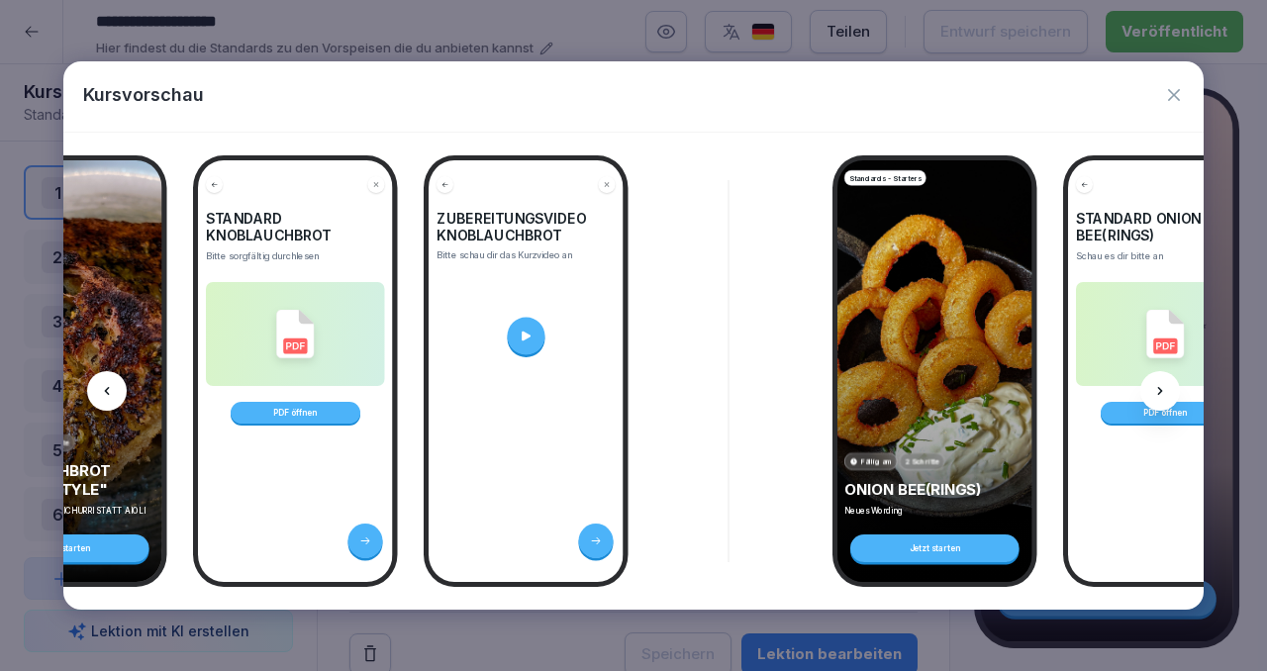
scroll to position [0, 796]
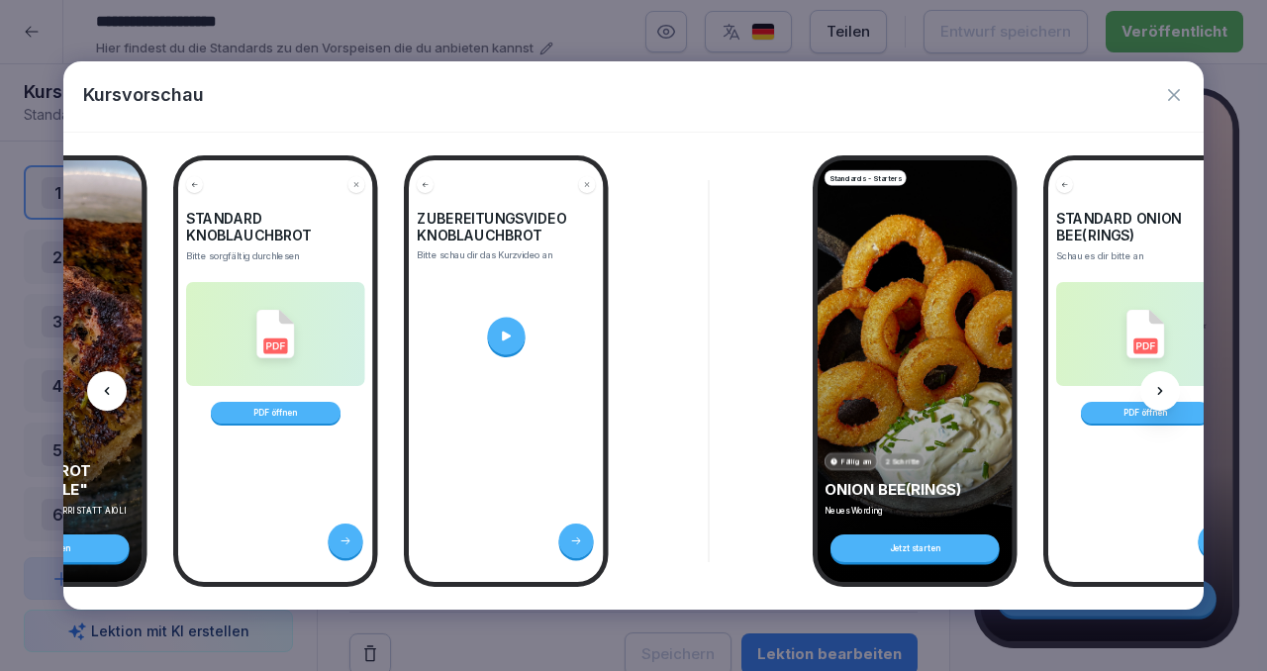
click at [1162, 387] on icon at bounding box center [1160, 391] width 16 height 16
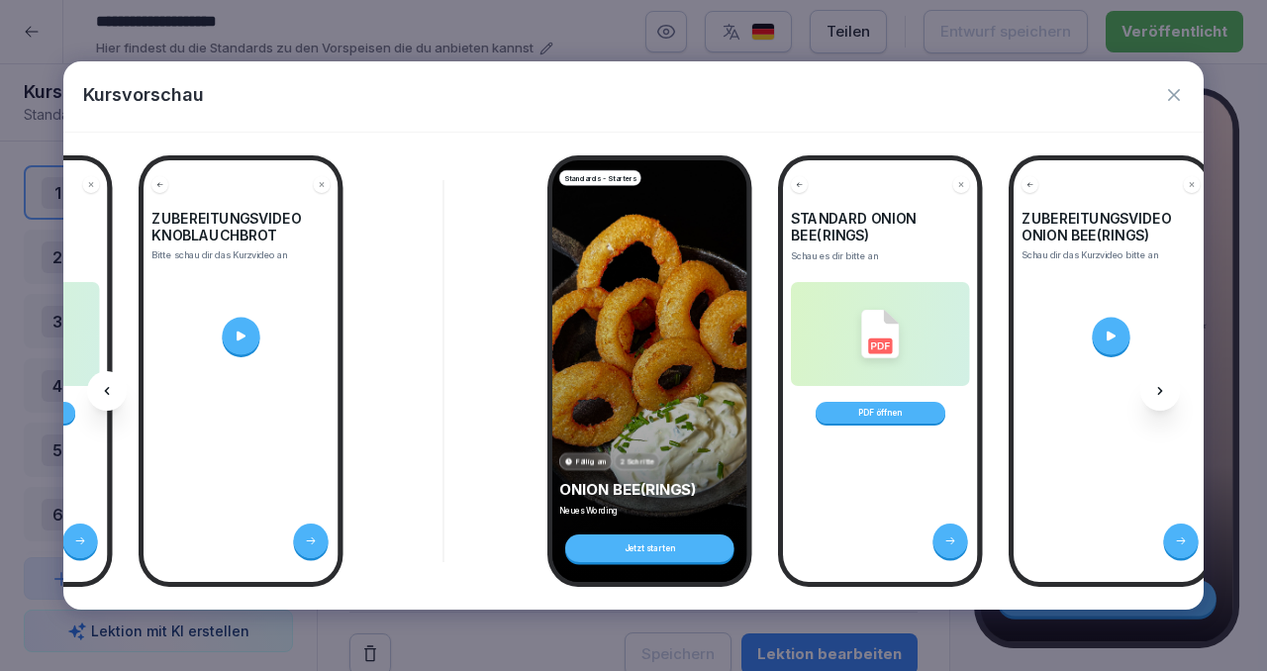
click at [1162, 387] on icon at bounding box center [1160, 391] width 16 height 16
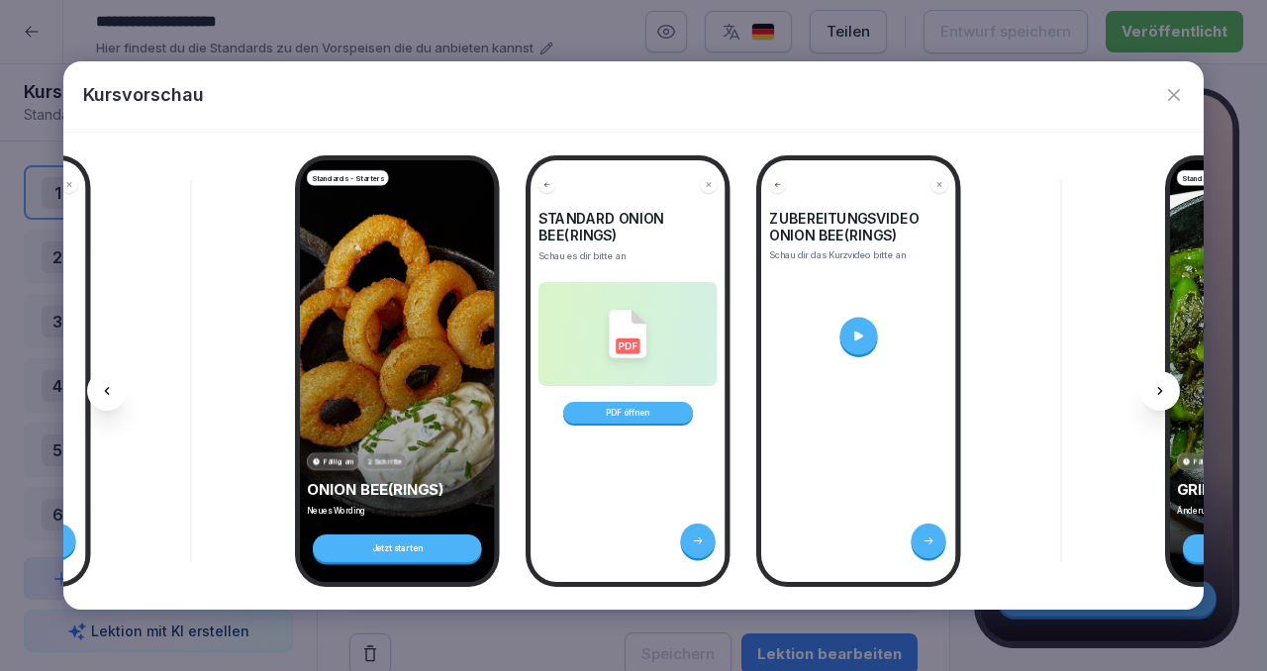
scroll to position [0, 1326]
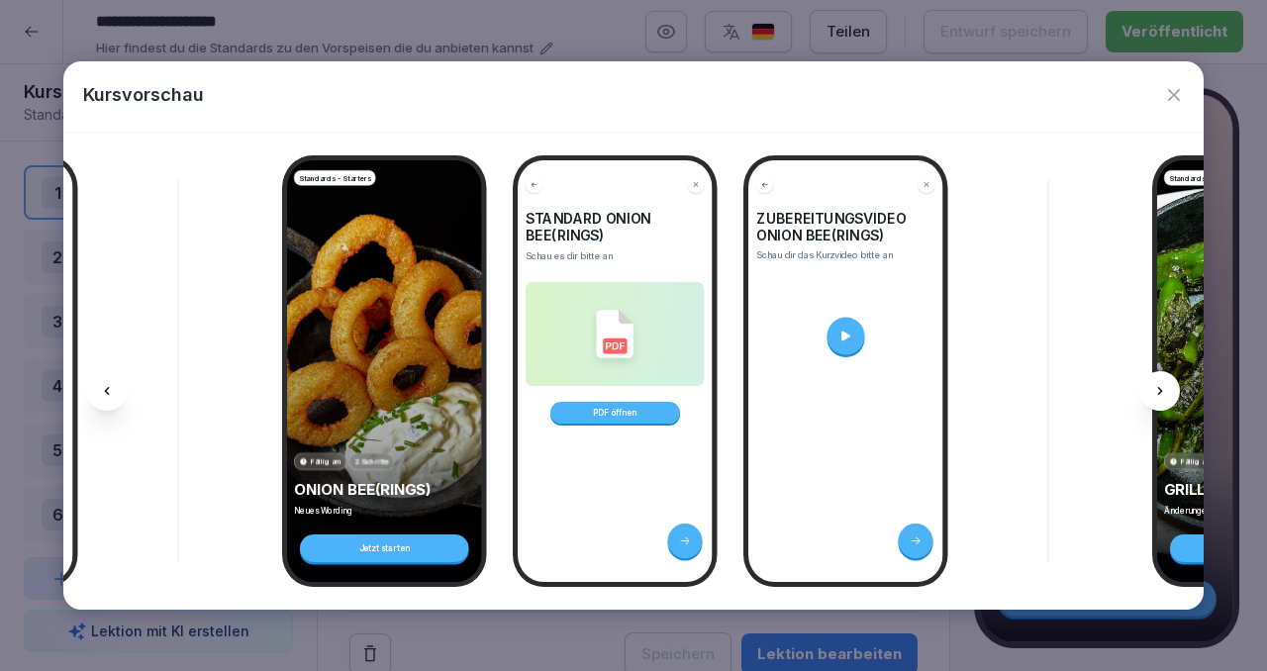
click at [1162, 387] on icon at bounding box center [1160, 391] width 16 height 16
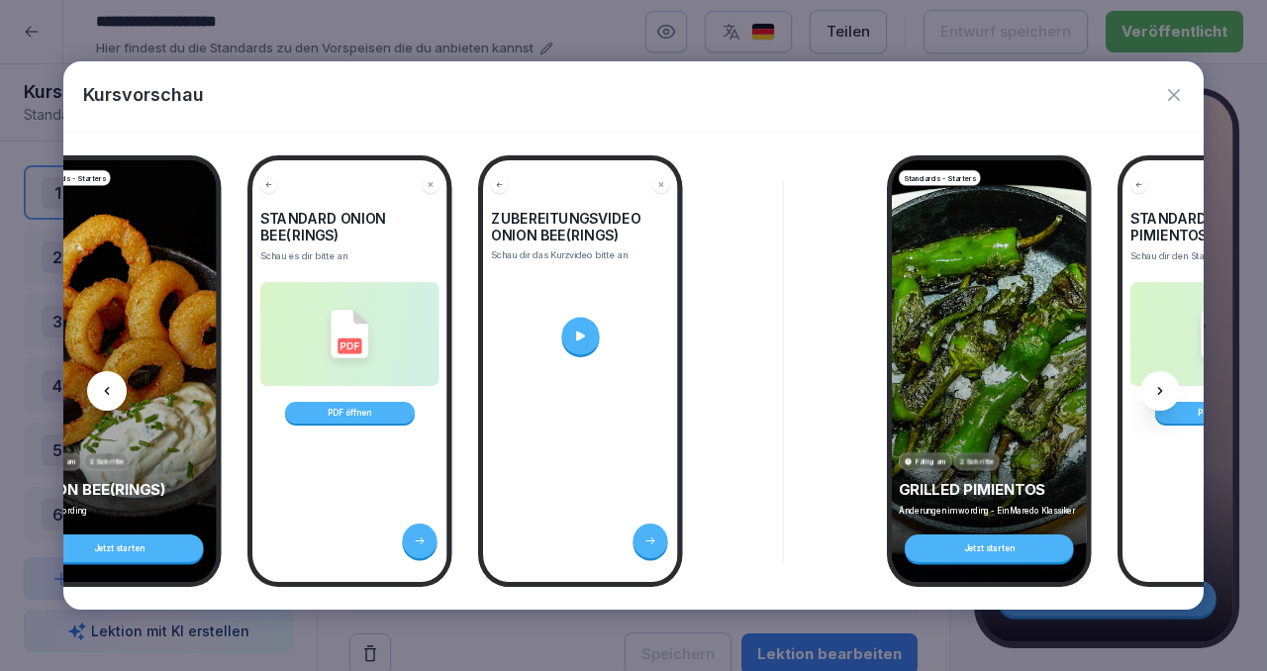
click at [1162, 387] on icon at bounding box center [1160, 391] width 16 height 16
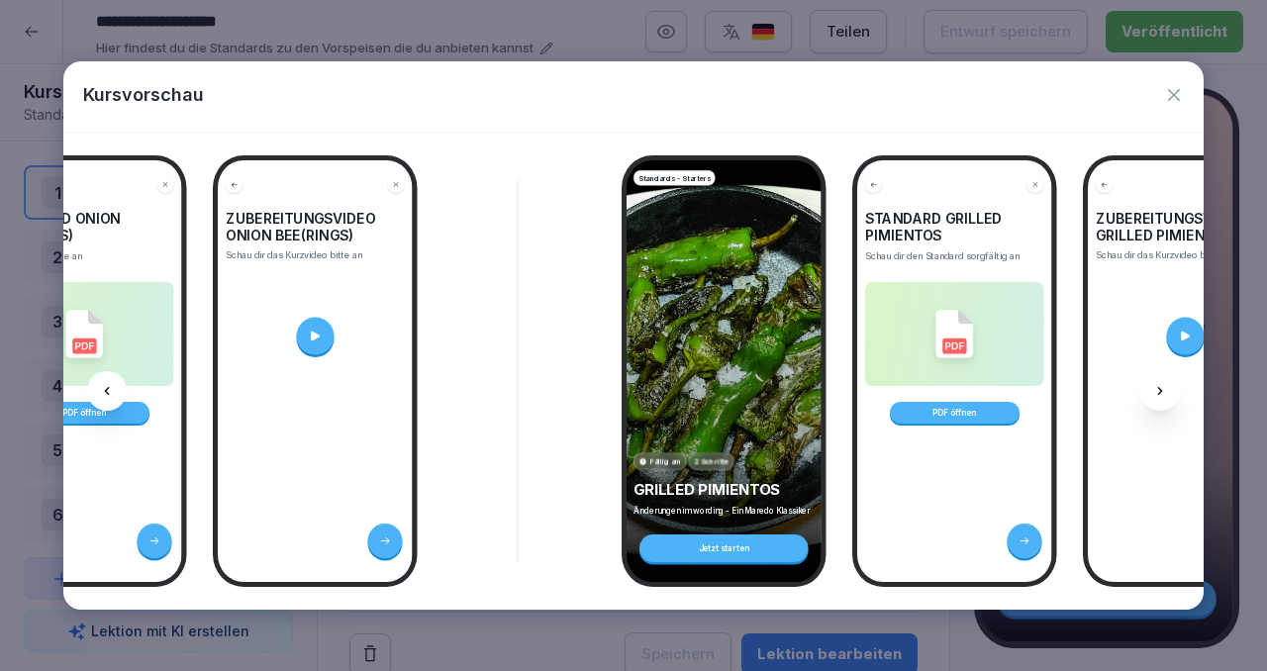
click at [1162, 387] on icon at bounding box center [1160, 391] width 16 height 16
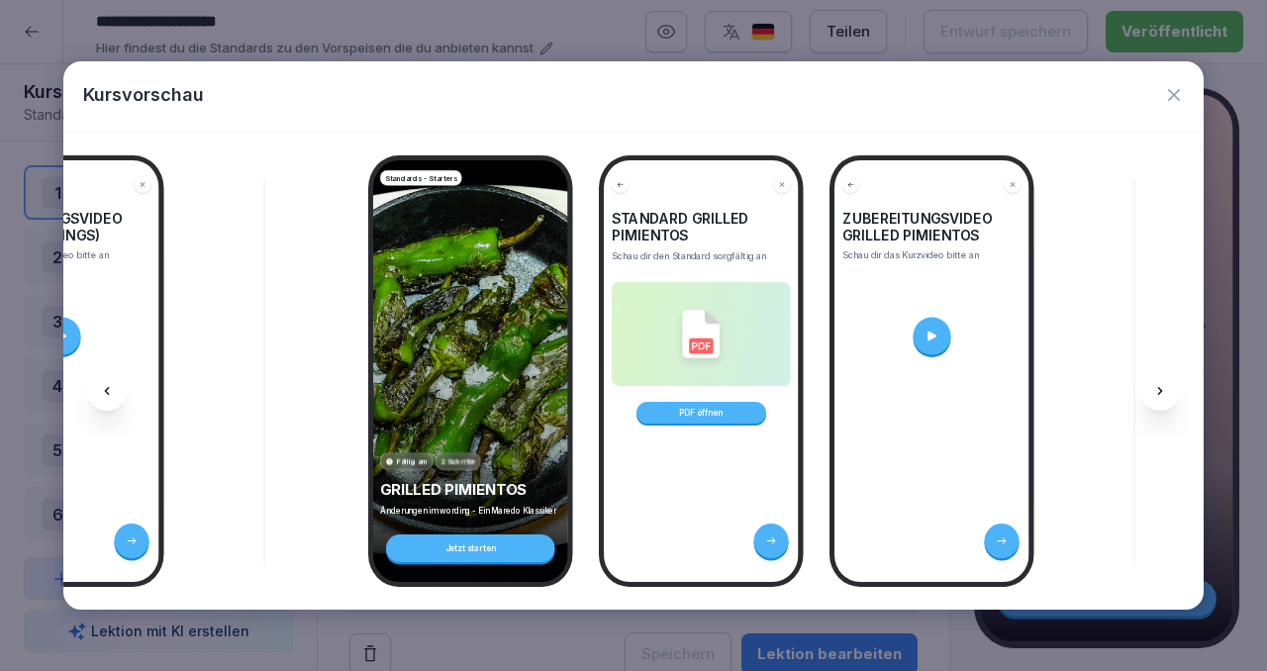
scroll to position [0, 2122]
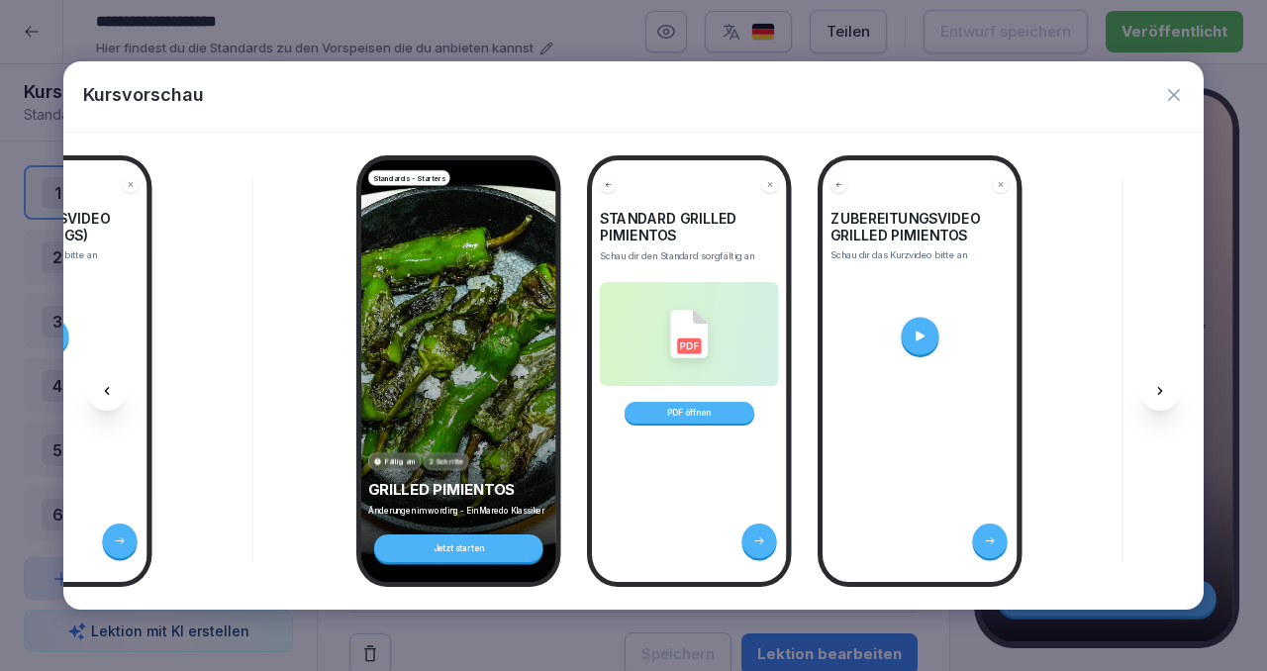
click at [937, 331] on div at bounding box center [919, 336] width 167 height 94
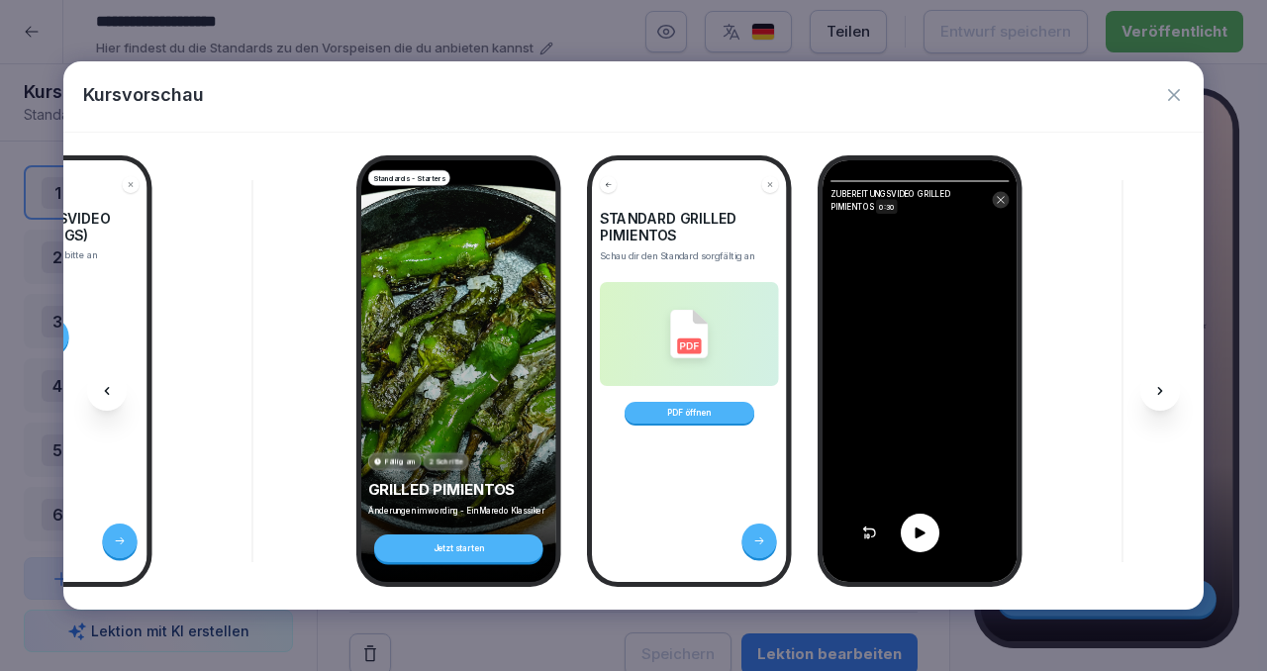
click at [924, 534] on icon at bounding box center [920, 534] width 16 height 16
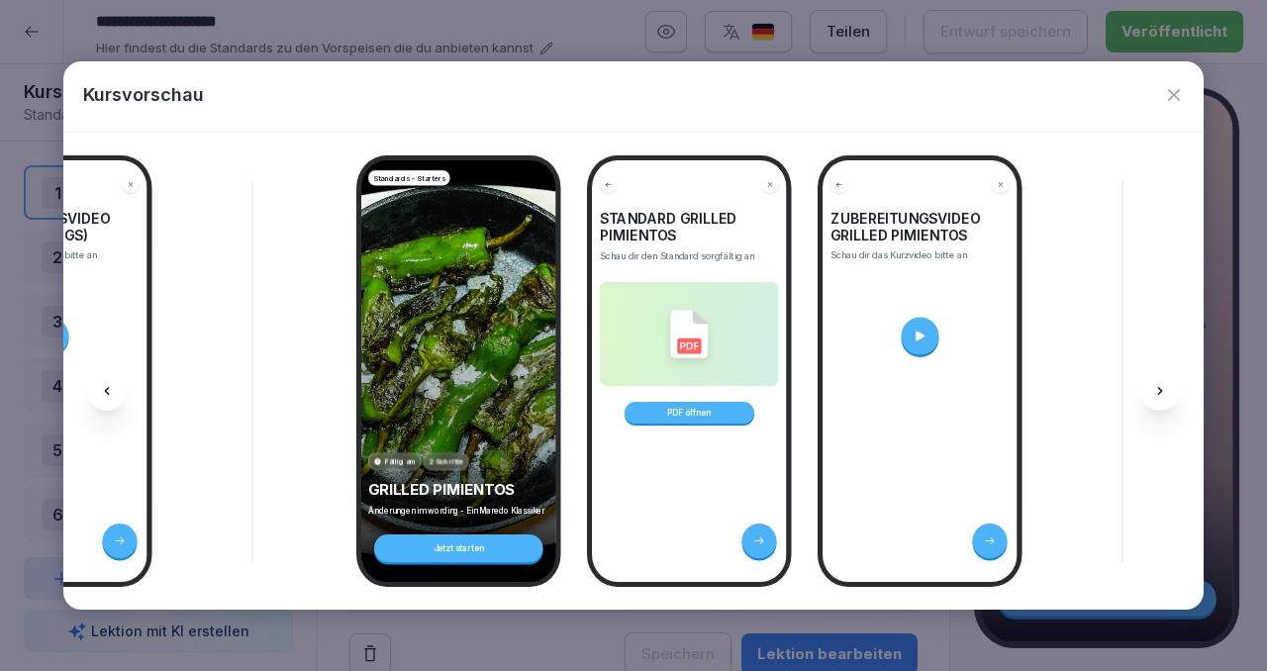
click at [1151, 376] on div at bounding box center [1160, 391] width 40 height 40
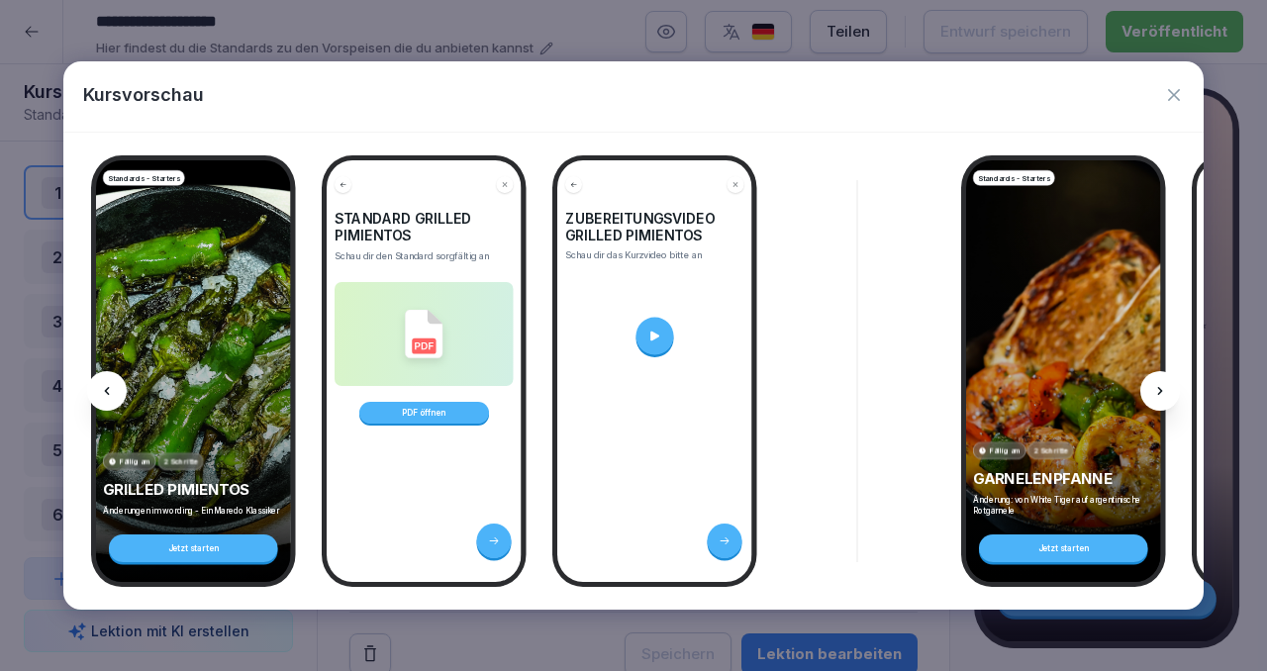
click at [1151, 376] on div at bounding box center [1160, 391] width 40 height 40
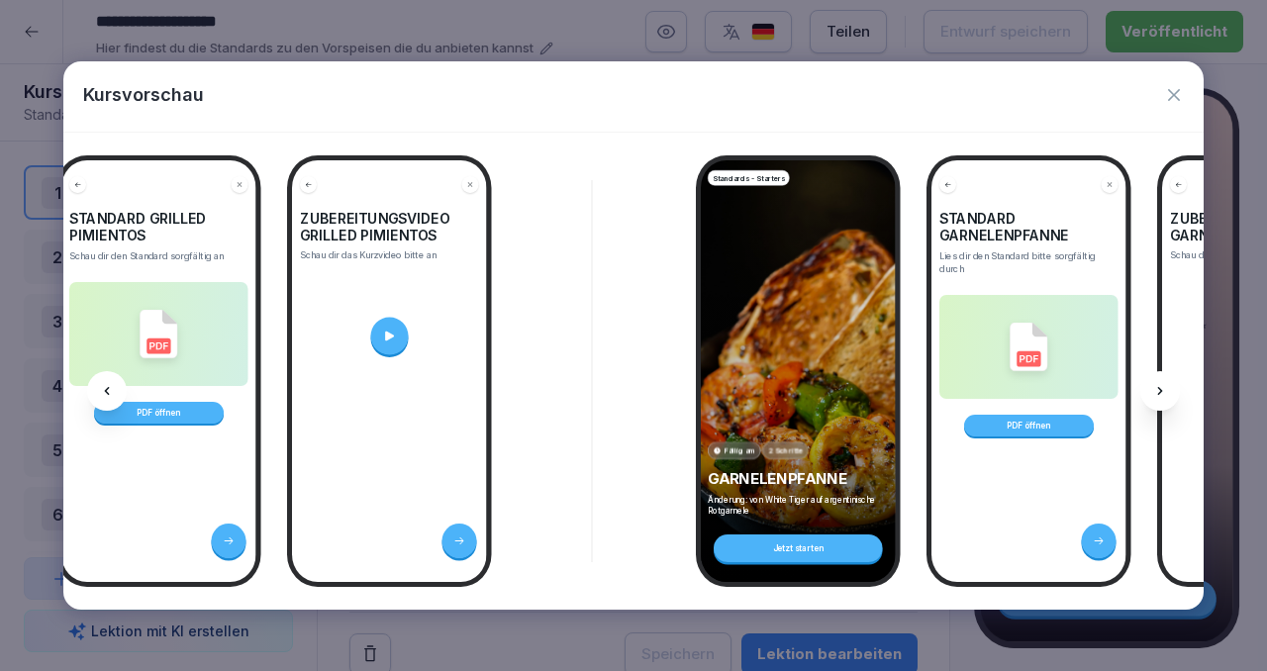
click at [1151, 376] on div at bounding box center [1160, 391] width 40 height 40
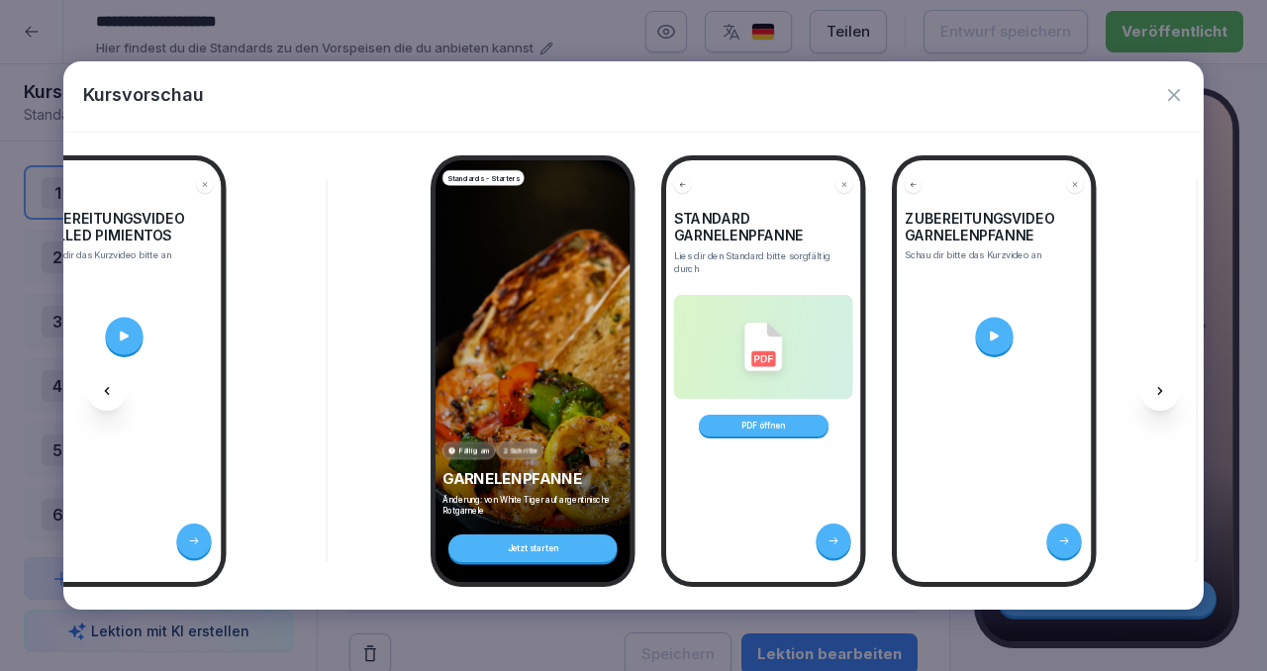
click at [1151, 376] on div at bounding box center [1160, 391] width 40 height 40
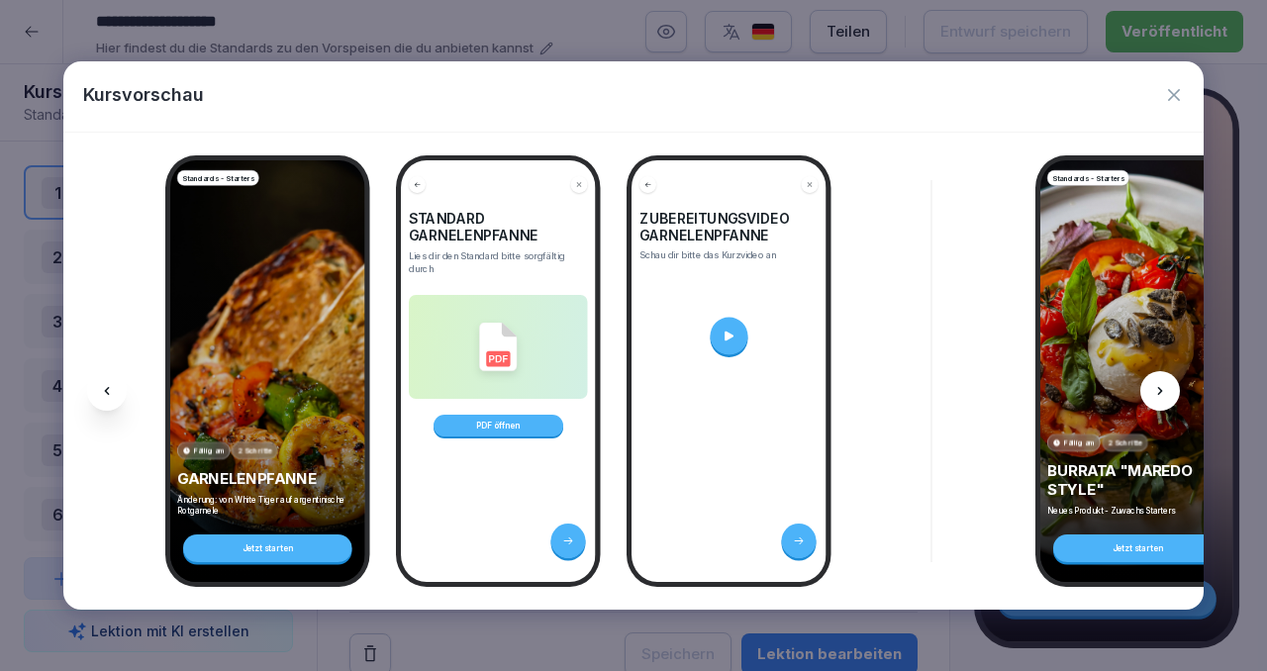
click at [1151, 376] on div at bounding box center [1160, 391] width 40 height 40
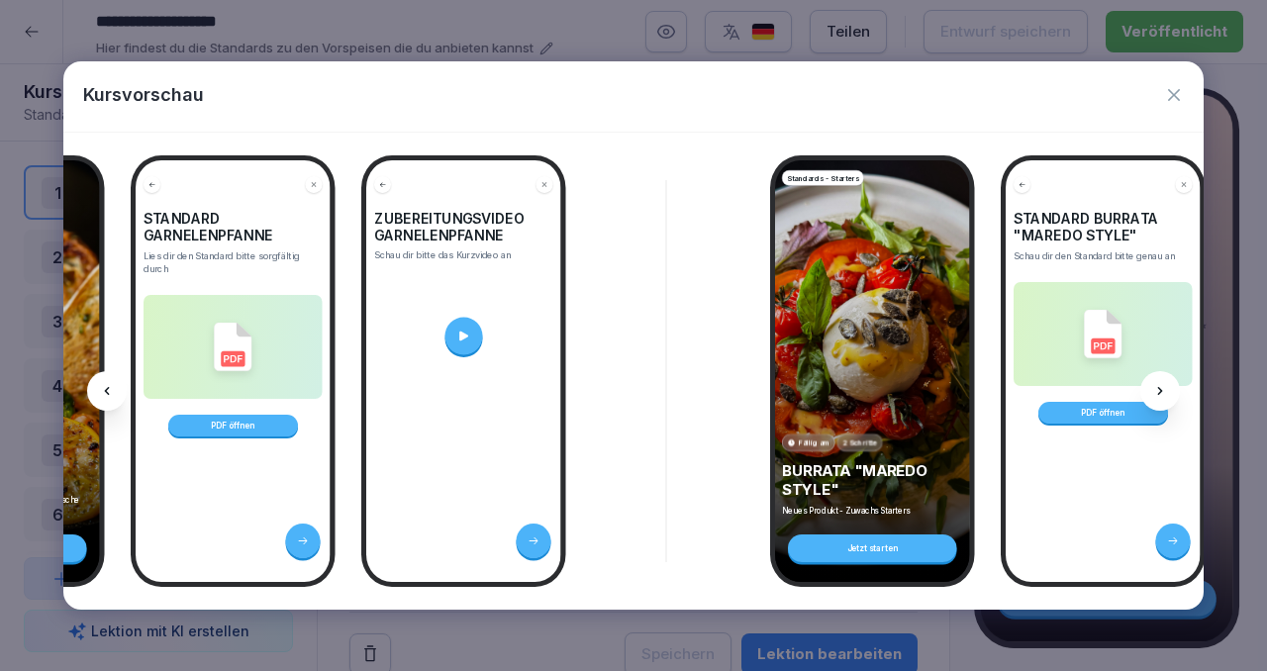
click at [1151, 376] on div at bounding box center [1160, 391] width 40 height 40
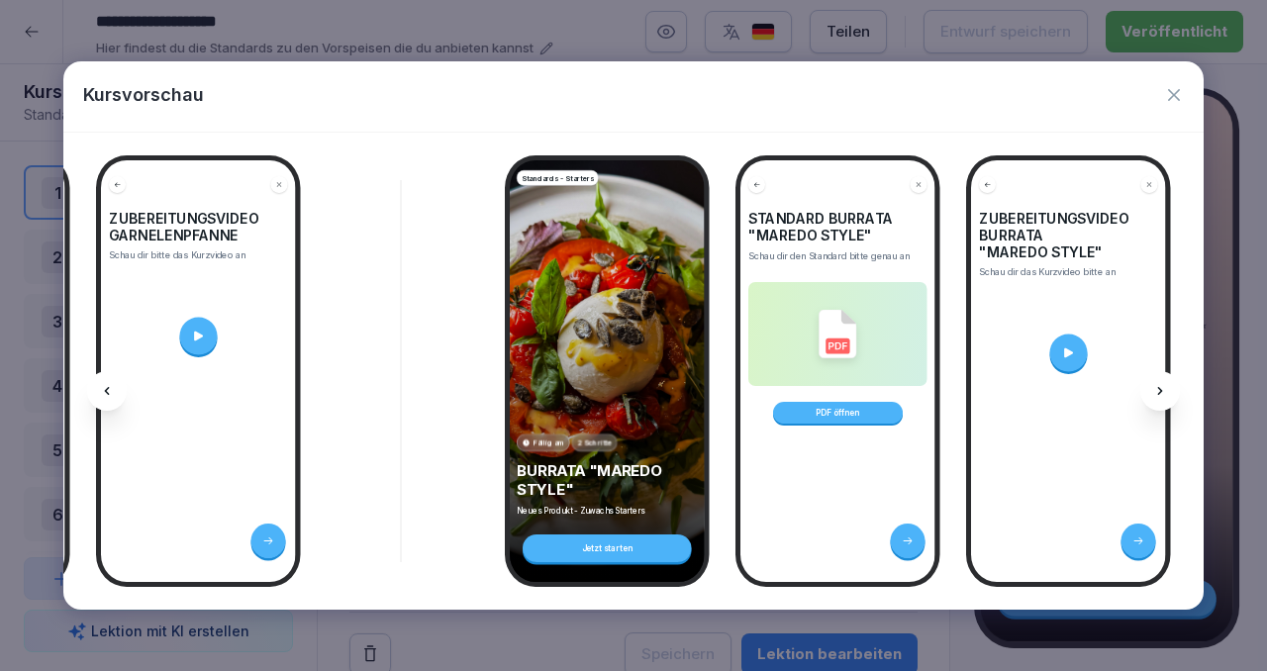
click at [1151, 376] on div at bounding box center [1160, 391] width 40 height 40
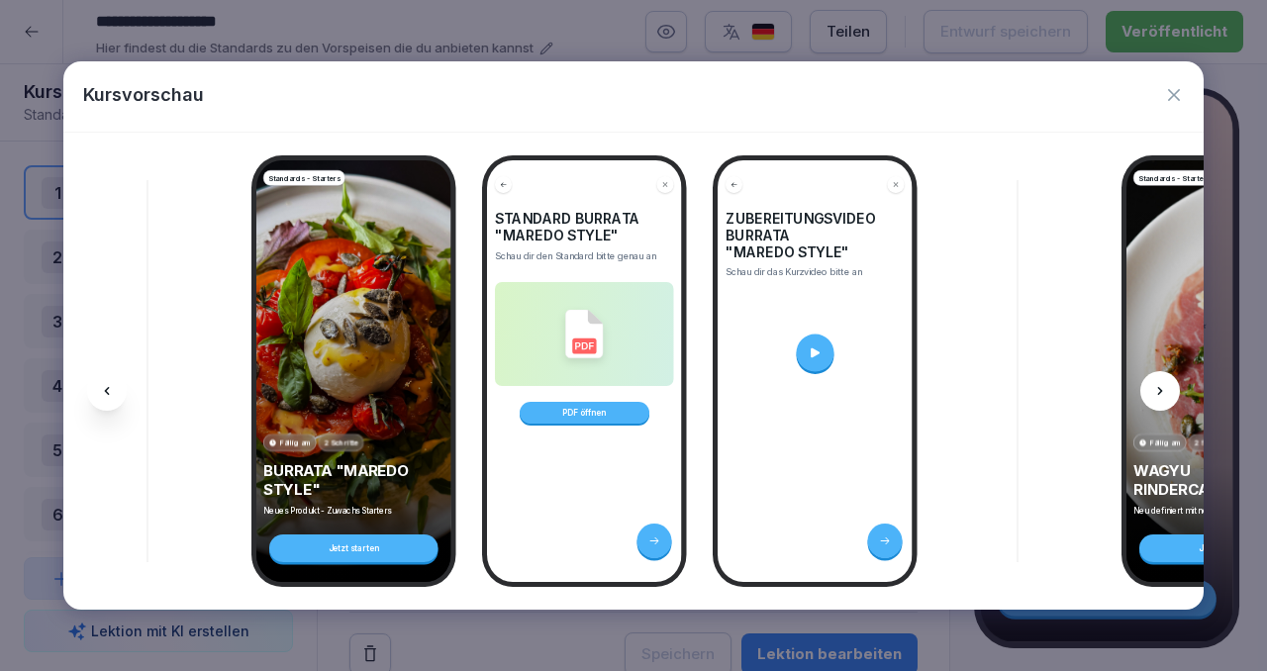
scroll to position [0, 3979]
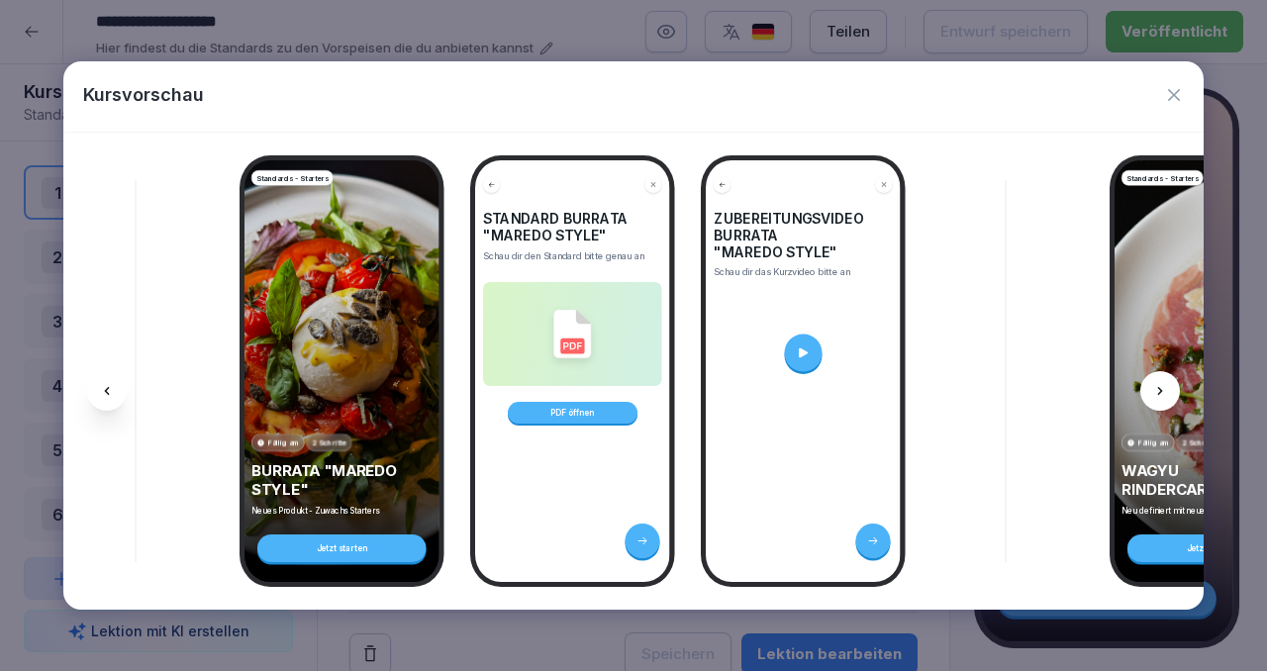
click at [1151, 376] on div at bounding box center [1160, 391] width 40 height 40
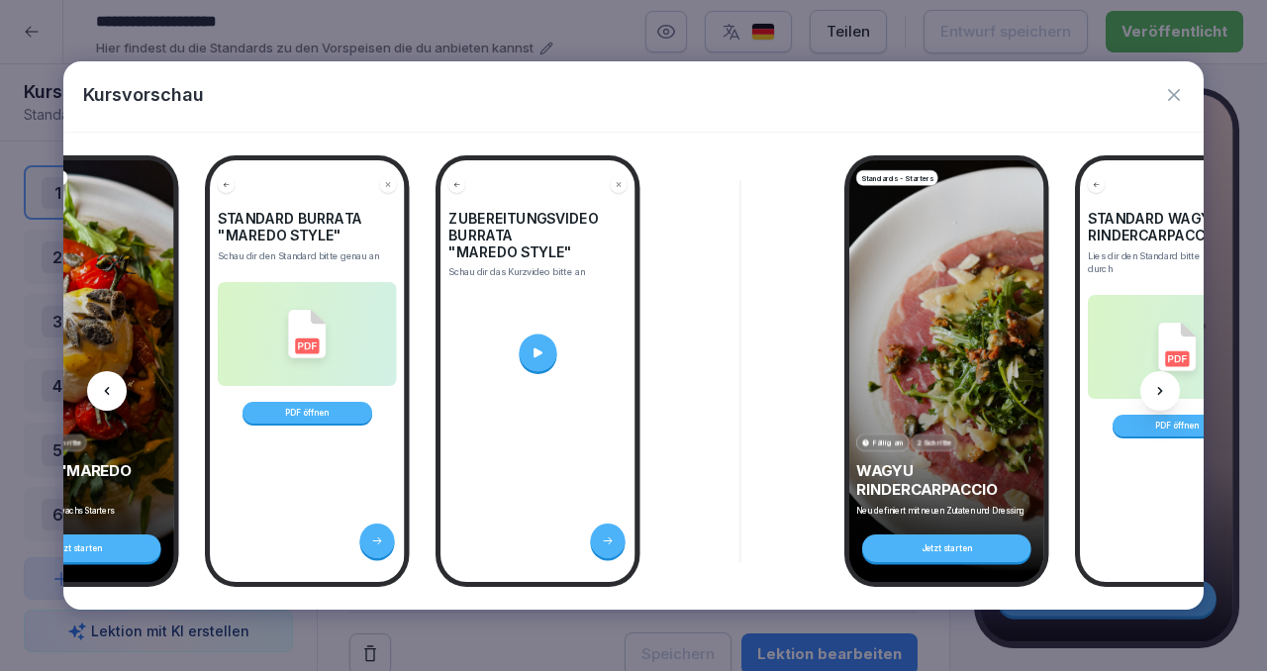
click at [1151, 376] on div at bounding box center [1160, 391] width 40 height 40
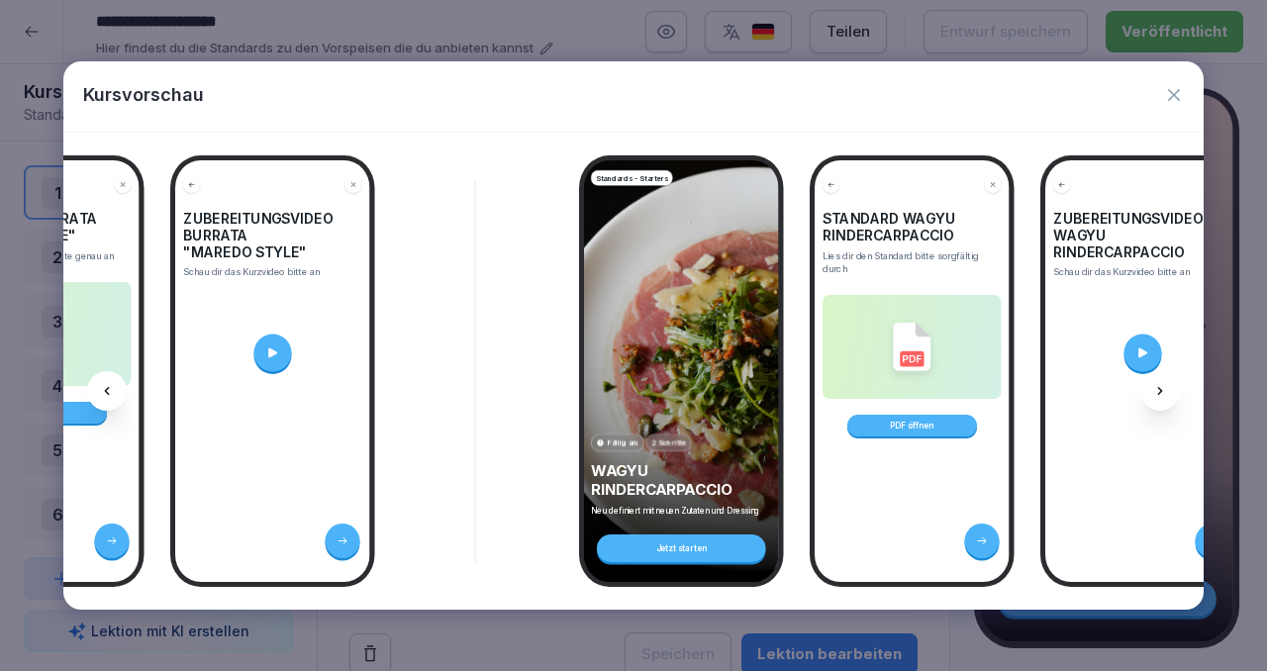
click at [1151, 376] on div at bounding box center [1160, 391] width 40 height 40
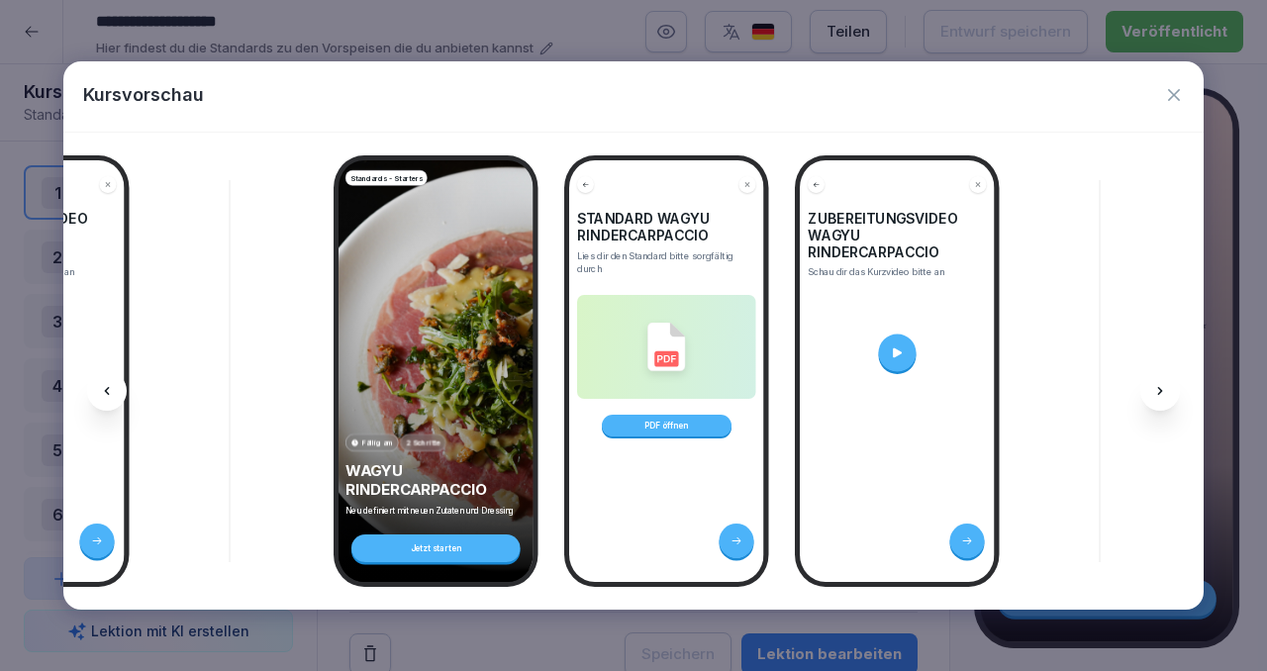
scroll to position [0, 4762]
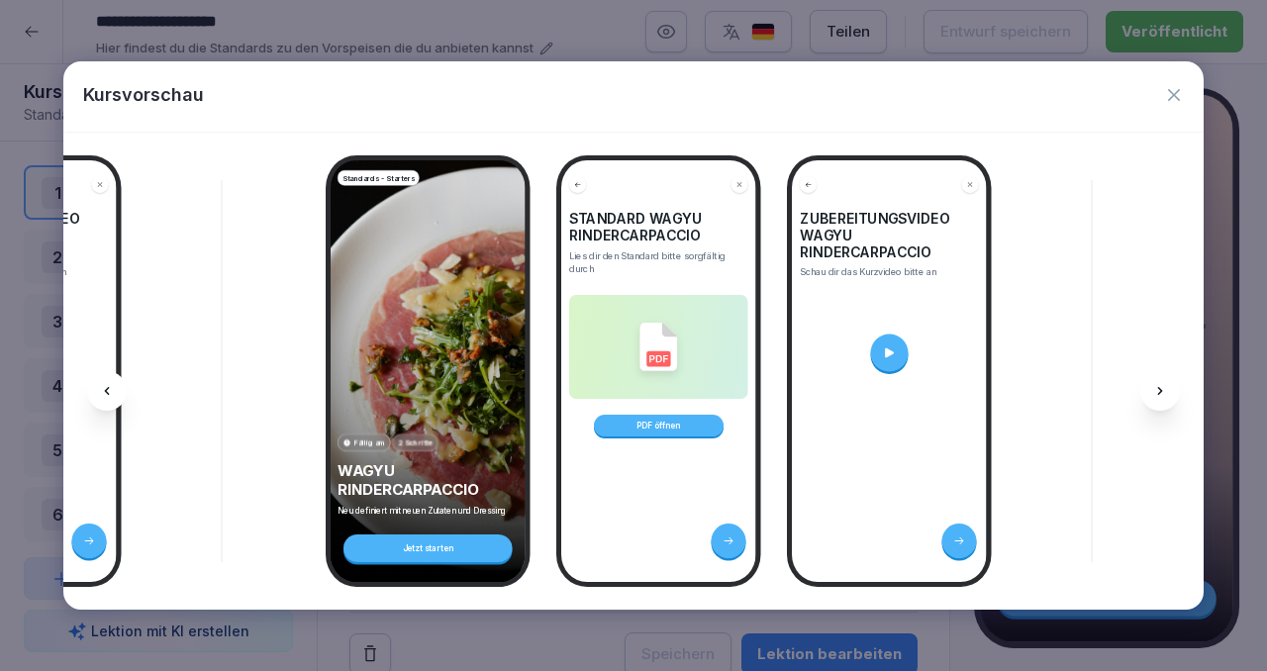
click at [1174, 95] on icon "button" at bounding box center [1174, 95] width 12 height 12
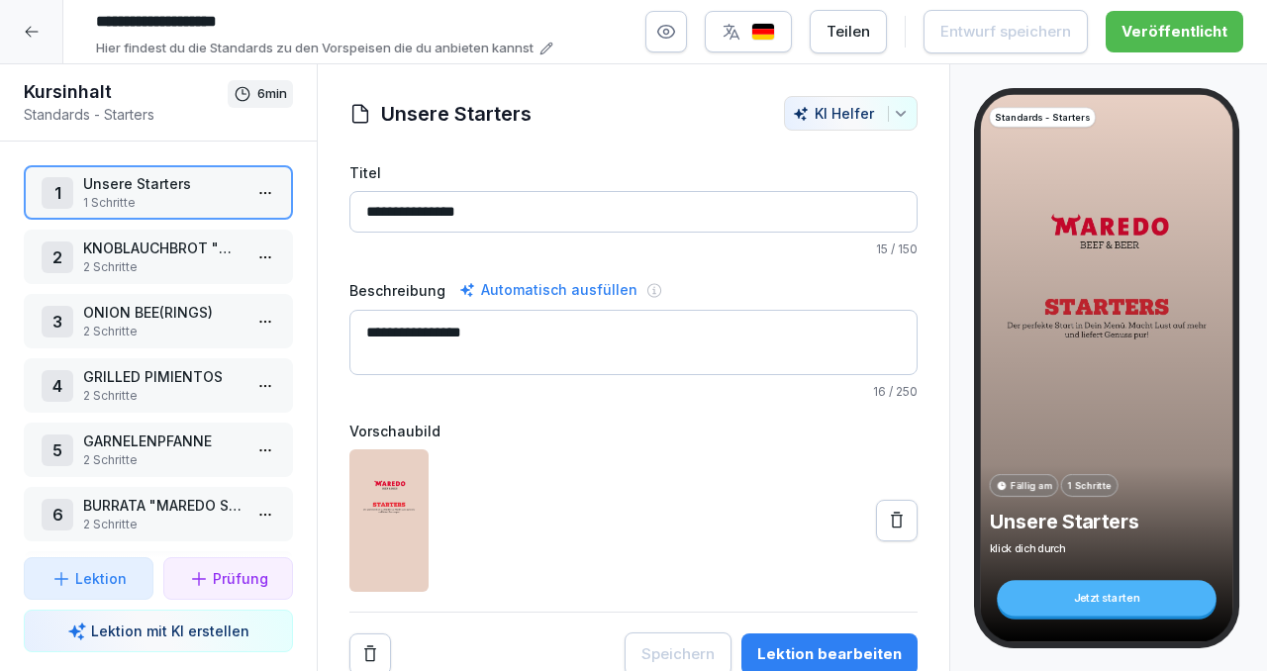
click at [180, 259] on p "2 Schritte" at bounding box center [162, 267] width 158 height 18
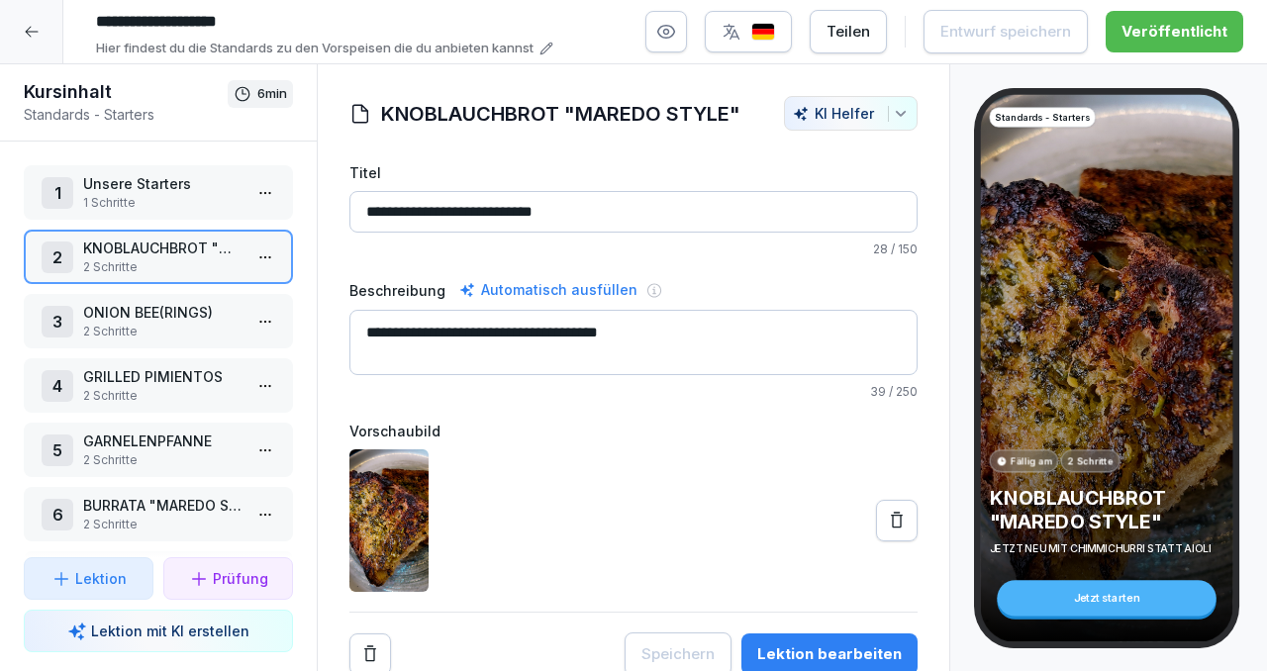
click at [166, 390] on p "2 Schritte" at bounding box center [162, 396] width 158 height 18
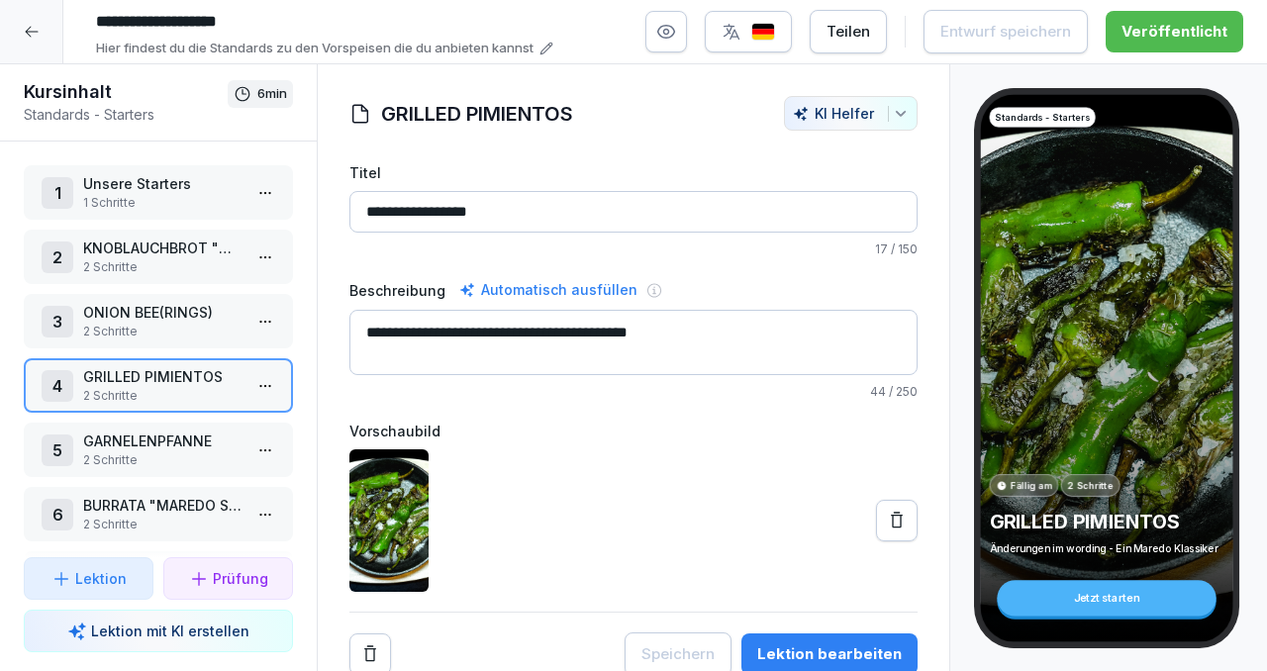
click at [152, 449] on p "GARNELENPFANNE" at bounding box center [162, 441] width 158 height 21
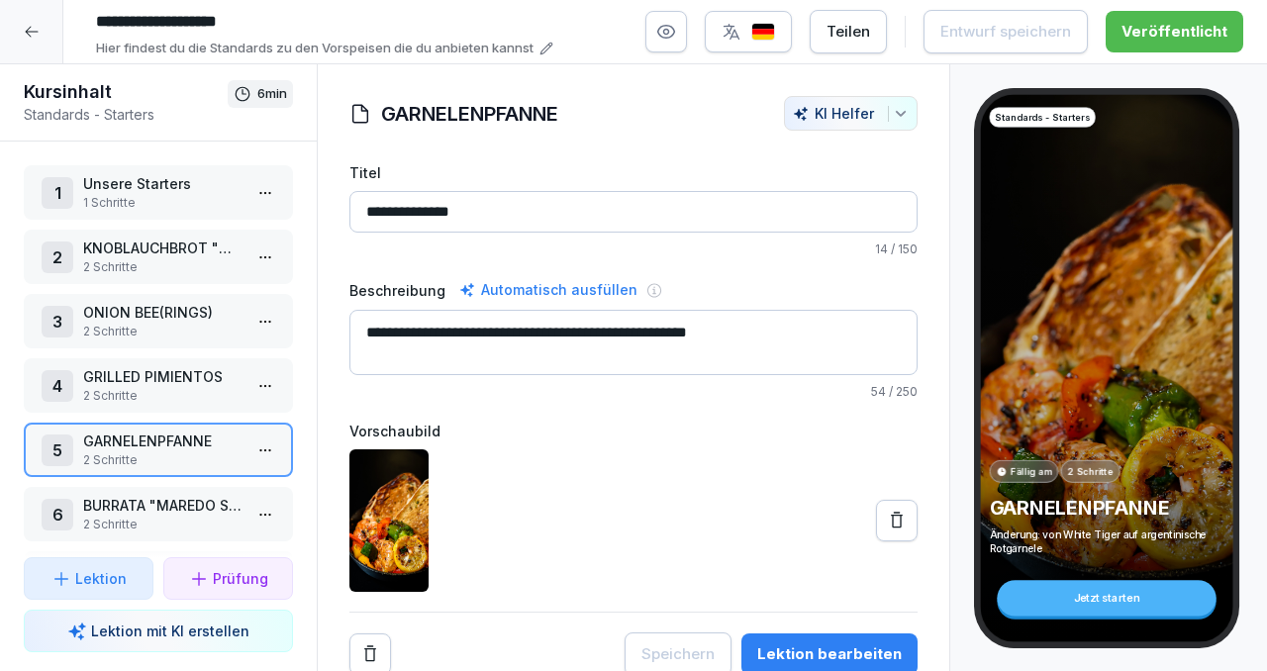
scroll to position [72, 0]
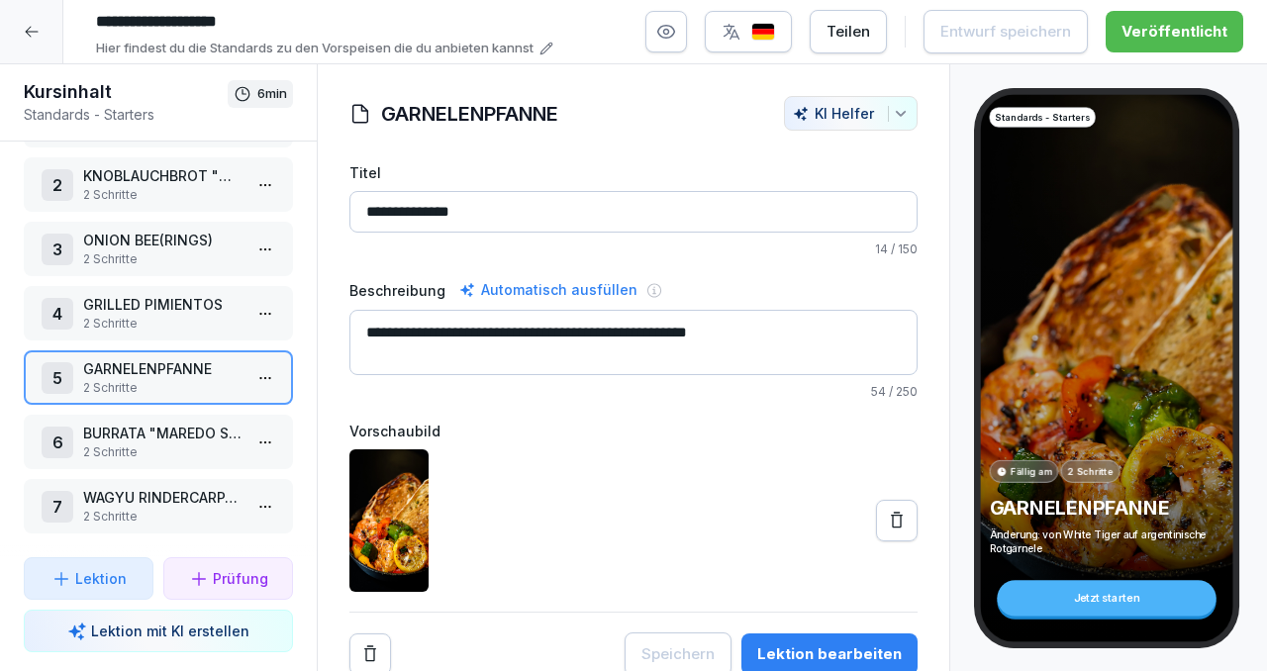
click at [152, 449] on p "2 Schritte" at bounding box center [162, 452] width 158 height 18
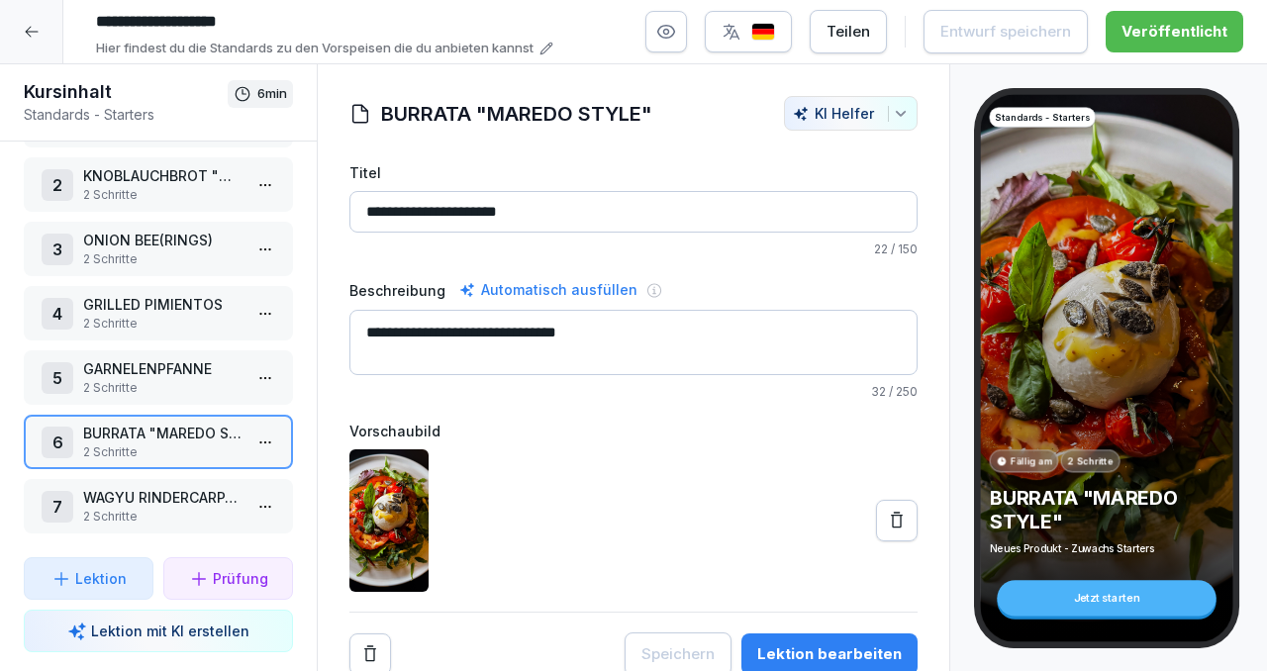
click at [140, 503] on p "WAGYU RINDERCARPACCIO" at bounding box center [162, 497] width 158 height 21
